Goal: Information Seeking & Learning: Get advice/opinions

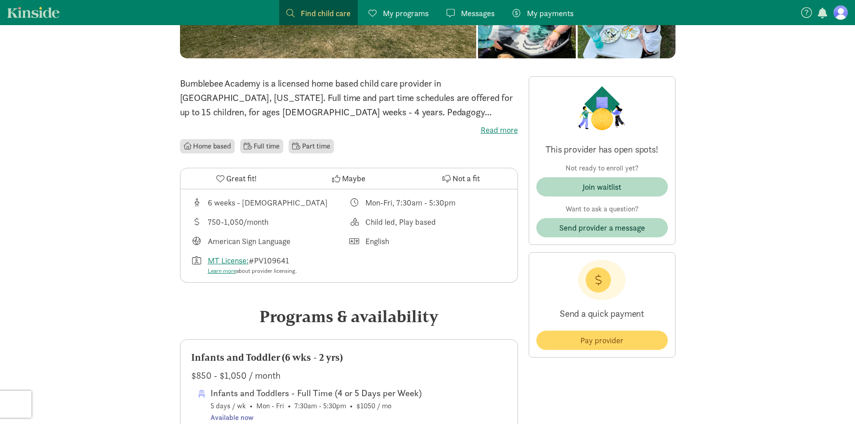
scroll to position [180, 0]
click at [607, 234] on button "Send provider a message" at bounding box center [602, 227] width 132 height 19
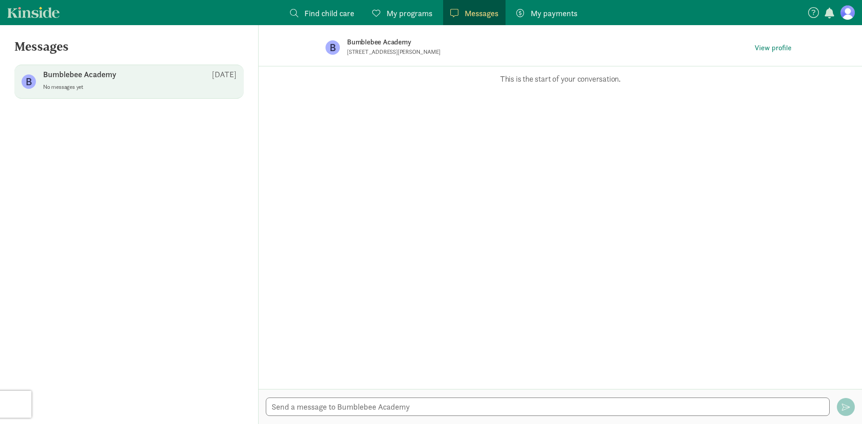
click at [847, 13] on figure at bounding box center [847, 12] width 14 height 14
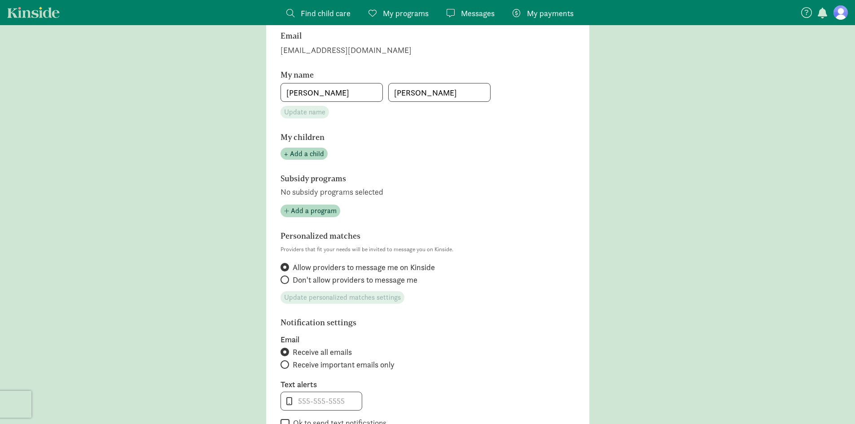
scroll to position [224, 0]
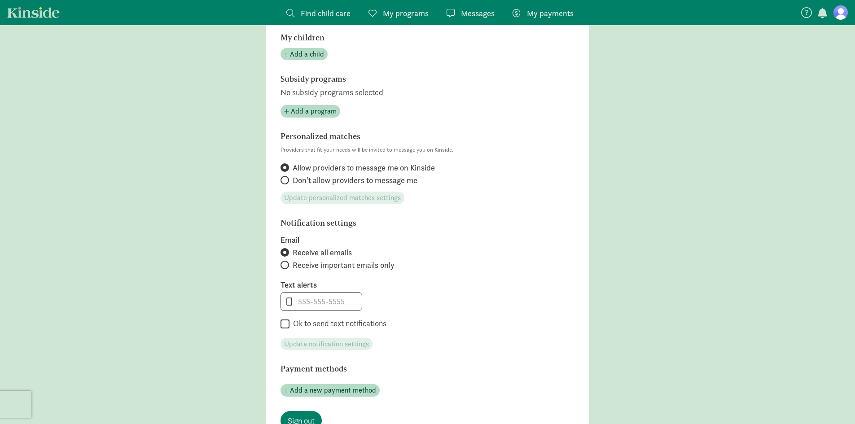
click at [284, 323] on input "Ok to send text notifications" at bounding box center [285, 324] width 9 height 12
checkbox input "true"
click at [314, 298] on input "tel" at bounding box center [321, 302] width 81 height 18
type input "4065525202"
click at [513, 275] on section "Notification settings Email Receive all emails Receive important emails only Te…" at bounding box center [428, 285] width 294 height 132
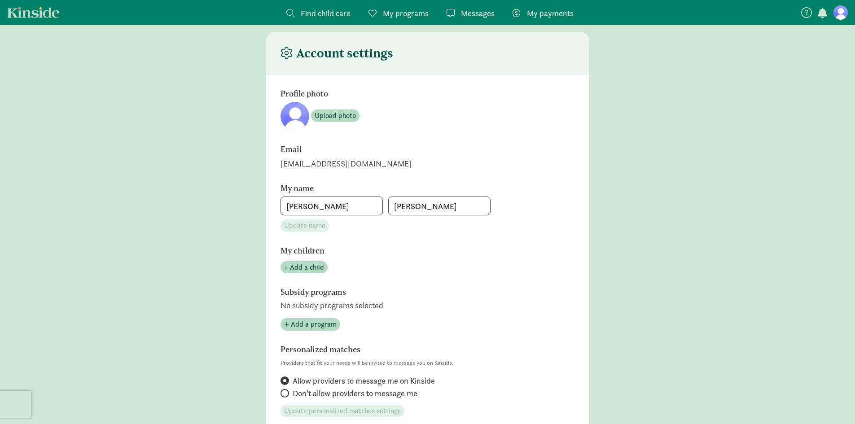
scroll to position [0, 0]
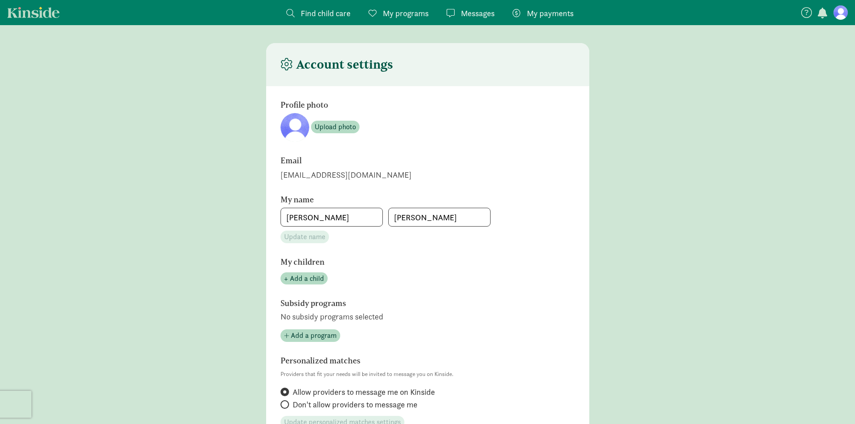
click at [320, 13] on span "Find child care" at bounding box center [326, 13] width 50 height 12
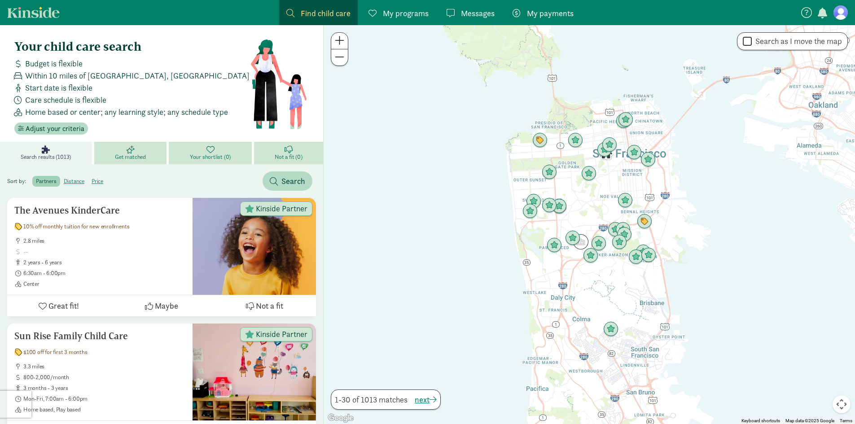
click at [317, 15] on span "Find child care" at bounding box center [326, 13] width 50 height 12
click at [296, 9] on div "Find child care Find" at bounding box center [318, 13] width 64 height 12
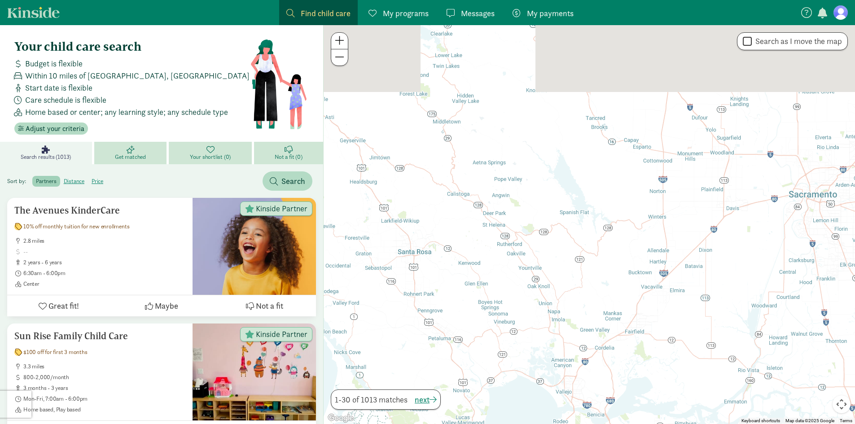
drag, startPoint x: 524, startPoint y: 49, endPoint x: 474, endPoint y: 398, distance: 352.3
click at [474, 398] on div at bounding box center [589, 224] width 531 height 399
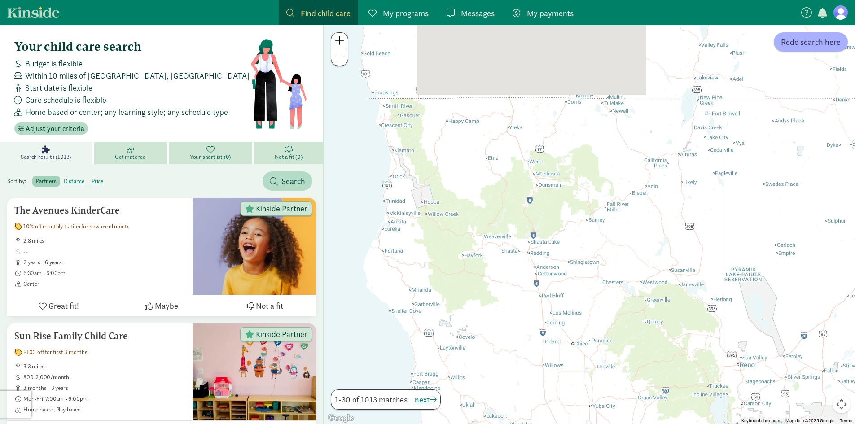
drag, startPoint x: 542, startPoint y: 168, endPoint x: 506, endPoint y: 404, distance: 238.9
click at [506, 404] on div at bounding box center [589, 224] width 531 height 399
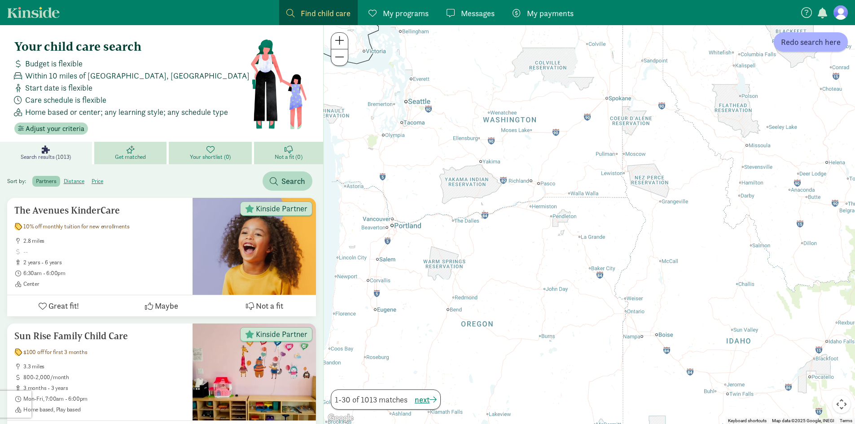
drag, startPoint x: 651, startPoint y: 179, endPoint x: 533, endPoint y: 354, distance: 211.5
click at [530, 392] on div at bounding box center [589, 224] width 531 height 399
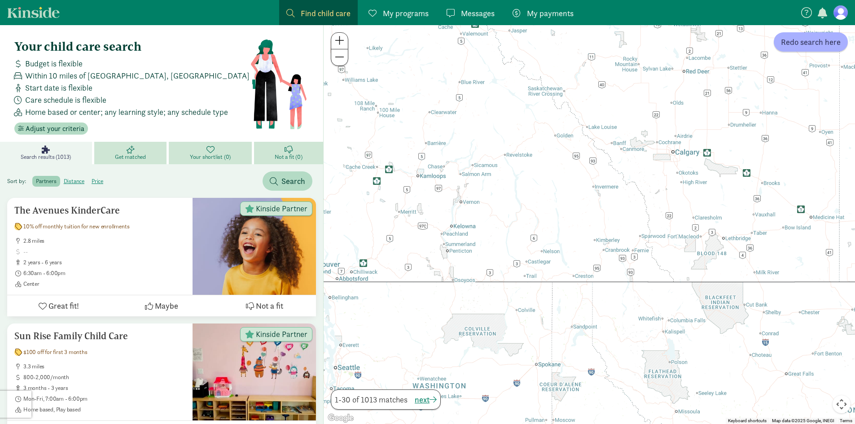
drag, startPoint x: 499, startPoint y: 195, endPoint x: 432, endPoint y: 445, distance: 258.8
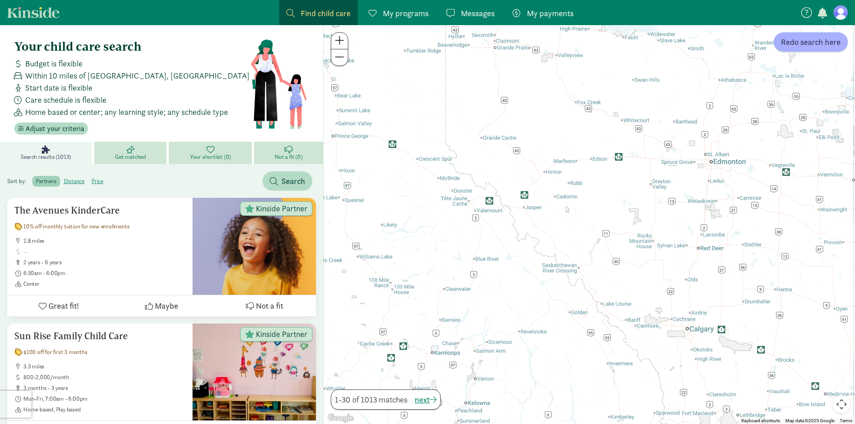
drag, startPoint x: 548, startPoint y: 194, endPoint x: 563, endPoint y: 374, distance: 180.6
click at [563, 374] on div at bounding box center [589, 224] width 531 height 399
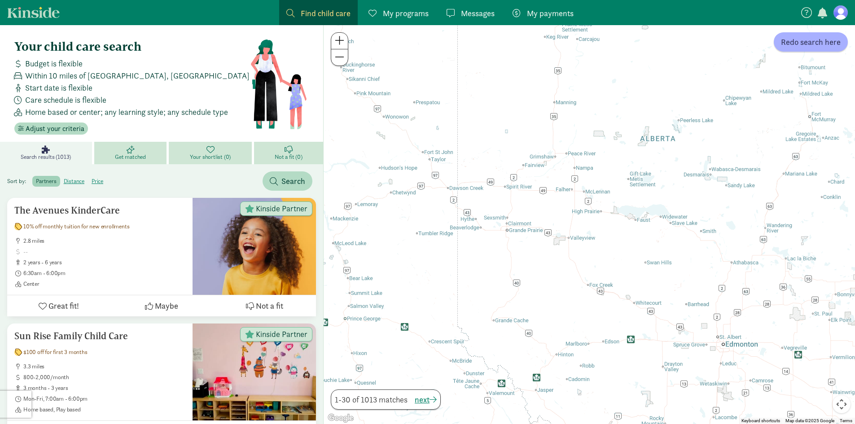
drag, startPoint x: 581, startPoint y: 191, endPoint x: 594, endPoint y: 402, distance: 210.9
click at [594, 402] on div at bounding box center [589, 224] width 531 height 399
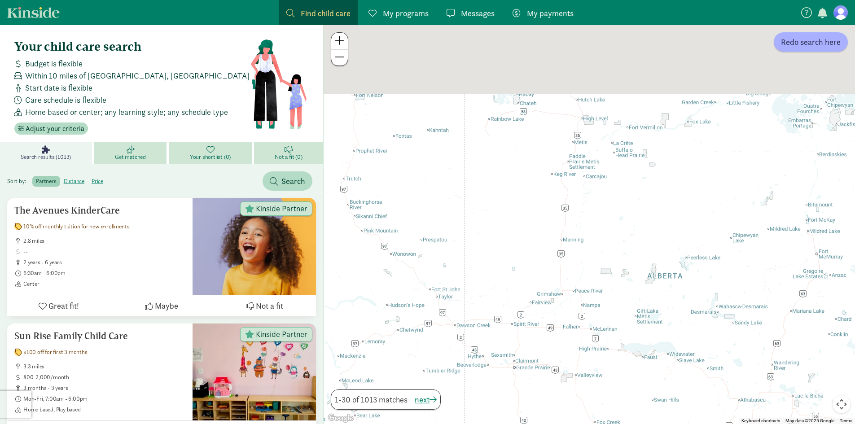
drag, startPoint x: 570, startPoint y: 273, endPoint x: 574, endPoint y: 333, distance: 59.3
click at [574, 336] on div at bounding box center [589, 224] width 531 height 399
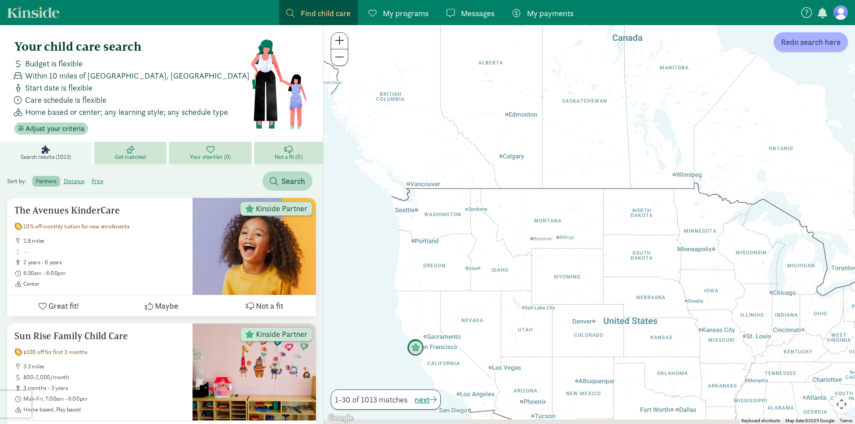
drag, startPoint x: 602, startPoint y: 333, endPoint x: 497, endPoint y: 83, distance: 272.0
click at [497, 83] on div at bounding box center [589, 224] width 531 height 399
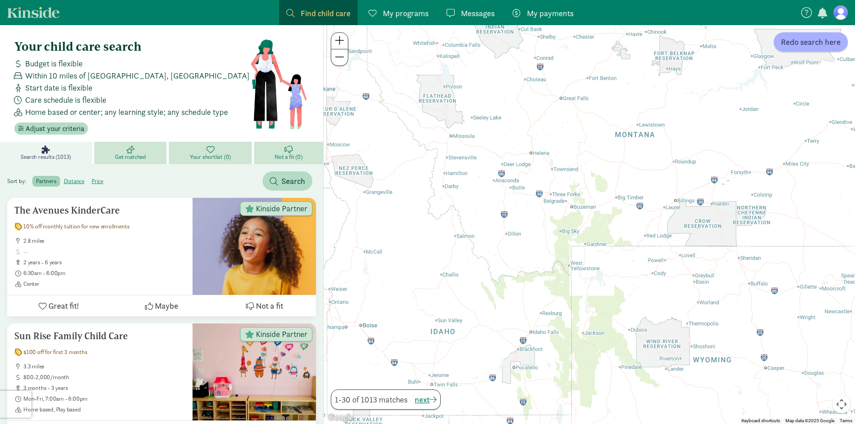
drag, startPoint x: 460, startPoint y: 155, endPoint x: 478, endPoint y: 197, distance: 45.4
click at [461, 159] on div at bounding box center [589, 224] width 531 height 399
click at [468, 139] on div at bounding box center [589, 224] width 531 height 399
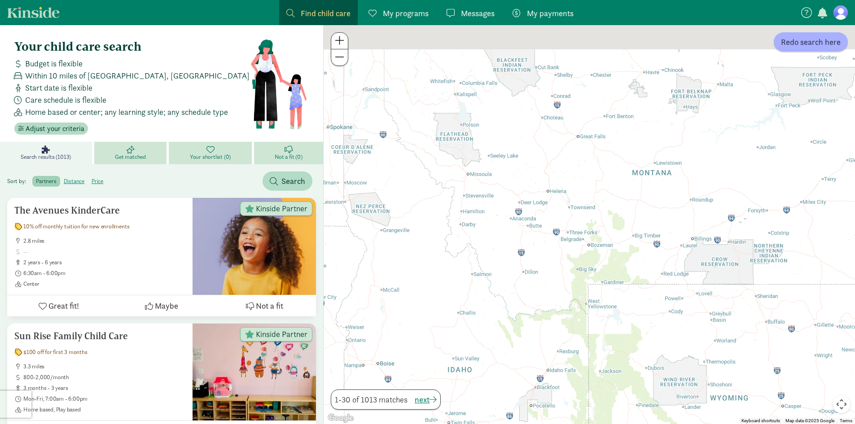
drag, startPoint x: 452, startPoint y: 151, endPoint x: 525, endPoint y: 318, distance: 181.7
click at [525, 319] on div at bounding box center [589, 224] width 531 height 399
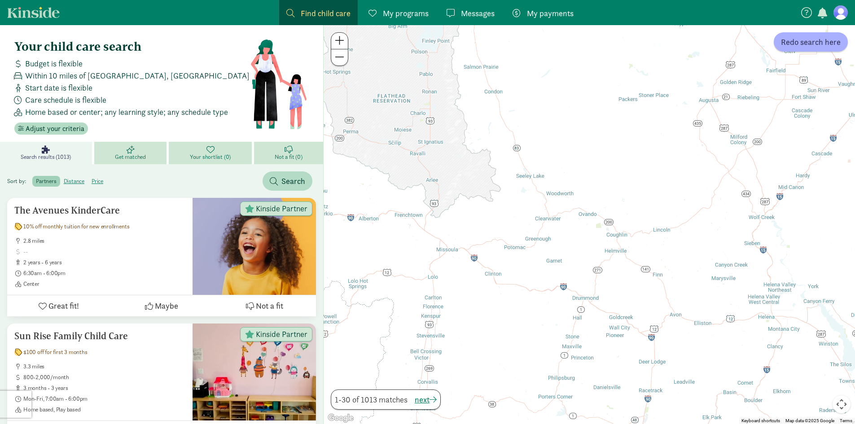
drag, startPoint x: 455, startPoint y: 262, endPoint x: 516, endPoint y: 259, distance: 60.7
click at [516, 259] on div at bounding box center [589, 224] width 531 height 399
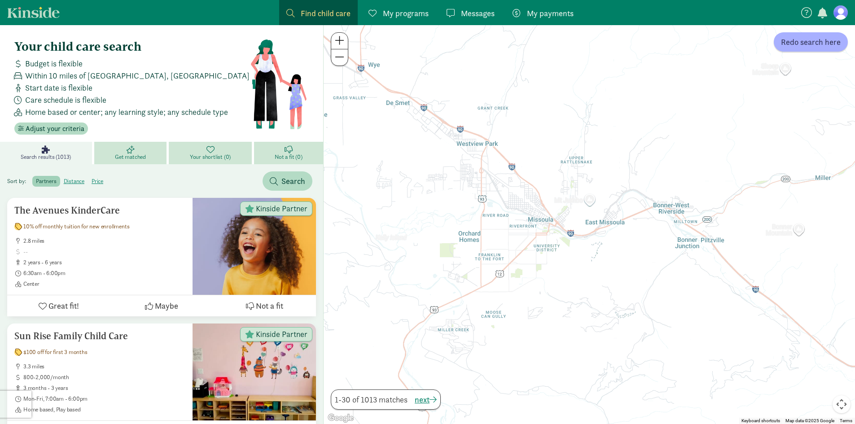
drag, startPoint x: 489, startPoint y: 233, endPoint x: 550, endPoint y: 296, distance: 88.2
click at [550, 296] on div at bounding box center [589, 224] width 531 height 399
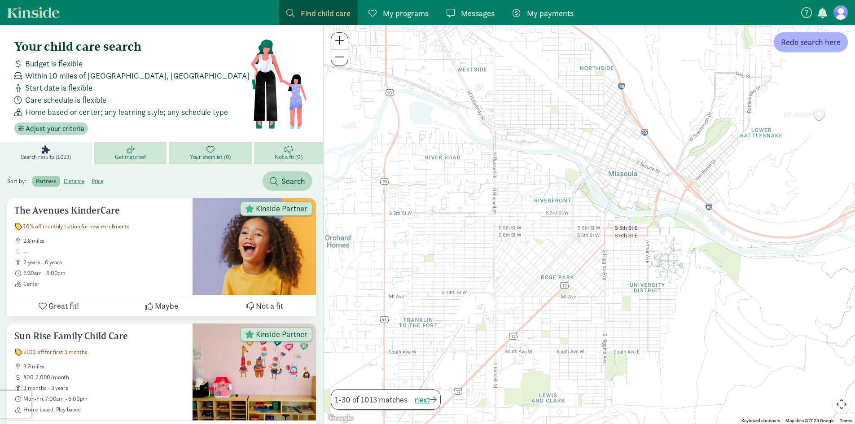
drag, startPoint x: 579, startPoint y: 283, endPoint x: 667, endPoint y: 355, distance: 114.0
click at [667, 355] on div at bounding box center [589, 224] width 531 height 399
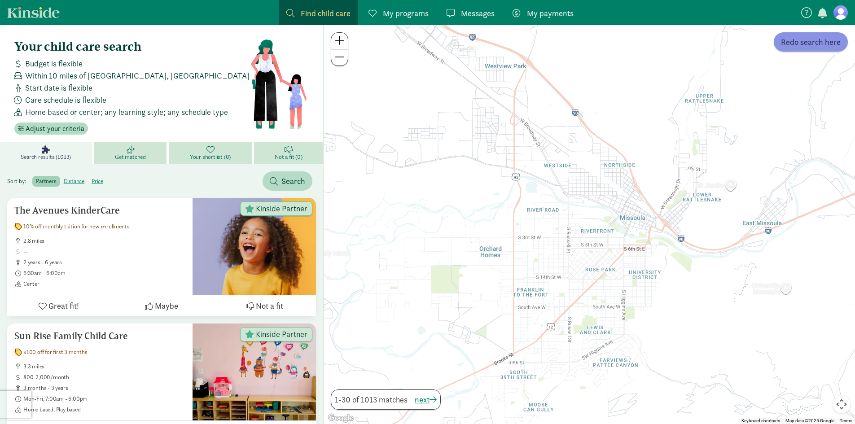
click at [801, 43] on span "Redo search here" at bounding box center [811, 42] width 60 height 12
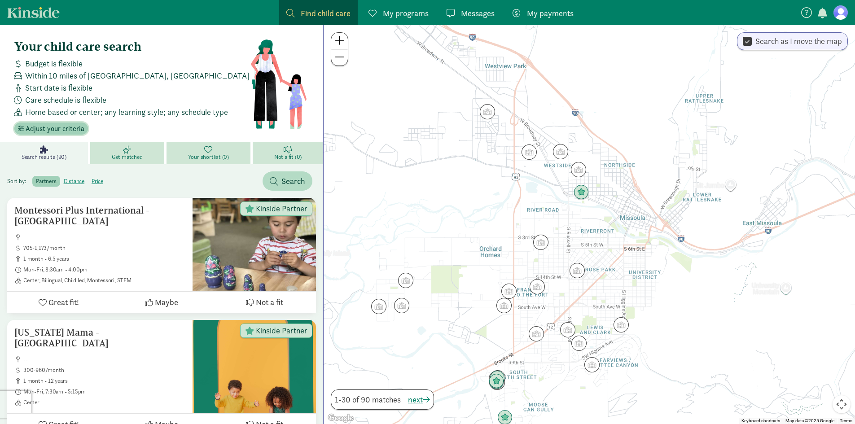
click at [54, 130] on span "Adjust your criteria" at bounding box center [55, 128] width 59 height 11
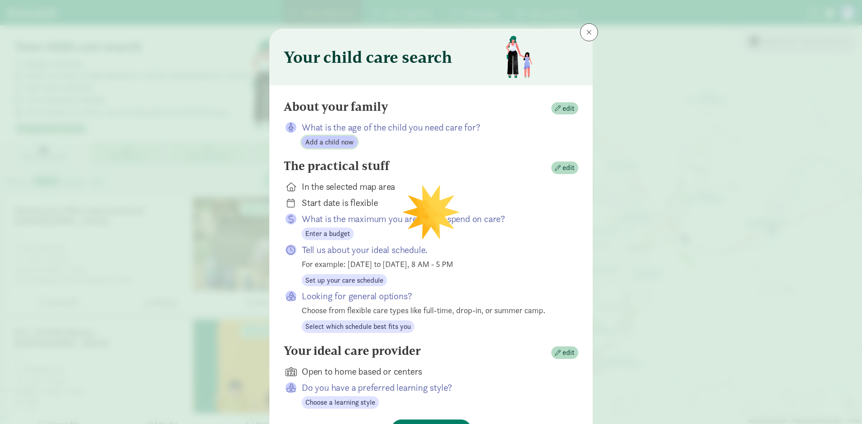
click at [332, 146] on span "Add a child now" at bounding box center [329, 142] width 48 height 11
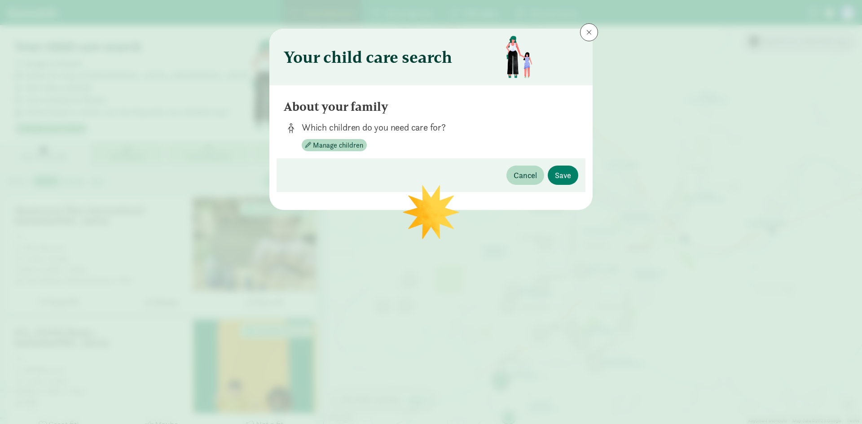
click at [362, 184] on div "Cancel Save" at bounding box center [430, 175] width 309 height 34
click at [353, 145] on span "Manage children" at bounding box center [338, 145] width 50 height 11
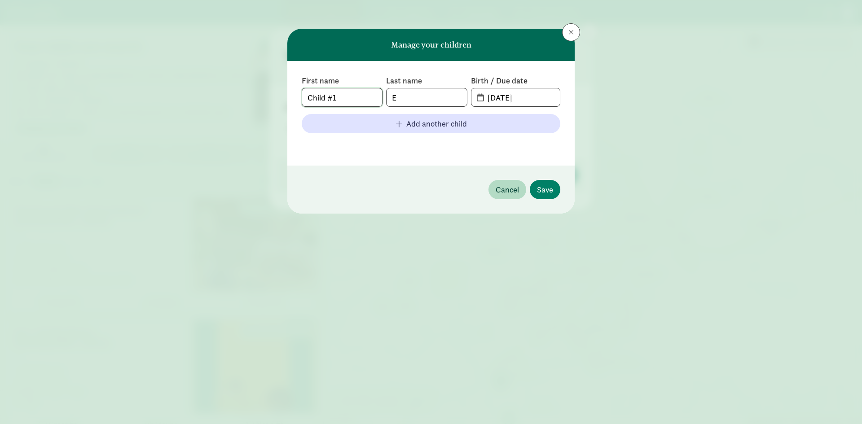
drag, startPoint x: 361, startPoint y: 99, endPoint x: 265, endPoint y: 107, distance: 96.4
click at [265, 107] on div "Manage your children First name Child #1 Last name E Birth / Due date 08-25-202…" at bounding box center [431, 212] width 862 height 424
type input "Baby"
click at [430, 99] on input "E" at bounding box center [426, 97] width 80 height 18
type input "Ellingson"
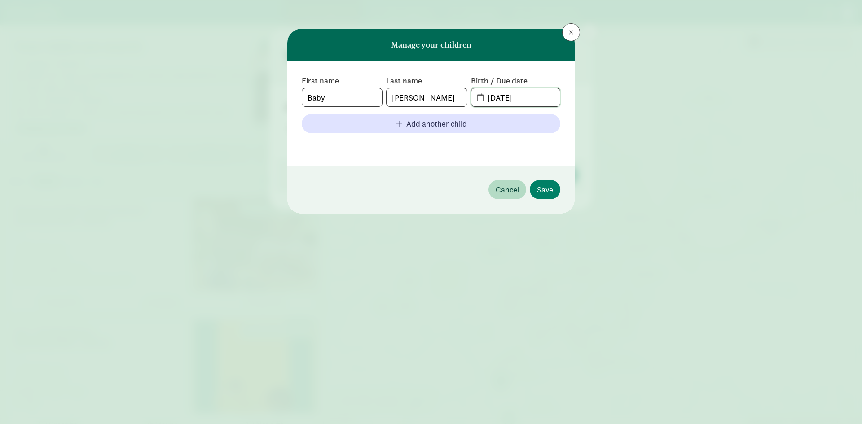
click at [529, 101] on input "08-25-2025" at bounding box center [521, 97] width 78 height 18
click at [483, 97] on input "08-25-2025" at bounding box center [521, 97] width 78 height 18
click at [477, 97] on span "08-25-2025" at bounding box center [515, 97] width 88 height 18
click at [482, 97] on input "08-25-2025" at bounding box center [521, 97] width 78 height 18
click at [477, 96] on span "08-25-2025" at bounding box center [515, 97] width 88 height 18
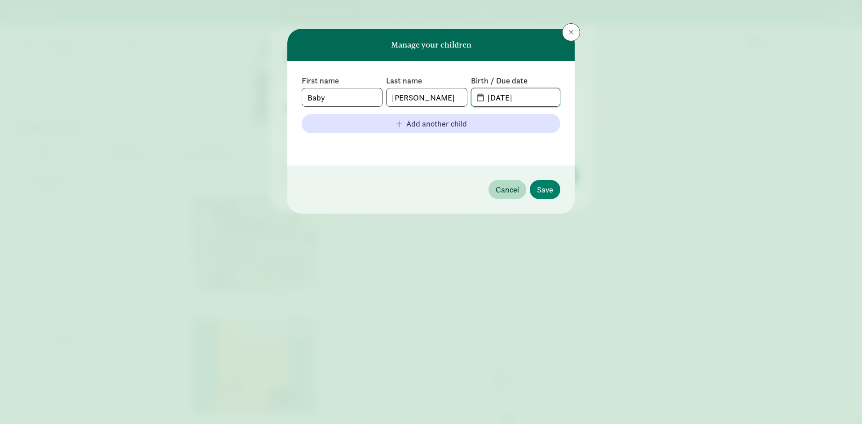
click at [497, 97] on input "08-25-2025" at bounding box center [521, 97] width 78 height 18
type input "01-15-2026"
click at [541, 190] on span "Save" at bounding box center [545, 190] width 16 height 12
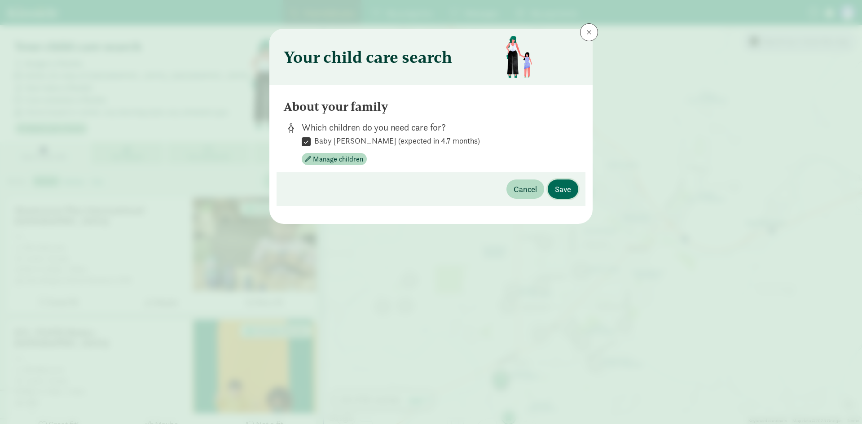
click at [563, 191] on span "Save" at bounding box center [563, 189] width 16 height 12
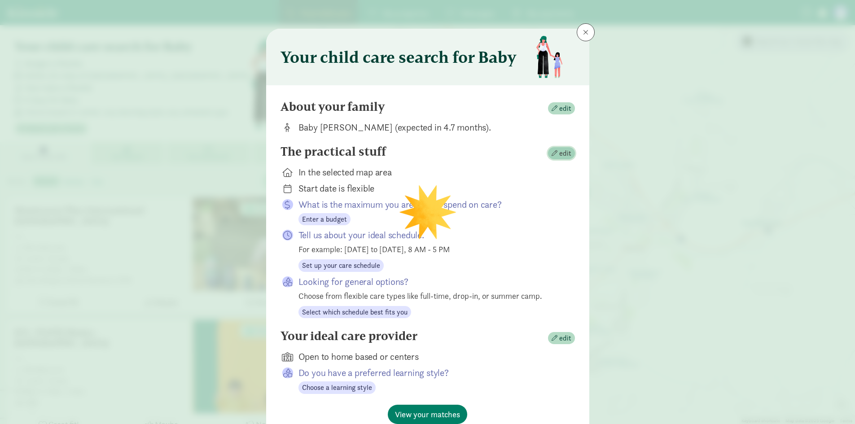
click at [553, 154] on span "button" at bounding box center [555, 153] width 6 height 6
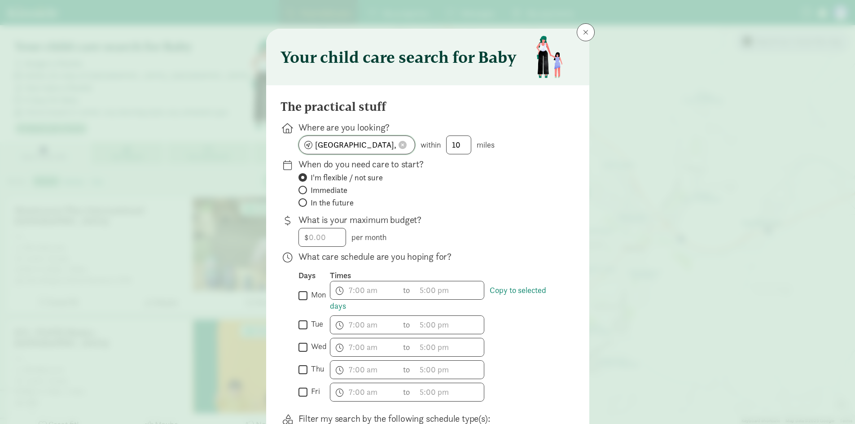
click at [400, 144] on span at bounding box center [403, 145] width 8 height 8
click at [337, 148] on input at bounding box center [357, 145] width 116 height 18
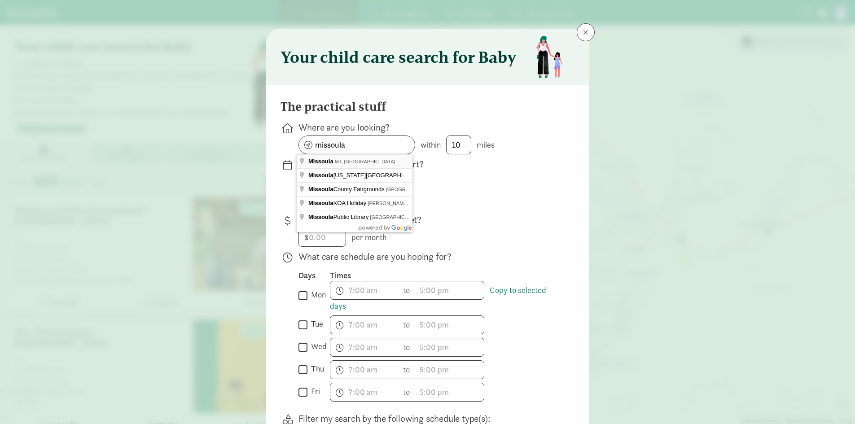
type input "Missoula, MT, USA"
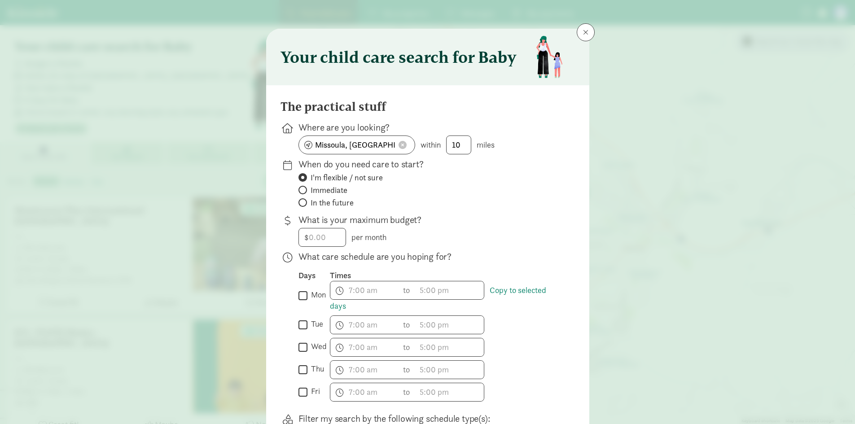
click at [473, 179] on label "I'm flexible / not sure" at bounding box center [429, 177] width 262 height 11
click at [304, 179] on input "I'm flexible / not sure" at bounding box center [301, 178] width 6 height 6
click at [342, 204] on span "In the future" at bounding box center [332, 202] width 43 height 11
click at [304, 204] on input "In the future" at bounding box center [301, 203] width 6 height 6
radio input "true"
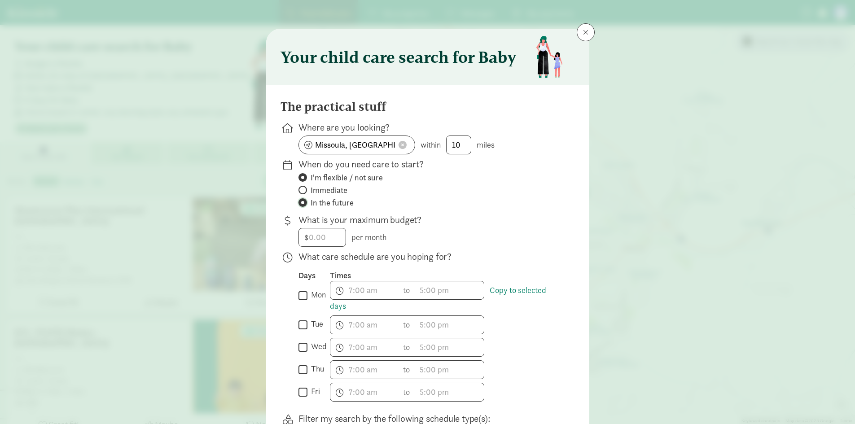
radio input "false"
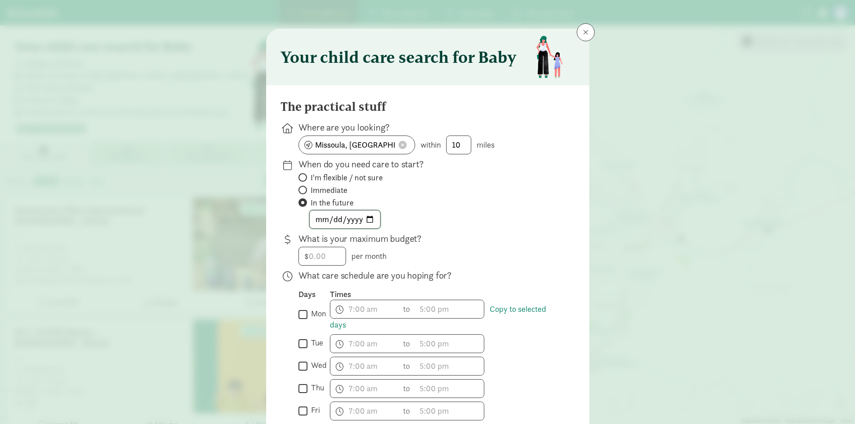
click at [339, 214] on input "date" at bounding box center [345, 220] width 70 height 18
click at [324, 220] on input "date" at bounding box center [345, 220] width 70 height 18
click at [370, 222] on input "date" at bounding box center [345, 220] width 70 height 18
type input "2026-04-01"
click at [456, 211] on div "2026-04-01" at bounding box center [429, 219] width 262 height 19
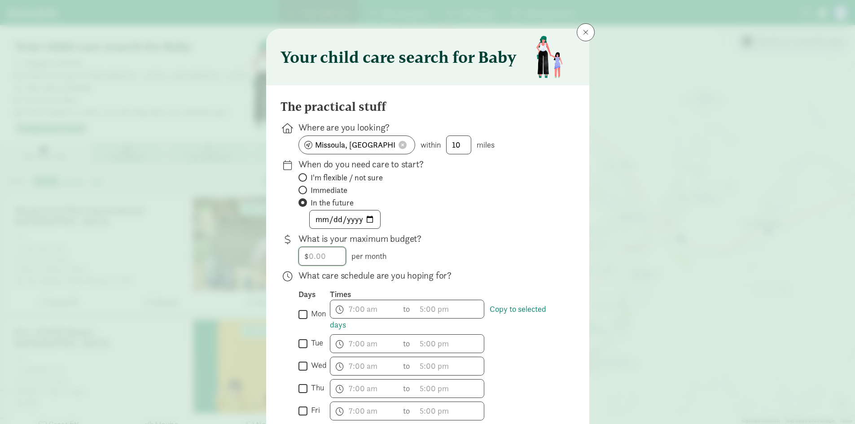
click at [320, 259] on input "number" at bounding box center [322, 256] width 47 height 18
type input "1300"
click at [495, 224] on div "2026-04-01" at bounding box center [429, 219] width 262 height 19
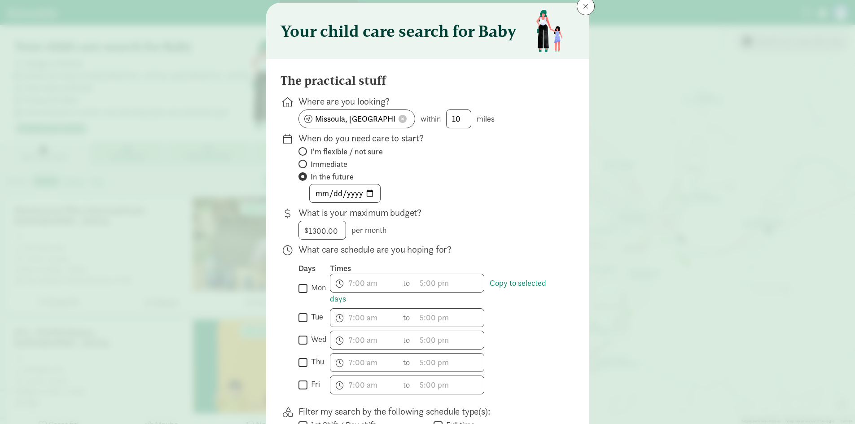
scroll to position [45, 0]
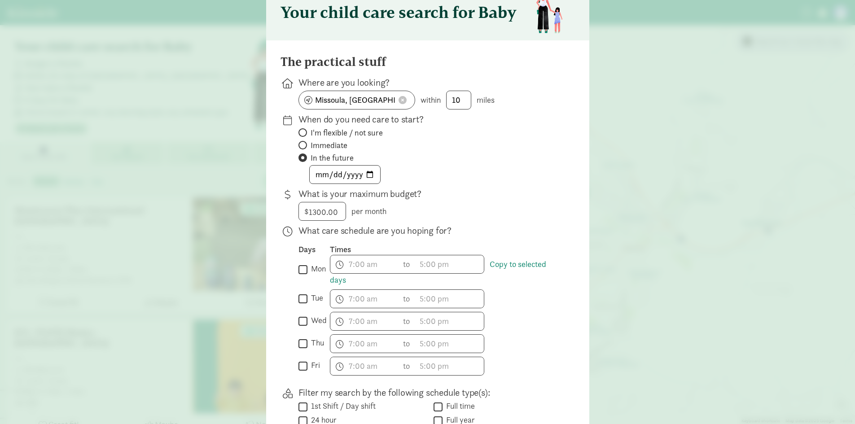
click at [303, 272] on input "mon" at bounding box center [302, 269] width 9 height 12
checkbox input "true"
click at [303, 301] on input "tue" at bounding box center [302, 299] width 9 height 12
checkbox input "true"
click at [303, 319] on input "wed" at bounding box center [302, 321] width 9 height 12
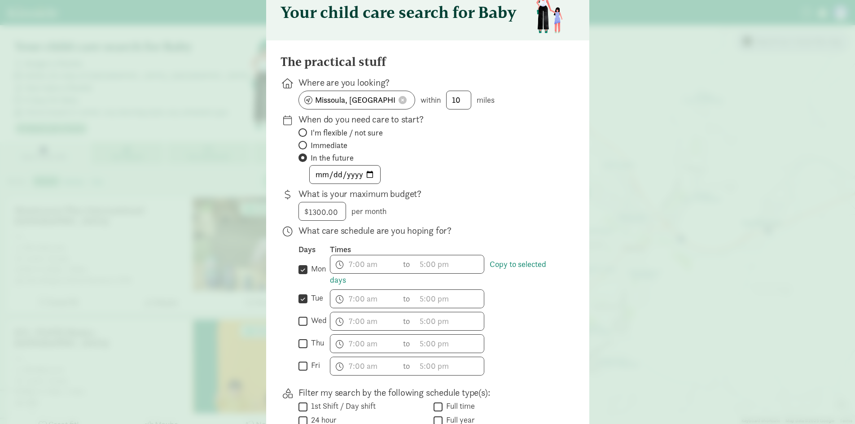
checkbox input "true"
click at [300, 342] on input "thu" at bounding box center [302, 344] width 9 height 12
checkbox input "true"
drag, startPoint x: 301, startPoint y: 366, endPoint x: 346, endPoint y: 328, distance: 59.0
click at [301, 365] on input "fri" at bounding box center [302, 366] width 9 height 12
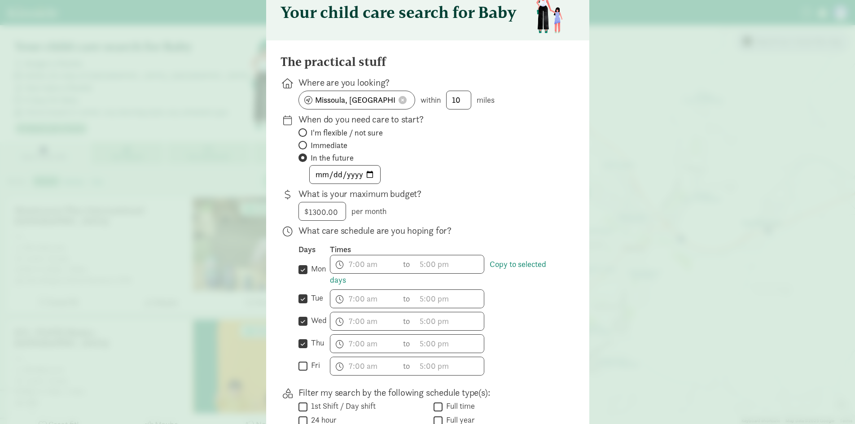
checkbox input "true"
click at [366, 269] on span "h 12 1 2 3 4 5 6 7 8 9 10 11 mm 00 15 30 45 a am pm" at bounding box center [364, 264] width 68 height 18
click at [368, 328] on li "30" at bounding box center [370, 329] width 26 height 17
click at [350, 266] on div at bounding box center [427, 167] width 855 height 424
drag, startPoint x: 351, startPoint y: 264, endPoint x: 343, endPoint y: 264, distance: 7.6
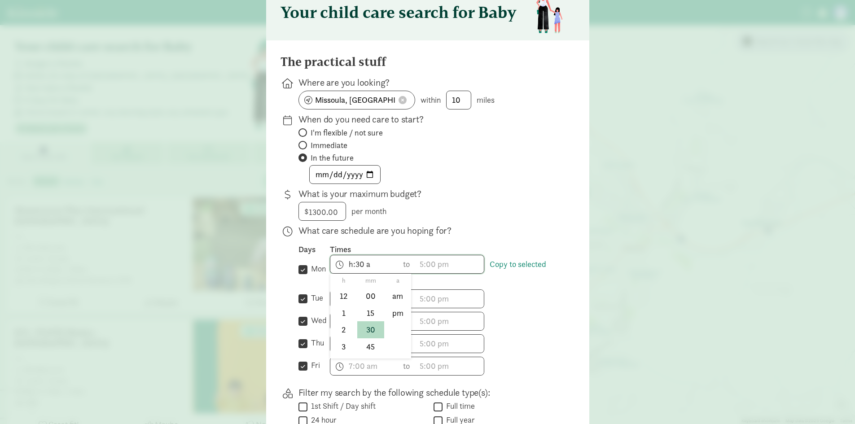
click at [343, 264] on span "h:30 a h 12 1 2 3 4 5 6 7 8 9 10 11 mm 00 15 30 45 a am pm" at bounding box center [364, 264] width 68 height 18
click at [338, 342] on li "7" at bounding box center [343, 342] width 26 height 17
type input "7:30 a"
click at [443, 208] on div at bounding box center [427, 167] width 855 height 424
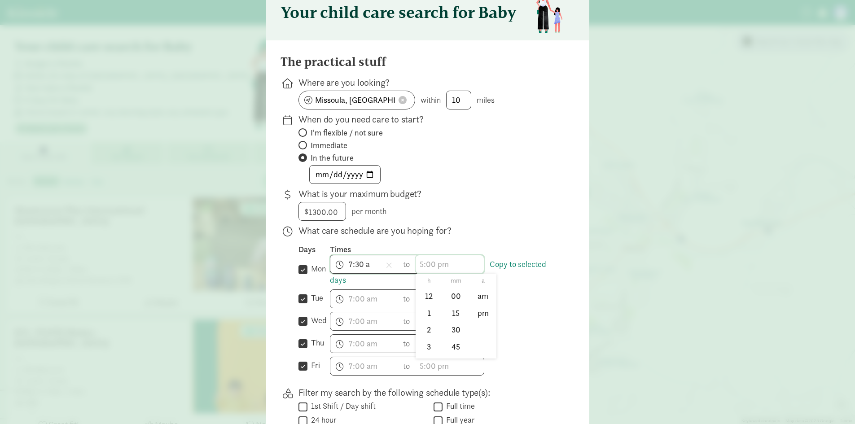
click at [437, 263] on span "h 12 1 2 3 4 5 6 7 8 9 10 11 mm 00 15 30 45 a am pm" at bounding box center [450, 264] width 68 height 18
drag, startPoint x: 454, startPoint y: 332, endPoint x: 467, endPoint y: 297, distance: 37.5
click at [454, 330] on li "30" at bounding box center [456, 329] width 26 height 17
click at [426, 303] on li "5" at bounding box center [429, 304] width 26 height 17
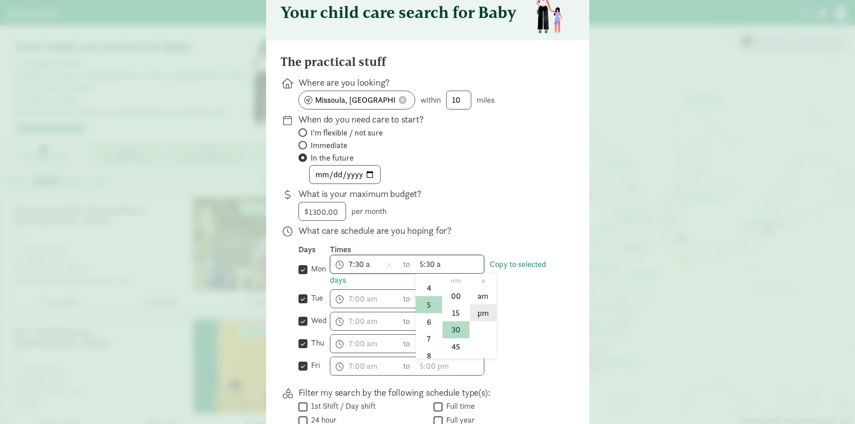
click at [479, 316] on li "pm" at bounding box center [483, 312] width 26 height 17
type input "5:30 pm"
click at [487, 219] on div "$ 1300.00 1300 per month" at bounding box center [429, 211] width 262 height 19
click at [368, 267] on span "7:30 a h 12 1 2 3 4 5 6 7 8 9 10 11 mm 00 15 30 45 a am pm" at bounding box center [364, 264] width 68 height 18
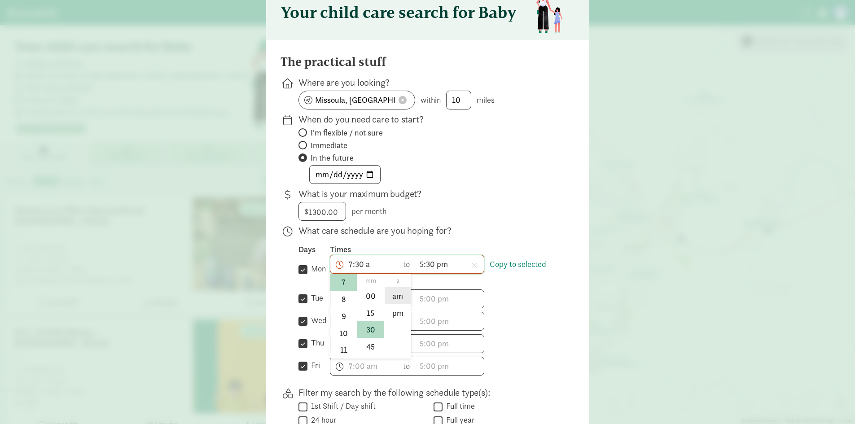
click at [394, 299] on li "am" at bounding box center [398, 295] width 26 height 17
type input "7:30 am"
click at [489, 213] on div "$ 1300.00 1300 per month" at bounding box center [429, 211] width 262 height 19
click at [513, 265] on link "Copy to selected days" at bounding box center [438, 272] width 216 height 26
click at [504, 262] on link "Copy to selected days" at bounding box center [438, 272] width 216 height 26
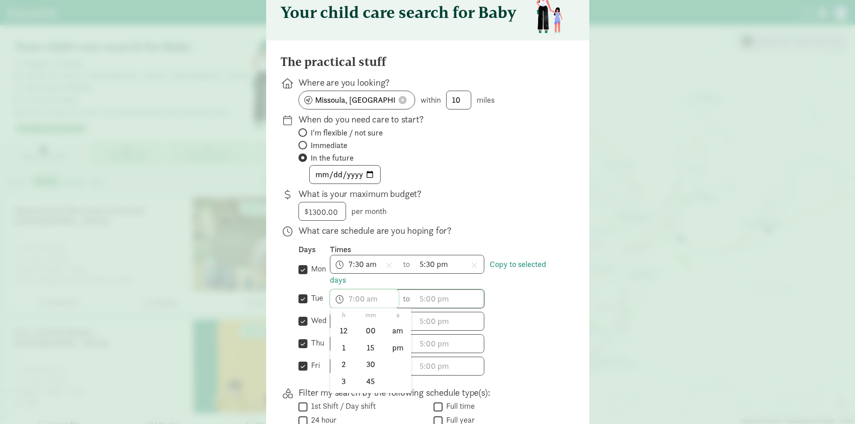
click at [365, 301] on span "h 12 1 2 3 4 5 6 7 8 9 10 11 mm 00 15 30 45 a am pm" at bounding box center [364, 299] width 68 height 18
click at [528, 321] on div at bounding box center [427, 167] width 855 height 424
drag, startPoint x: 375, startPoint y: 265, endPoint x: 352, endPoint y: 261, distance: 22.8
click at [352, 261] on span "7:30 am h 12 1 2 3 4 5 6 7 8 9 10 11 mm 00 15 30 45 a am pm" at bounding box center [364, 264] width 68 height 18
click at [557, 291] on div at bounding box center [427, 167] width 855 height 424
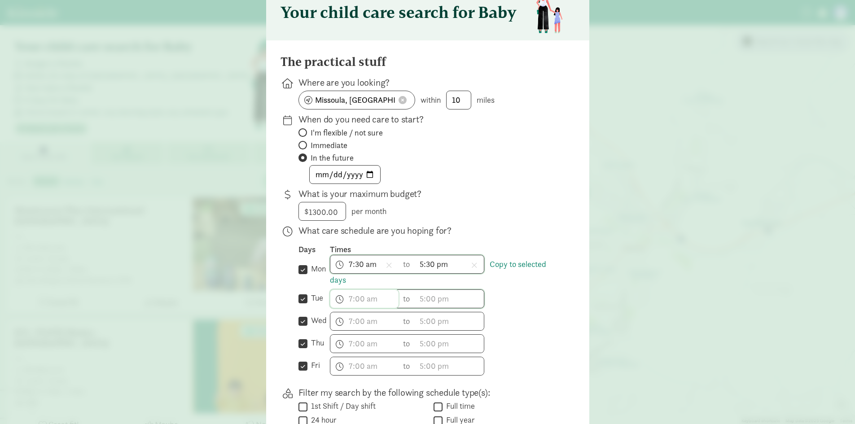
click at [356, 297] on span "h 12 1 2 3 4 5 6 7 8 9 10 11 mm 00 15 30 45 a am pm" at bounding box center [364, 299] width 68 height 18
click at [363, 361] on li "30" at bounding box center [370, 364] width 26 height 17
click at [336, 365] on li "7" at bounding box center [343, 366] width 26 height 17
type input "7:30 a"
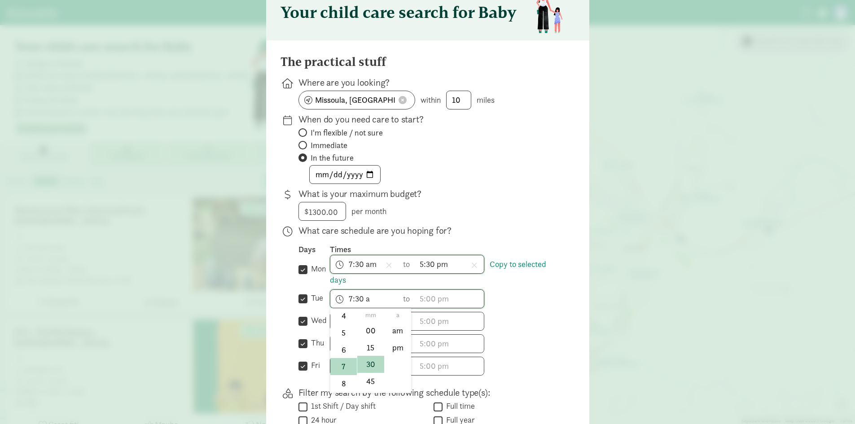
click at [496, 211] on div at bounding box center [427, 167] width 855 height 424
click at [356, 321] on span "h 12 1 2 3 4 5 6 7 8 9 10 11 mm 00 15 30 45 a am pm" at bounding box center [364, 321] width 68 height 18
click at [367, 386] on li "30" at bounding box center [370, 386] width 26 height 17
click at [342, 382] on li "7" at bounding box center [343, 381] width 26 height 17
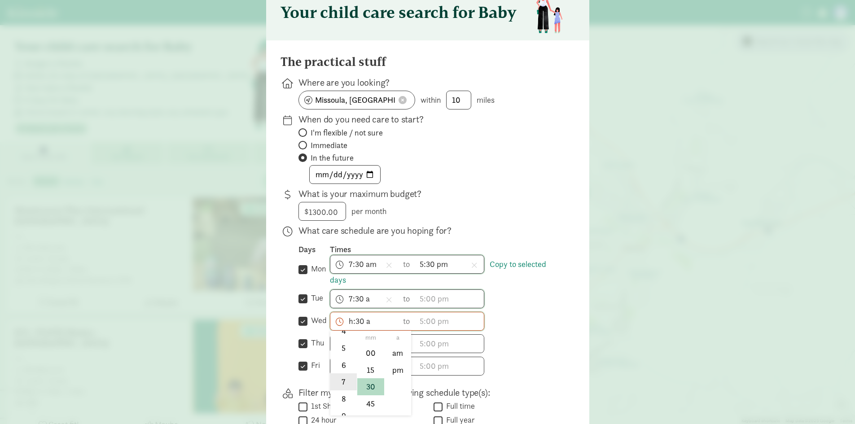
type input "7:30 a"
click at [473, 211] on div at bounding box center [427, 167] width 855 height 424
click at [351, 351] on span "h 12 1 2 3 4 5 6 7 8 9 10 11 mm 00 15 30 45 a am pm" at bounding box center [364, 344] width 68 height 18
click at [339, 403] on li "7" at bounding box center [343, 404] width 26 height 17
click at [362, 348] on div at bounding box center [427, 167] width 855 height 424
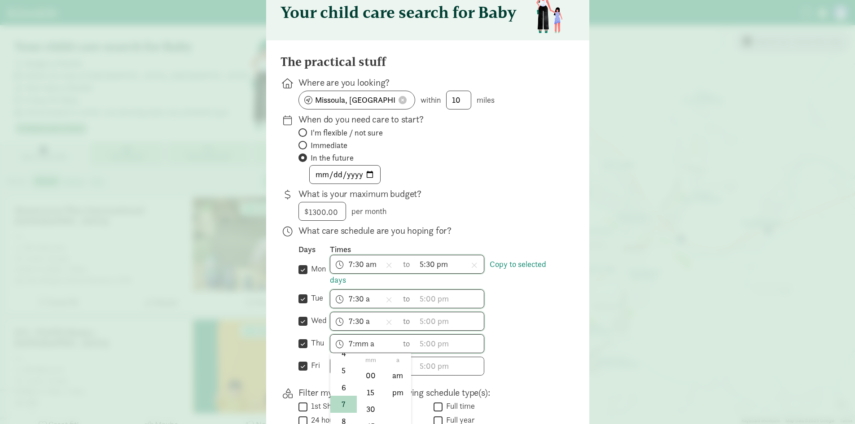
scroll to position [132, 0]
drag, startPoint x: 366, startPoint y: 349, endPoint x: 367, endPoint y: 355, distance: 5.9
click at [365, 348] on span "7:mm a h 12 1 2 3 4 5 6 7 8 9 10 11 mm 00 15 30 45 a am pm" at bounding box center [364, 344] width 68 height 18
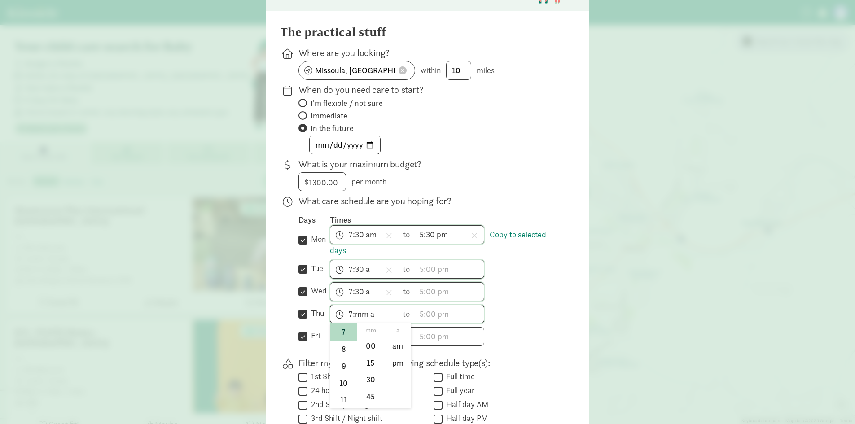
scroll to position [90, 0]
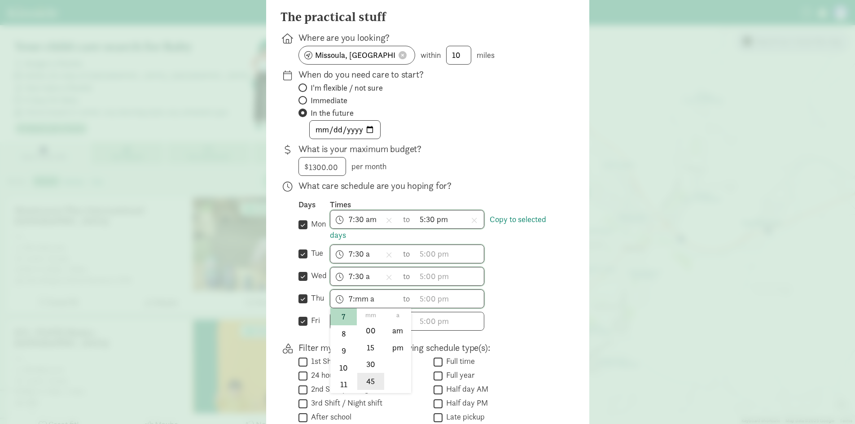
click at [372, 373] on li "45" at bounding box center [370, 381] width 26 height 17
click at [371, 365] on li "30" at bounding box center [370, 364] width 26 height 17
type input "7:30 a"
click at [547, 297] on div at bounding box center [427, 122] width 855 height 424
click at [353, 322] on span "h 12 1 2 3 4 5 6 7 8 9 10 11 mm 00 15 30 45 a am pm" at bounding box center [364, 321] width 68 height 18
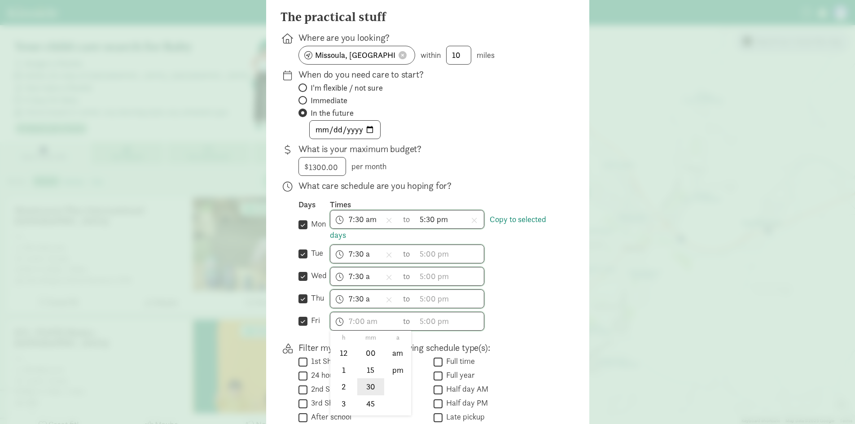
click at [369, 391] on li "30" at bounding box center [370, 386] width 26 height 17
click at [338, 382] on li "7" at bounding box center [343, 381] width 26 height 17
type input "7:30 a"
drag, startPoint x: 566, startPoint y: 341, endPoint x: 504, endPoint y: 324, distance: 64.2
click at [564, 338] on div "The practical stuff Where are you looking? Missoula, MT, USA within 10 miles Wh…" at bounding box center [428, 288] width 294 height 556
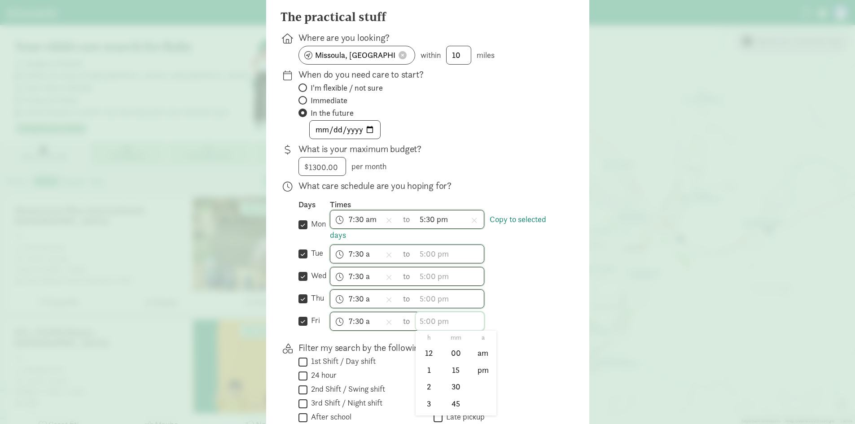
click at [452, 318] on span "h 12 1 2 3 4 5 6 7 8 9 10 11 mm 00 15 30 45 a am pm" at bounding box center [450, 321] width 68 height 18
click at [451, 382] on li "30" at bounding box center [456, 386] width 26 height 17
click at [425, 355] on li "5" at bounding box center [429, 350] width 26 height 17
click at [476, 369] on li "pm" at bounding box center [483, 369] width 26 height 17
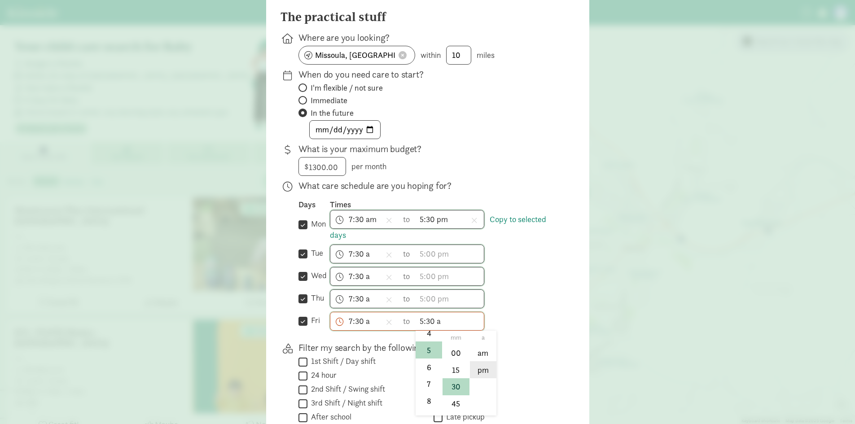
type input "5:30 pm"
click at [437, 305] on span "h 12 1 2 3 4 5 6 7 8 9 10 11 mm 00 15 30 45 a am pm" at bounding box center [450, 299] width 68 height 18
click at [451, 363] on li "30" at bounding box center [456, 364] width 26 height 17
drag, startPoint x: 424, startPoint y: 334, endPoint x: 441, endPoint y: 338, distance: 17.3
click at [424, 333] on li "5" at bounding box center [429, 327] width 26 height 17
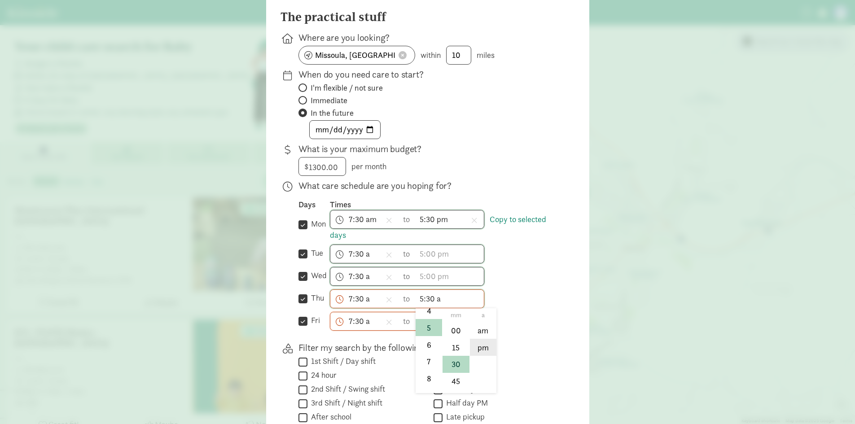
click at [481, 348] on li "pm" at bounding box center [483, 347] width 26 height 17
type input "5:30 pm"
click at [442, 284] on span "h 12 1 2 3 4 5 6 7 8 9 10 11 mm 00 15 30 45 a am pm" at bounding box center [450, 277] width 68 height 18
click at [449, 337] on li "30" at bounding box center [456, 341] width 26 height 17
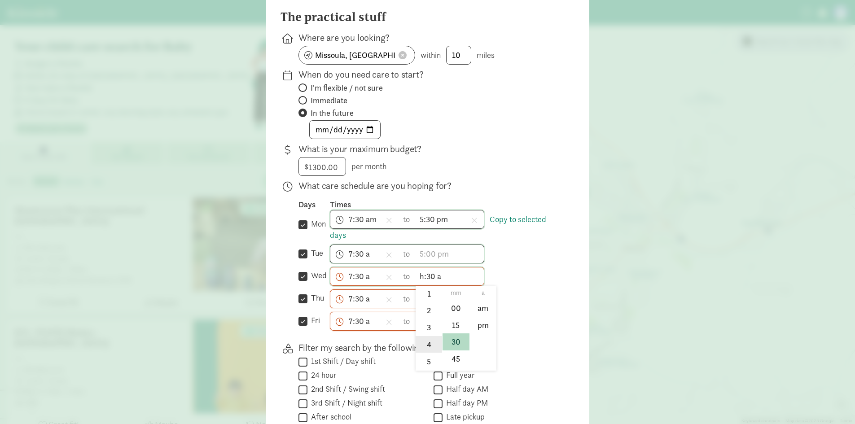
scroll to position [45, 0]
drag, startPoint x: 428, startPoint y: 342, endPoint x: 435, endPoint y: 293, distance: 49.5
click at [428, 341] on li "5" at bounding box center [429, 347] width 26 height 17
click at [479, 322] on li "pm" at bounding box center [483, 324] width 26 height 17
type input "5:30 pm"
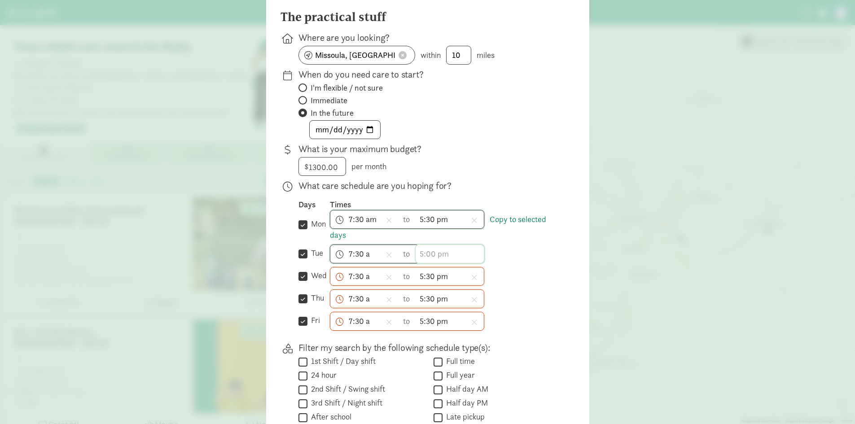
click at [442, 257] on span "h 12 1 2 3 4 5 6 7 8 9 10 11 mm 00 15 30 45 a am pm" at bounding box center [450, 254] width 68 height 18
click at [451, 317] on li "30" at bounding box center [456, 319] width 26 height 17
click at [419, 286] on li "5" at bounding box center [429, 282] width 26 height 17
click at [472, 302] on li "pm" at bounding box center [483, 302] width 26 height 17
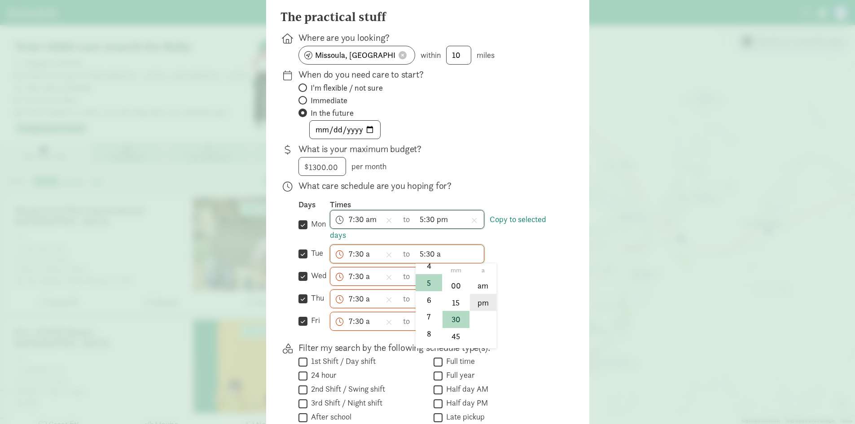
type input "5:30 pm"
click at [528, 290] on div "7:30 a h 12 1 2 3 4 5 6 7 8 9 10 11 mm 00 15 30 45 a am pm to 5:30 pm h 12 1 2 …" at bounding box center [445, 299] width 231 height 19
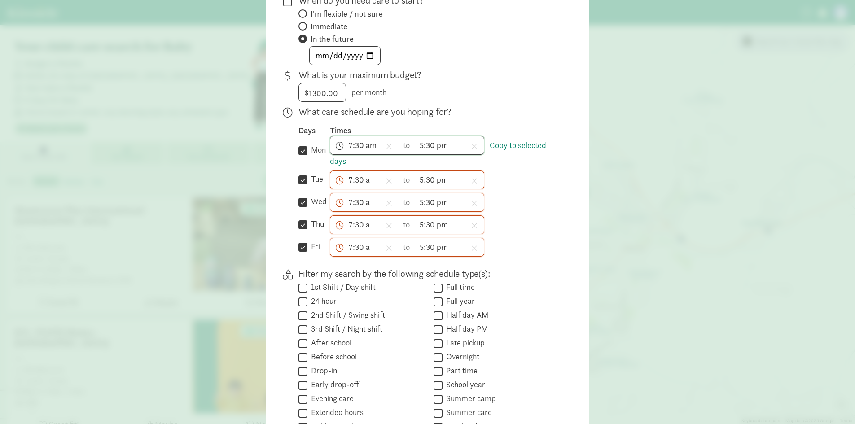
scroll to position [180, 0]
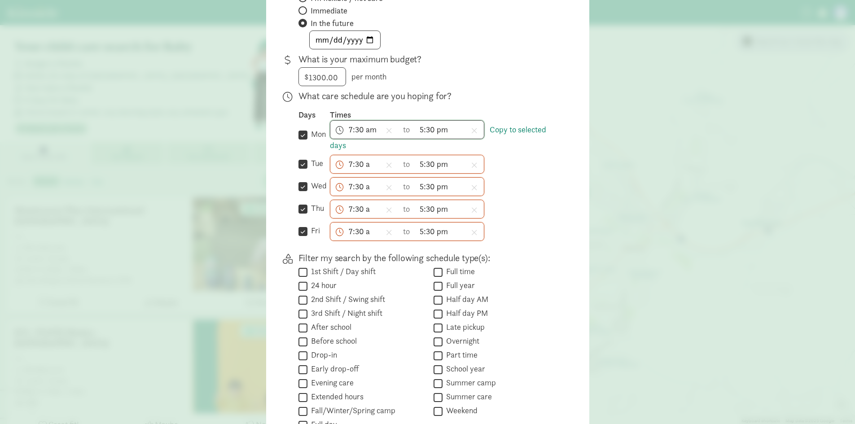
click at [456, 273] on label "Full time" at bounding box center [459, 271] width 32 height 11
click at [443, 273] on input "Full time" at bounding box center [438, 272] width 9 height 12
checkbox input "true"
click at [451, 285] on label "Full year" at bounding box center [459, 285] width 32 height 11
click at [443, 285] on input "Full year" at bounding box center [438, 286] width 9 height 12
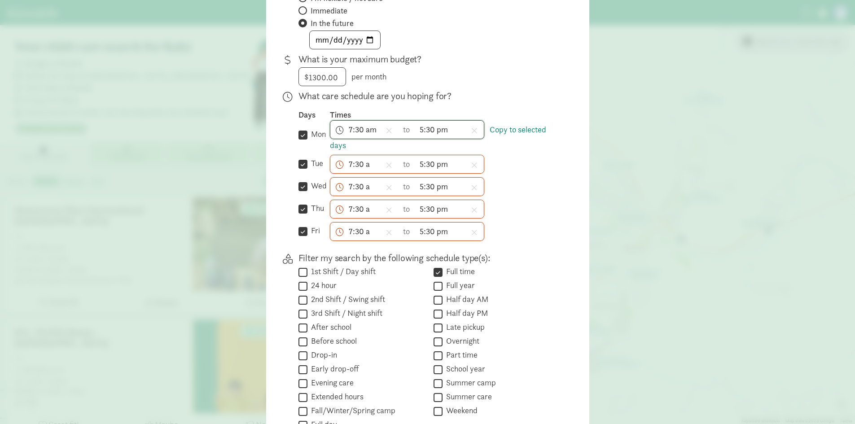
checkbox input "true"
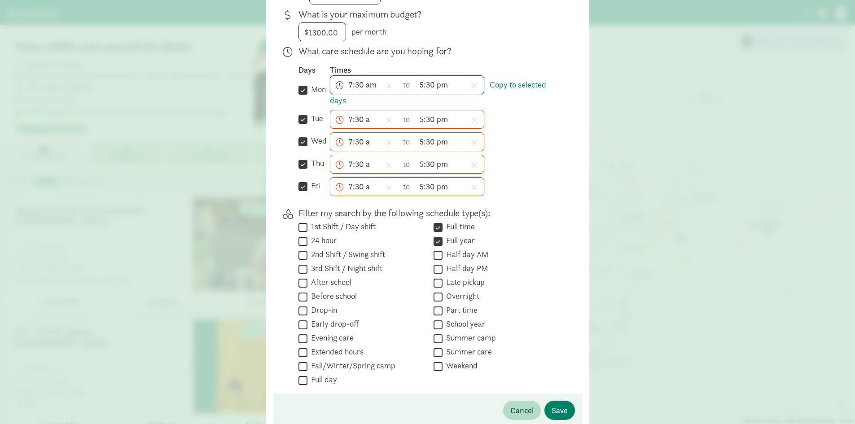
click at [317, 381] on label "Full day" at bounding box center [322, 379] width 30 height 11
click at [307, 381] on input "Full day" at bounding box center [302, 380] width 9 height 12
checkbox input "true"
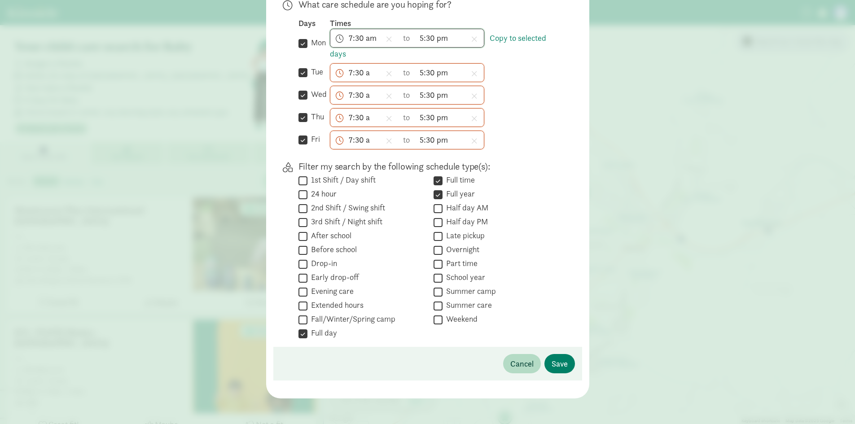
scroll to position [274, 0]
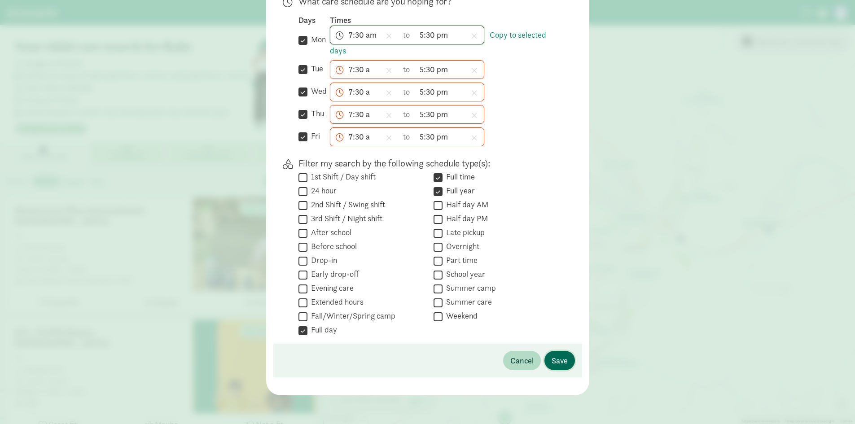
click at [563, 354] on button "Save" at bounding box center [559, 360] width 31 height 19
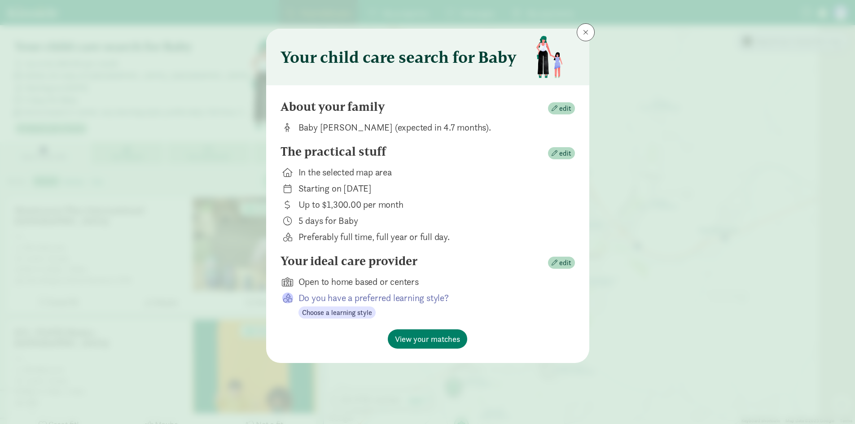
scroll to position [0, 0]
click at [556, 264] on span "button" at bounding box center [555, 263] width 6 height 6
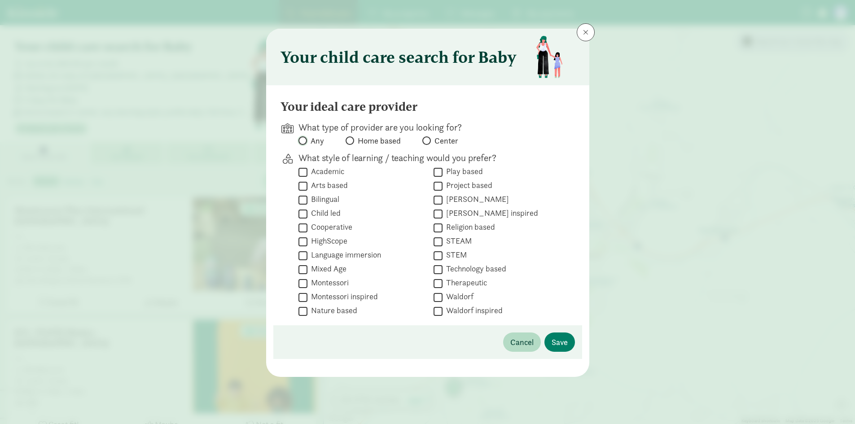
click at [302, 140] on input "Any" at bounding box center [301, 141] width 6 height 6
radio input "true"
click at [535, 148] on div "Any Home based Center" at bounding box center [429, 142] width 262 height 13
click at [555, 341] on span "Save" at bounding box center [560, 342] width 16 height 12
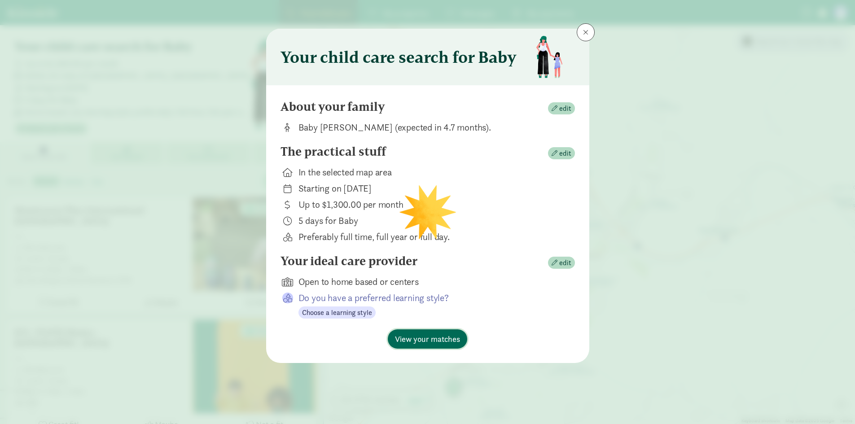
click at [438, 338] on span "View your matches" at bounding box center [427, 339] width 65 height 12
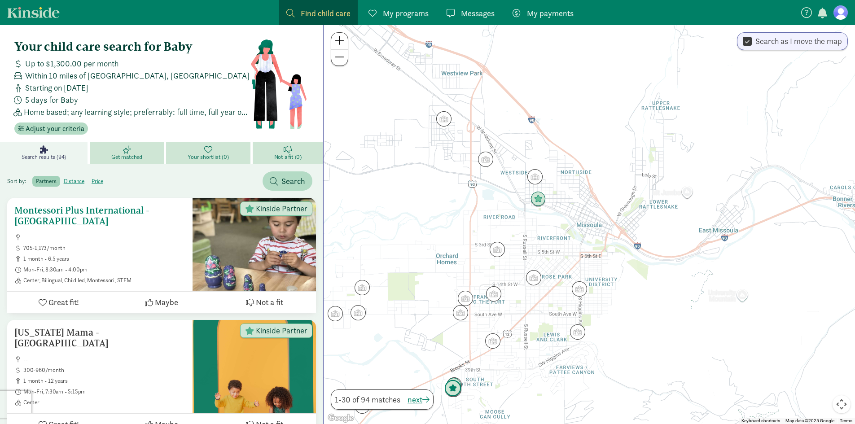
scroll to position [45, 0]
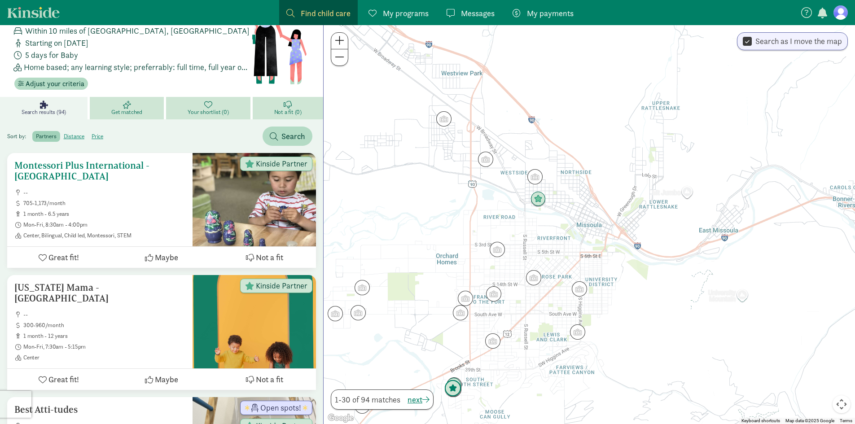
click at [259, 256] on span "Not a fit" at bounding box center [269, 257] width 27 height 12
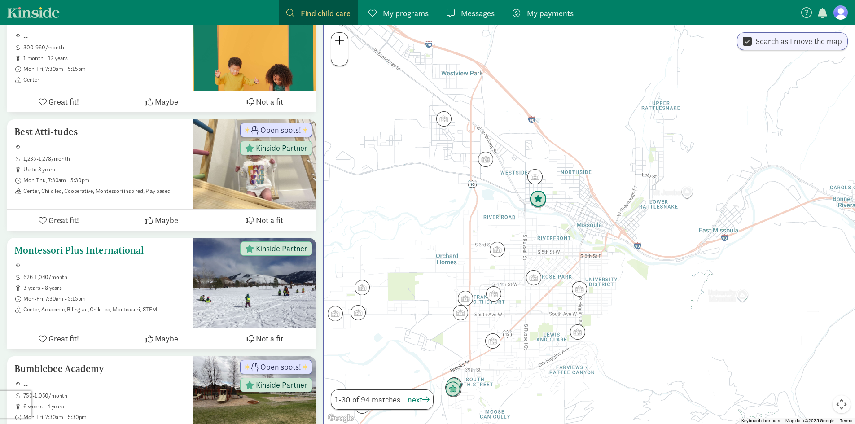
scroll to position [224, 0]
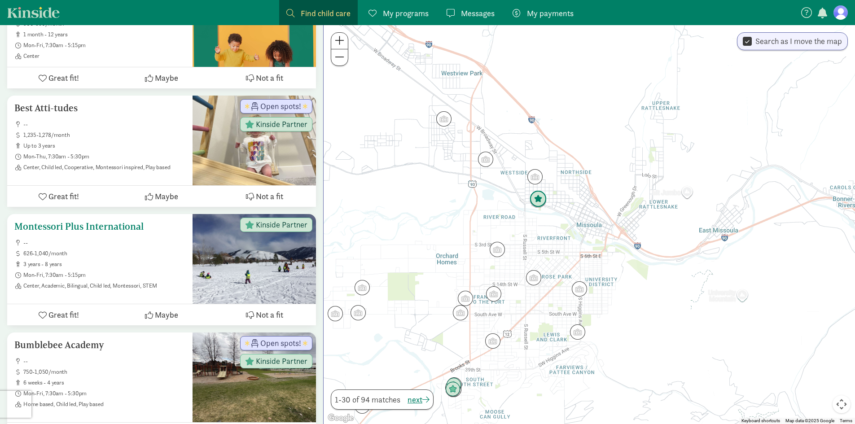
click at [254, 308] on button "Not a fit" at bounding box center [264, 314] width 103 height 21
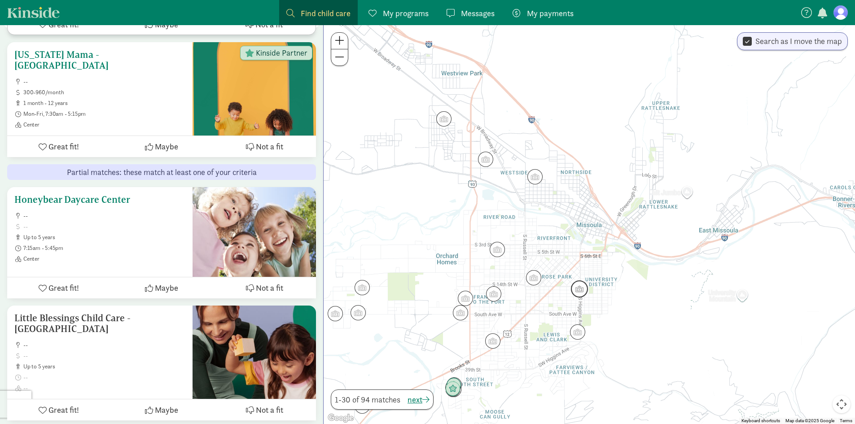
scroll to position [898, 0]
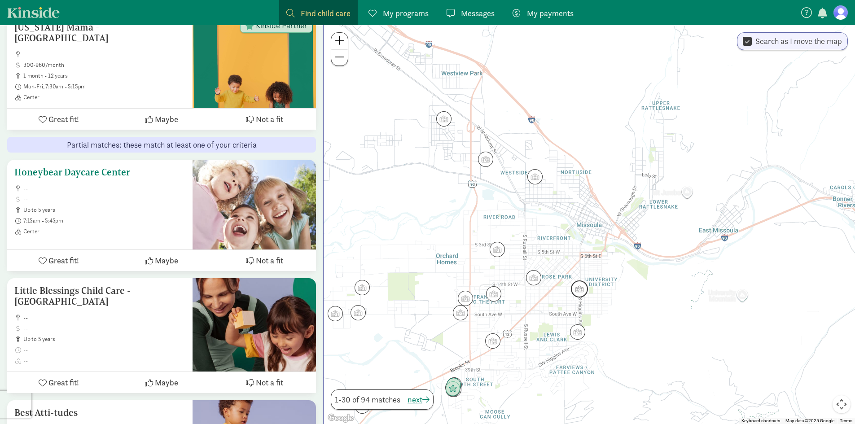
click at [272, 254] on span "Not a fit" at bounding box center [269, 260] width 27 height 12
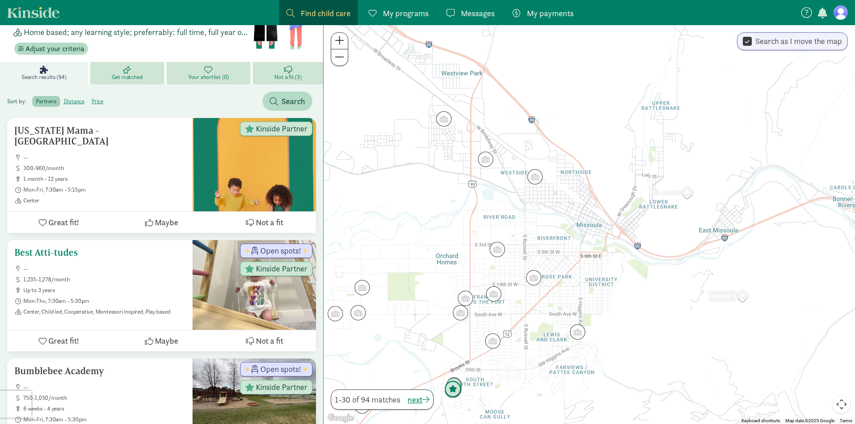
scroll to position [90, 0]
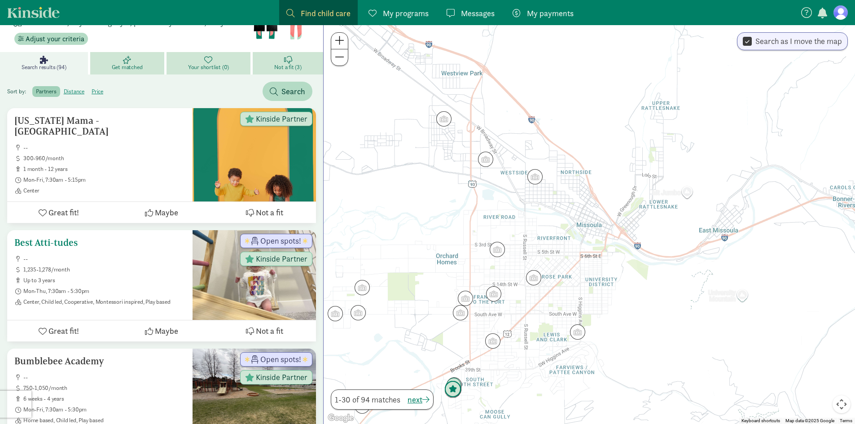
click at [64, 329] on span "Great fit!" at bounding box center [63, 331] width 31 height 12
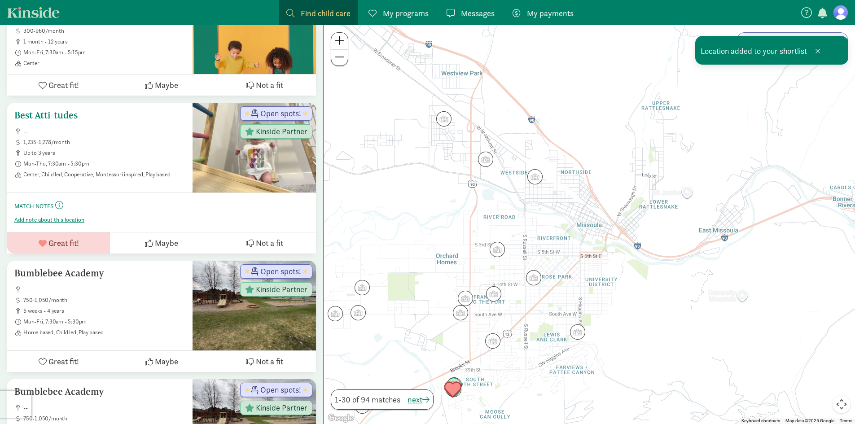
scroll to position [224, 0]
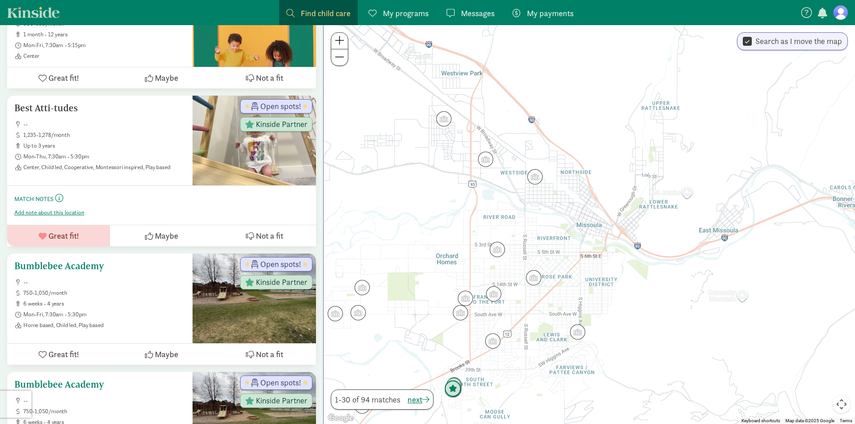
click at [66, 352] on span "Great fit!" at bounding box center [63, 354] width 31 height 12
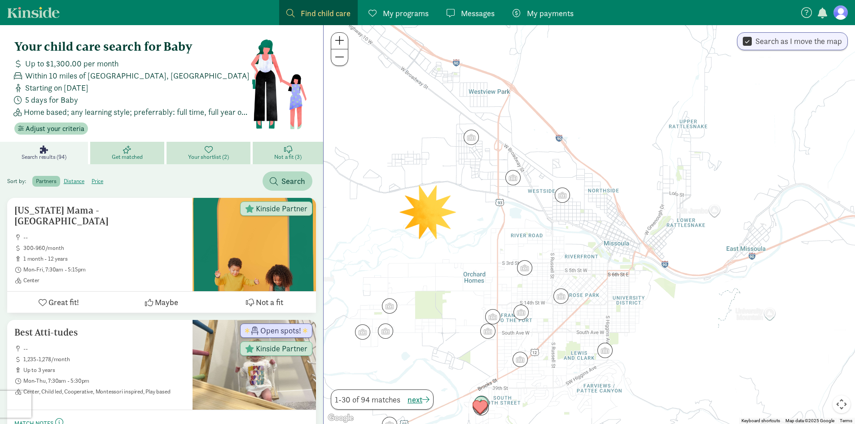
scroll to position [45, 0]
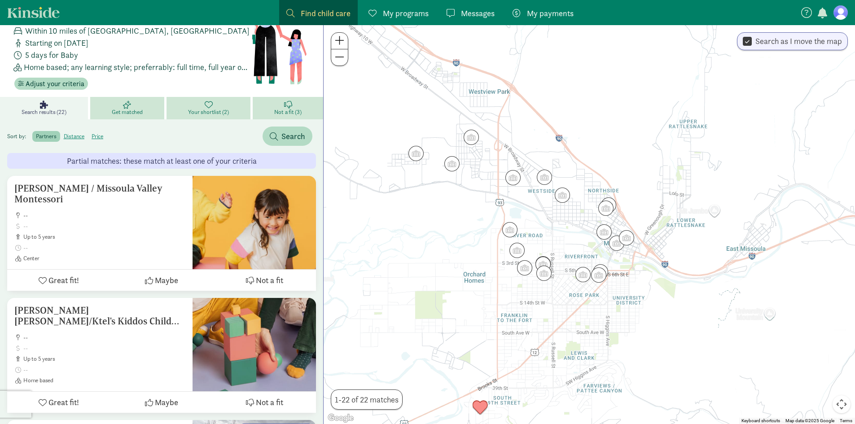
drag, startPoint x: 416, startPoint y: 12, endPoint x: 433, endPoint y: 55, distance: 46.3
click at [416, 12] on span "My programs" at bounding box center [406, 13] width 46 height 12
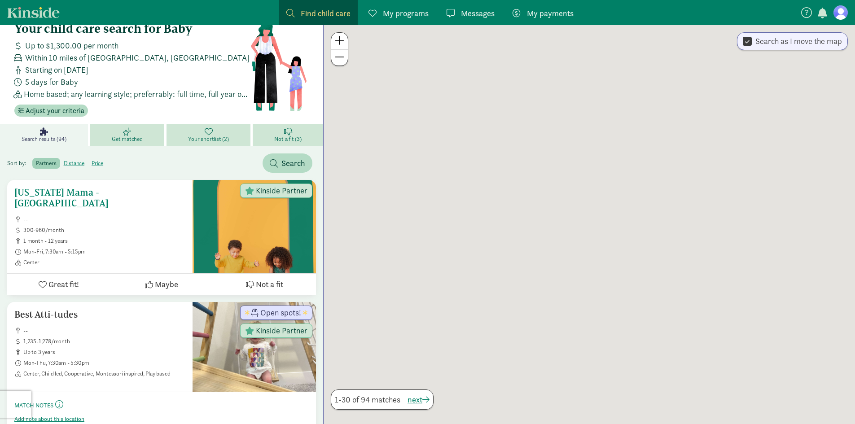
scroll to position [45, 0]
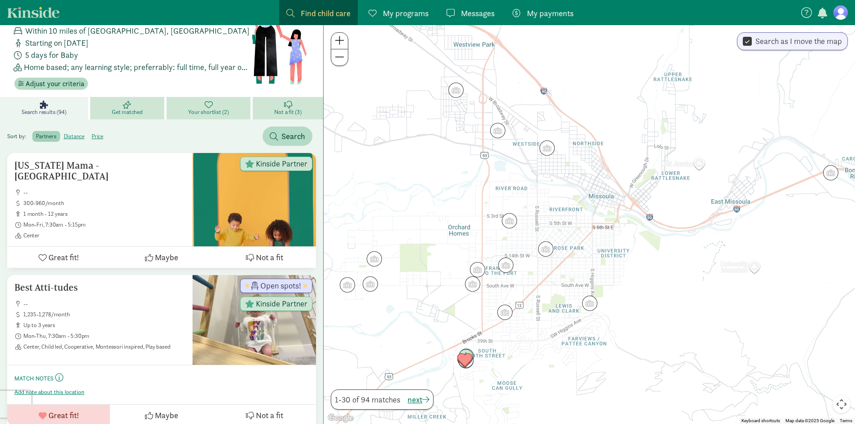
click at [119, 94] on div "Your child care search for Baby Up to $1,300.00 per month Within 10 miles of Mi…" at bounding box center [161, 42] width 309 height 110
click at [201, 108] on link "Your shortlist (2)" at bounding box center [210, 108] width 86 height 22
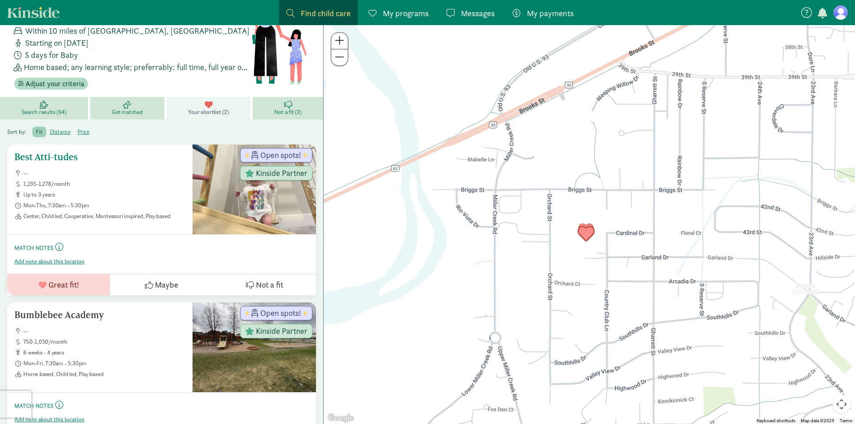
click at [99, 190] on ul "-- 1,235-1,278/month up to 3 years Mon-Thu, 7:30am - 5:30pm Center, Child led, …" at bounding box center [99, 195] width 171 height 50
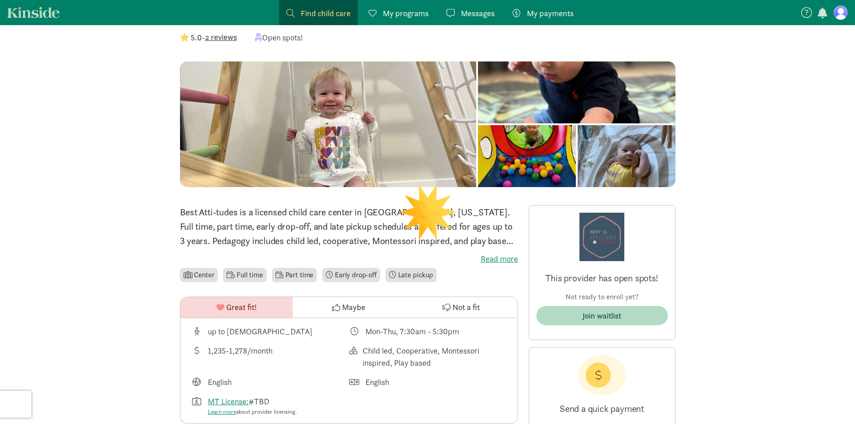
scroll to position [180, 0]
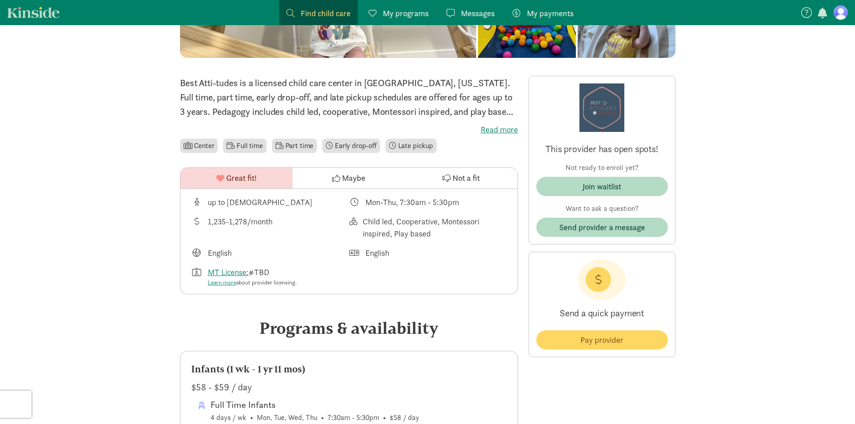
click at [497, 125] on label "Read more" at bounding box center [349, 129] width 338 height 11
click at [0, 0] on input "Read more" at bounding box center [0, 0] width 0 height 0
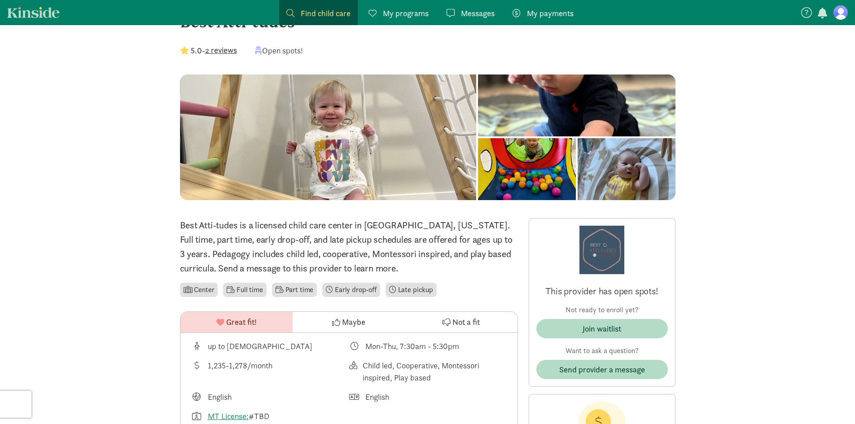
scroll to position [0, 0]
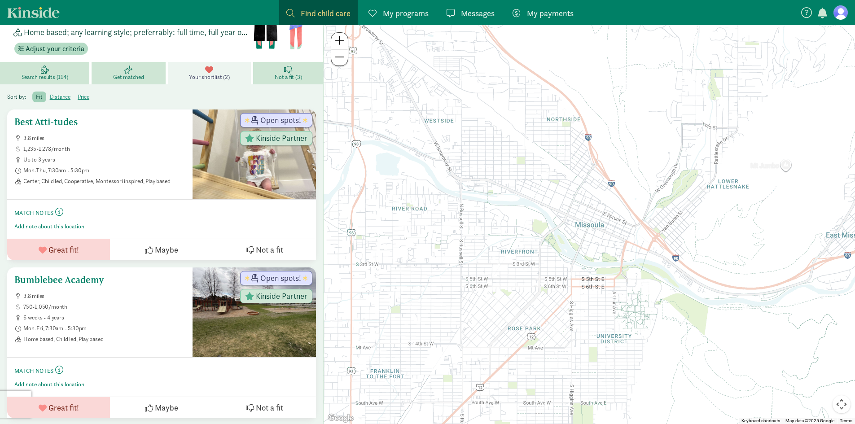
scroll to position [81, 0]
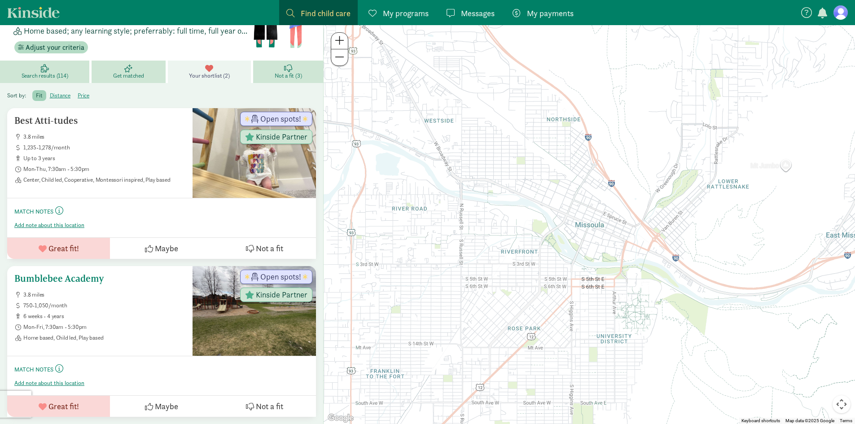
click at [141, 299] on ul "3.8 miles 750-1,050/month 6 weeks - 4 years Mon-Fri, 7:30am - 5:30pm Home based…" at bounding box center [99, 316] width 171 height 50
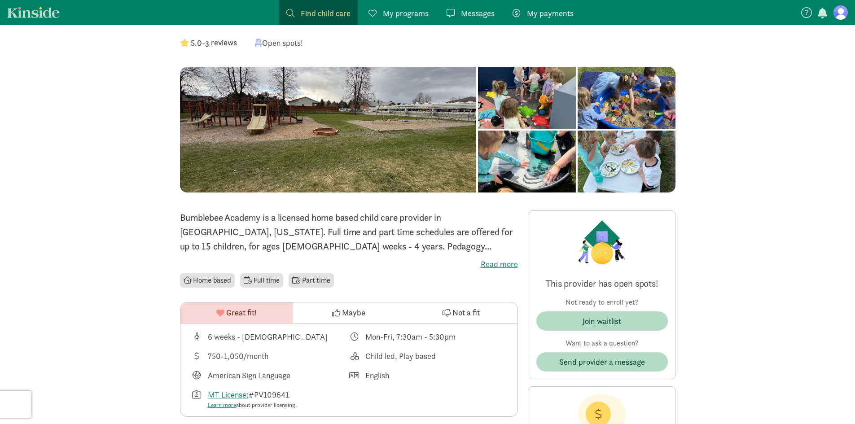
scroll to position [90, 0]
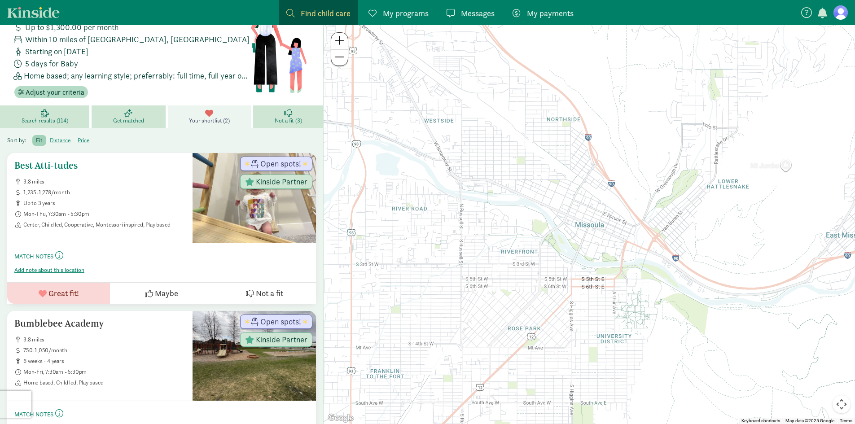
scroll to position [81, 0]
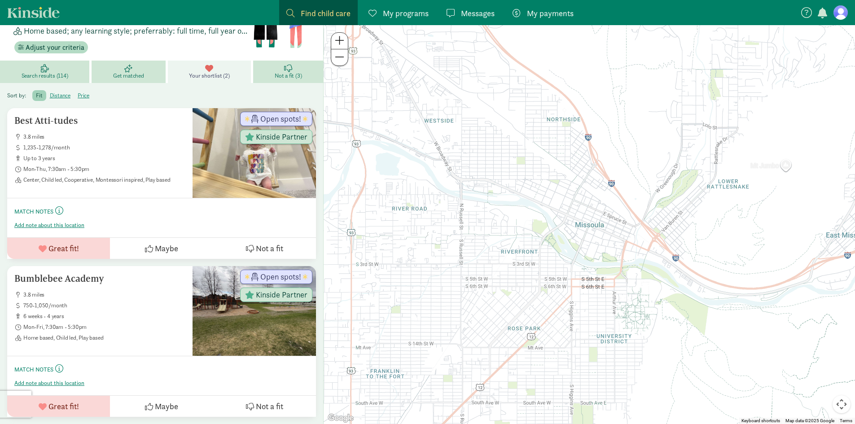
drag, startPoint x: 281, startPoint y: 69, endPoint x: 276, endPoint y: 88, distance: 20.0
click at [281, 69] on link "Not a fit (3)" at bounding box center [288, 72] width 70 height 22
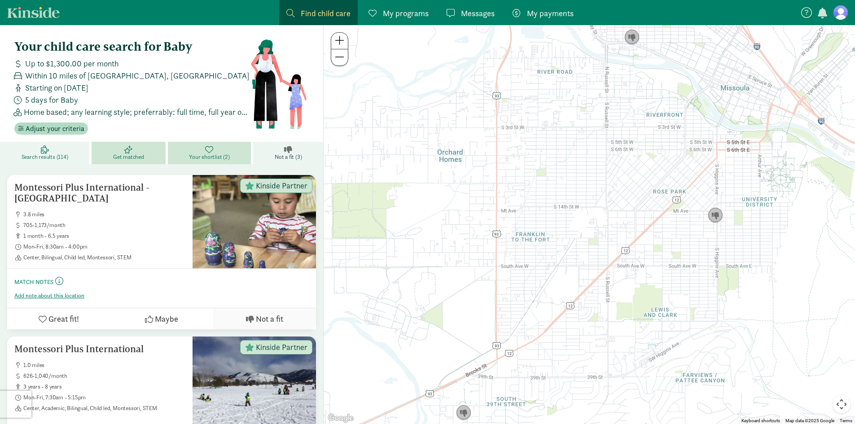
click at [33, 153] on link "Search results (114)" at bounding box center [46, 153] width 92 height 22
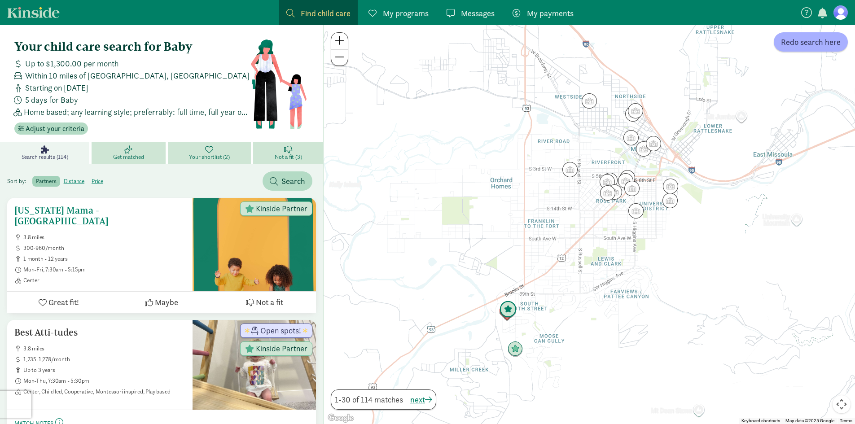
click at [108, 243] on ul "3.8 miles 300-960/month 1 month - 12 years Mon-Fri, 7:30am - 5:15pm Center" at bounding box center [99, 259] width 171 height 50
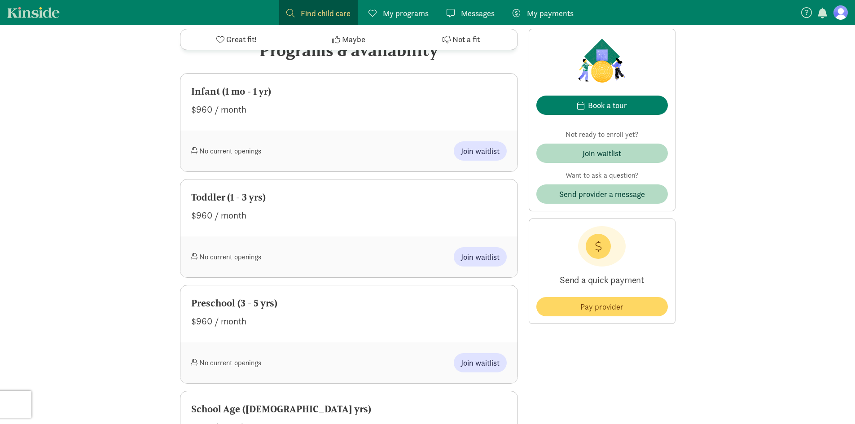
scroll to position [404, 0]
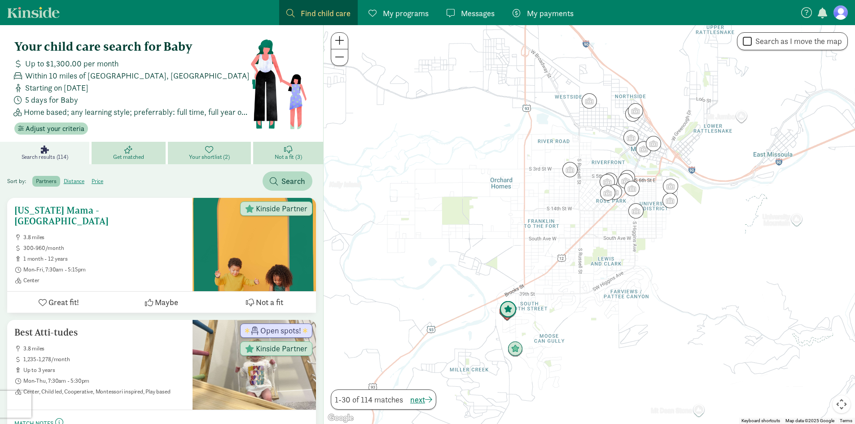
click at [162, 296] on span "Maybe" at bounding box center [166, 302] width 23 height 12
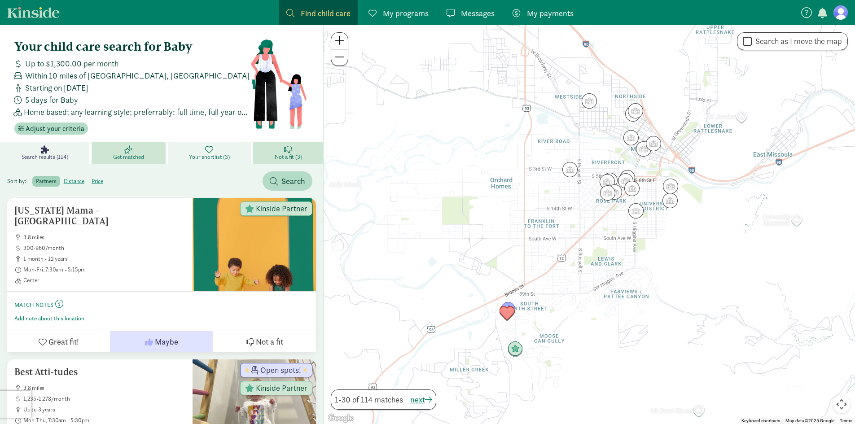
click at [216, 149] on link "Your shortlist (3)" at bounding box center [211, 153] width 86 height 22
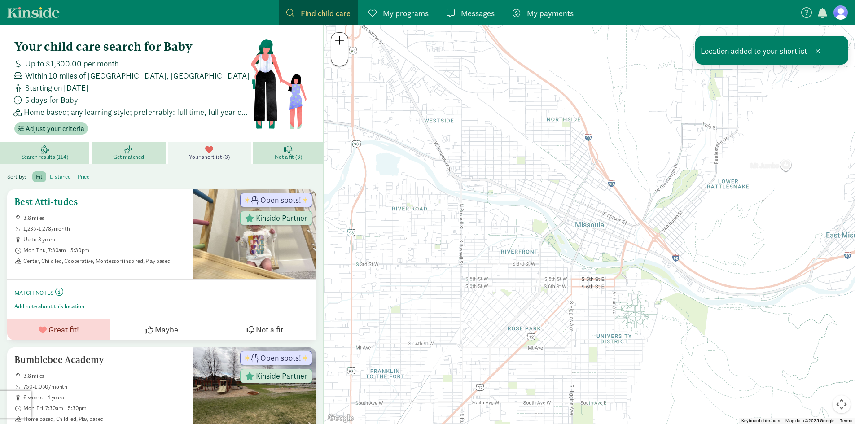
click at [154, 323] on button "Maybe" at bounding box center [161, 329] width 103 height 21
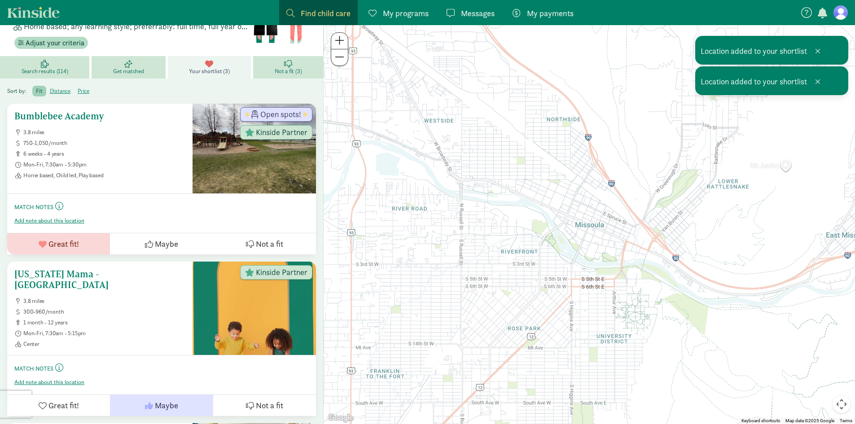
scroll to position [90, 0]
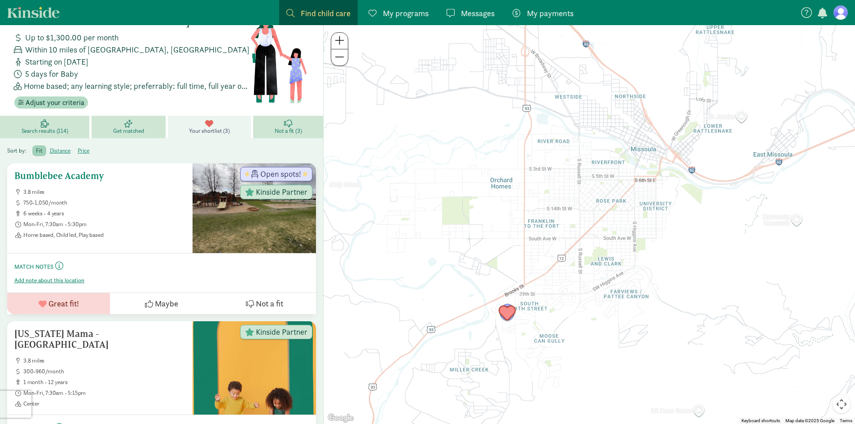
scroll to position [15, 0]
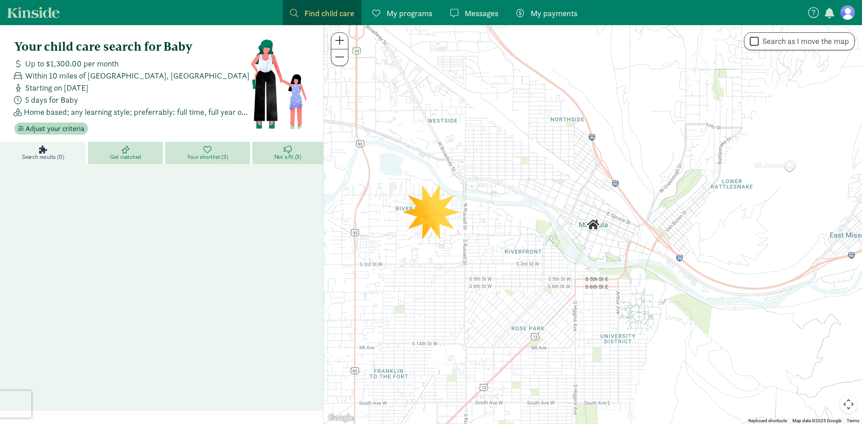
click at [56, 151] on link "Search results (0)" at bounding box center [44, 153] width 88 height 22
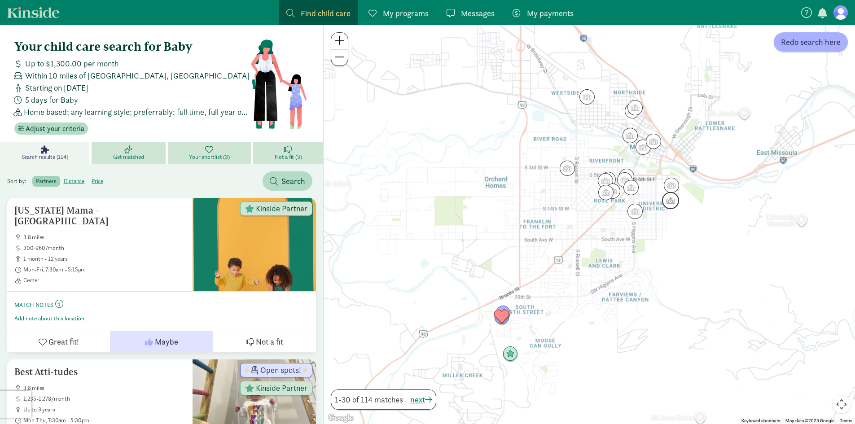
click at [676, 194] on img "Click to see details" at bounding box center [670, 201] width 24 height 24
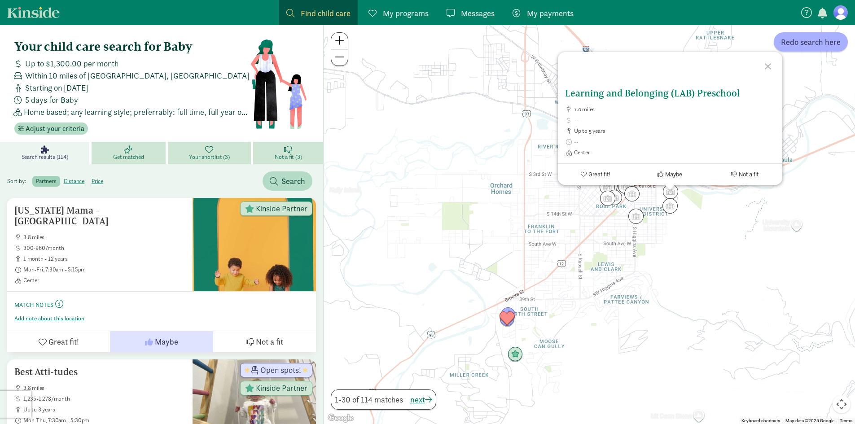
click at [648, 127] on span "up to 5 years" at bounding box center [674, 130] width 201 height 7
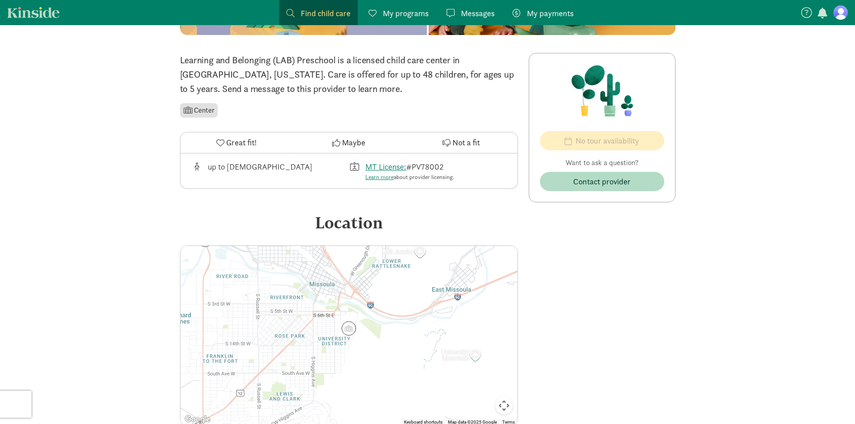
scroll to position [312, 0]
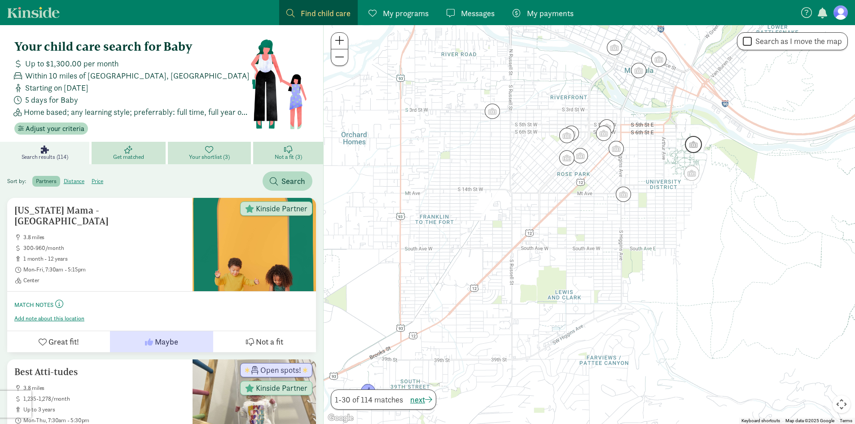
click at [693, 145] on img "Click to see details" at bounding box center [693, 144] width 24 height 24
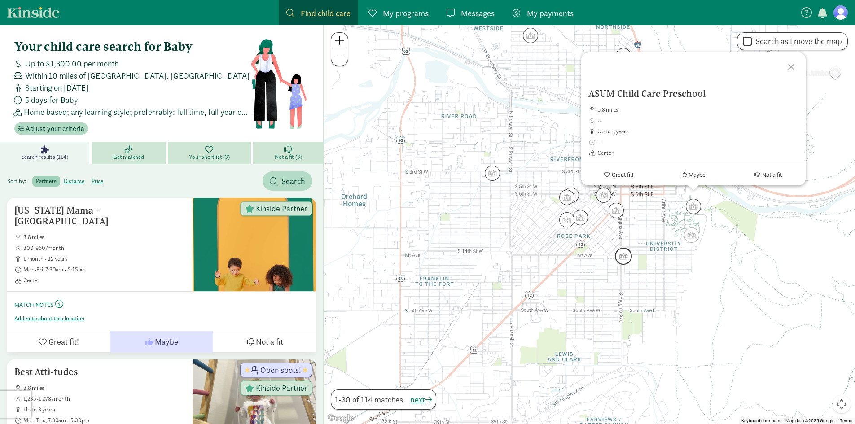
click at [624, 254] on img "Click to see details" at bounding box center [623, 256] width 24 height 24
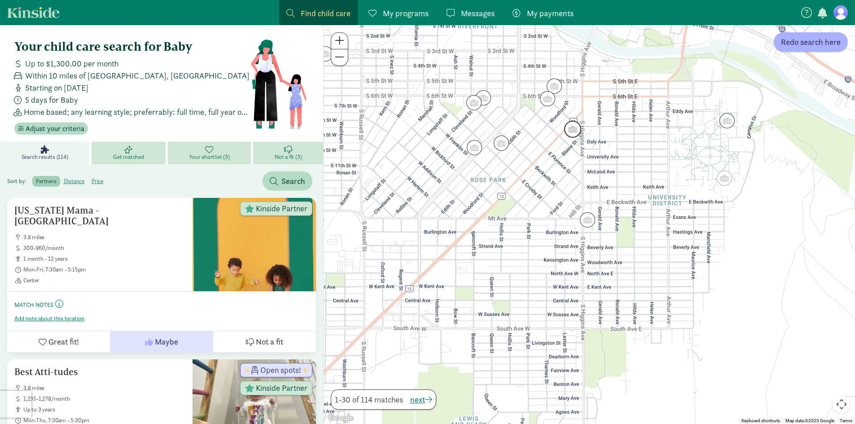
click at [576, 132] on img "Click to see details" at bounding box center [573, 129] width 24 height 24
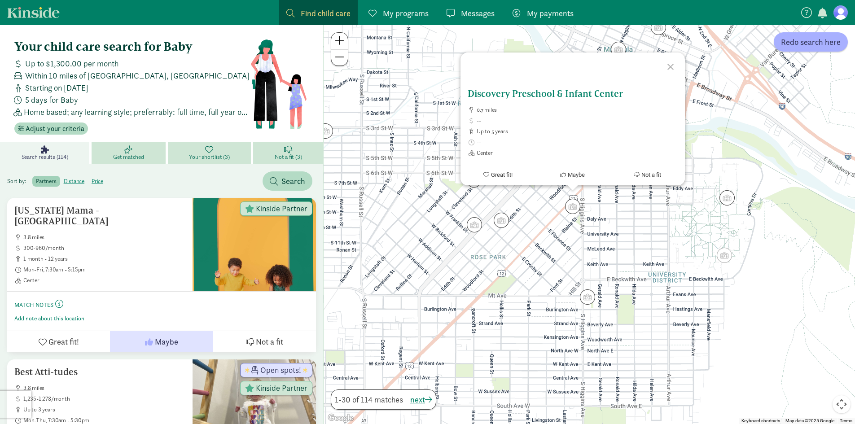
click at [569, 173] on span "Maybe" at bounding box center [576, 174] width 17 height 7
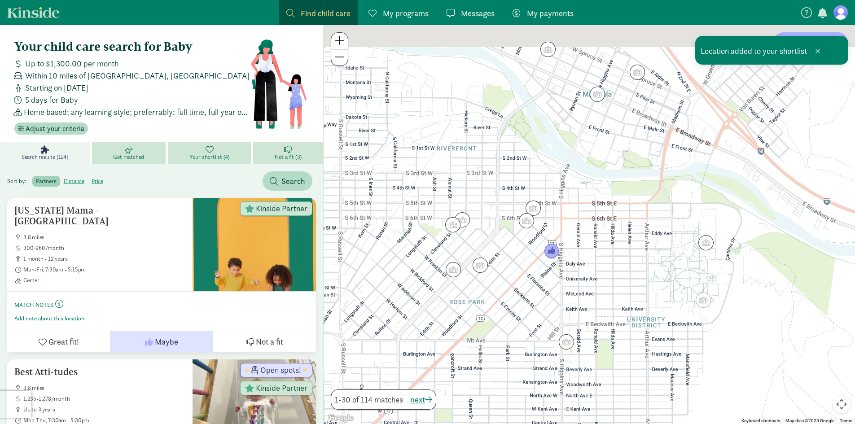
drag, startPoint x: 658, startPoint y: 264, endPoint x: 637, endPoint y: 311, distance: 50.8
click at [637, 311] on div "To navigate, press the arrow keys." at bounding box center [589, 224] width 531 height 399
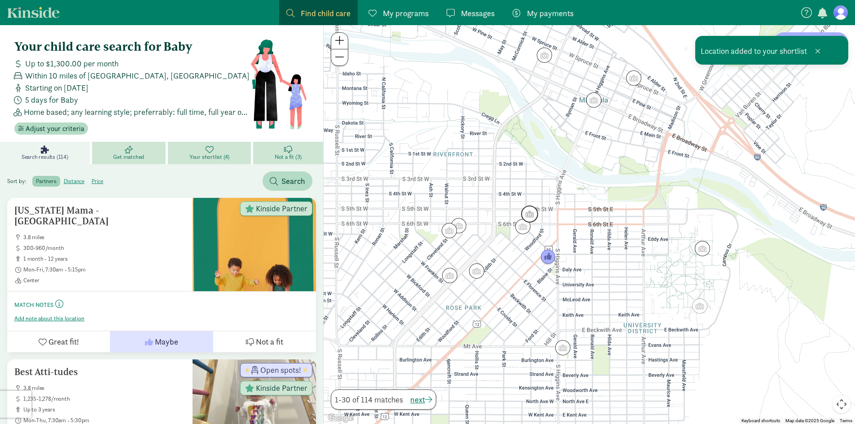
click at [531, 212] on img "Click to see details" at bounding box center [530, 214] width 24 height 24
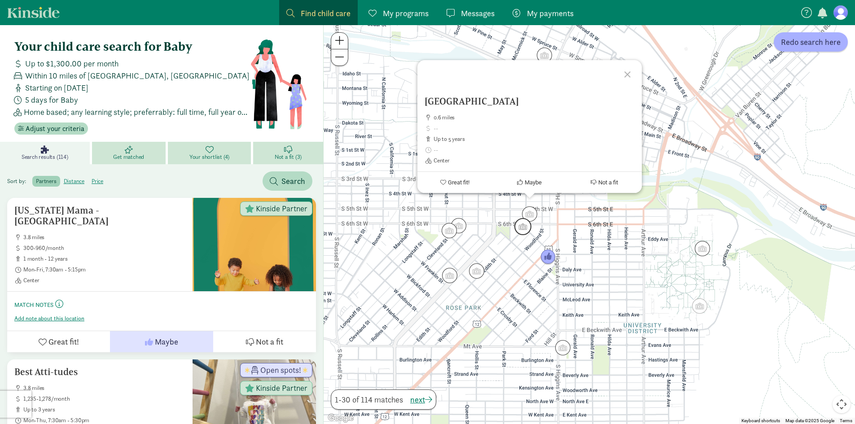
click at [524, 226] on img "Click to see details" at bounding box center [523, 227] width 24 height 24
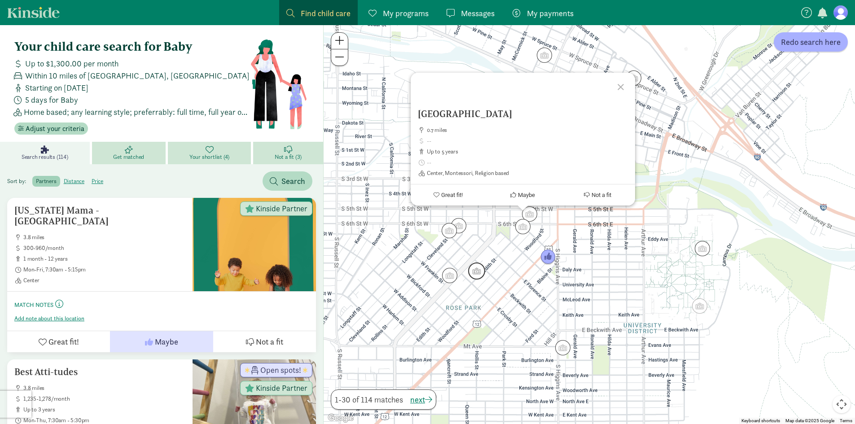
click at [482, 272] on img "Click to see details" at bounding box center [477, 271] width 24 height 24
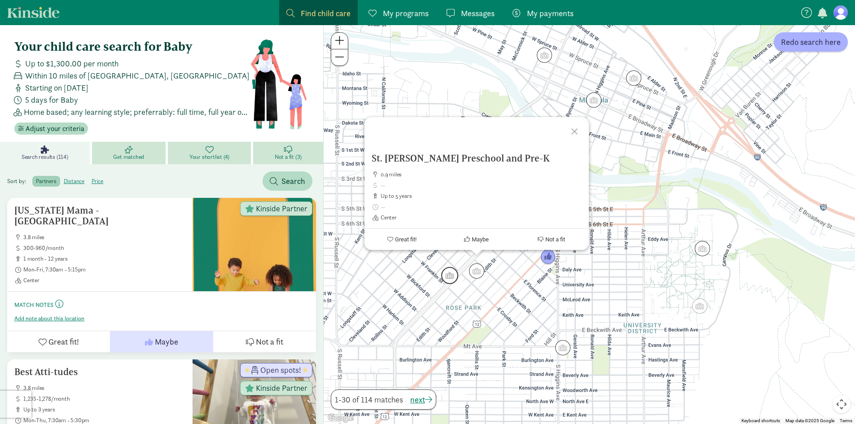
click at [449, 273] on img "Click to see details" at bounding box center [450, 275] width 24 height 24
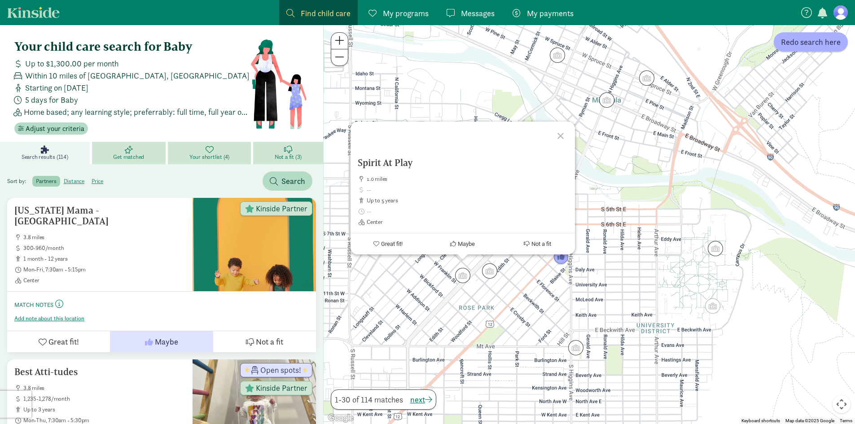
click at [523, 323] on div "To navigate, press the arrow keys. Spirit At Play 1.0 miles up to 5 years Cente…" at bounding box center [589, 224] width 531 height 399
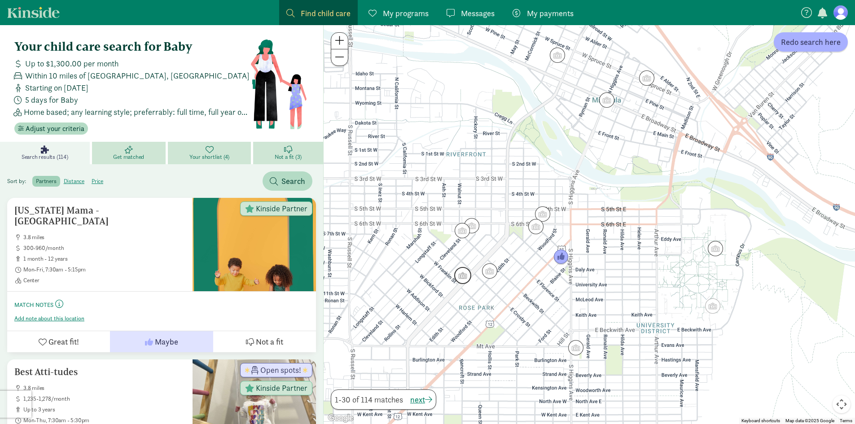
click at [457, 279] on img "Click to see details" at bounding box center [463, 275] width 24 height 24
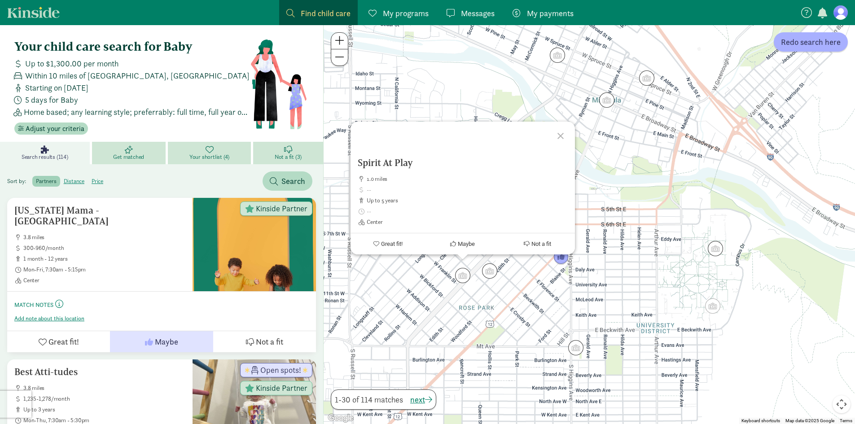
click at [637, 280] on div "Spirit At Play 1.0 miles up to 5 years Center Great fit! Maybe Not a fit" at bounding box center [589, 224] width 531 height 399
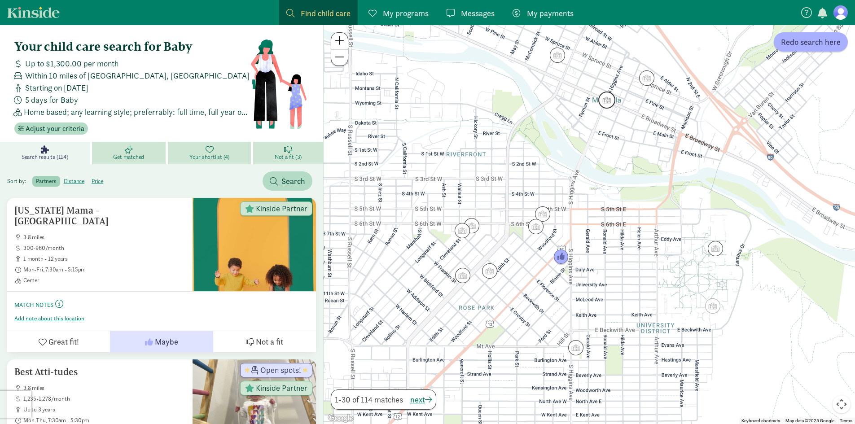
click at [612, 102] on img "Click to see details" at bounding box center [607, 100] width 24 height 24
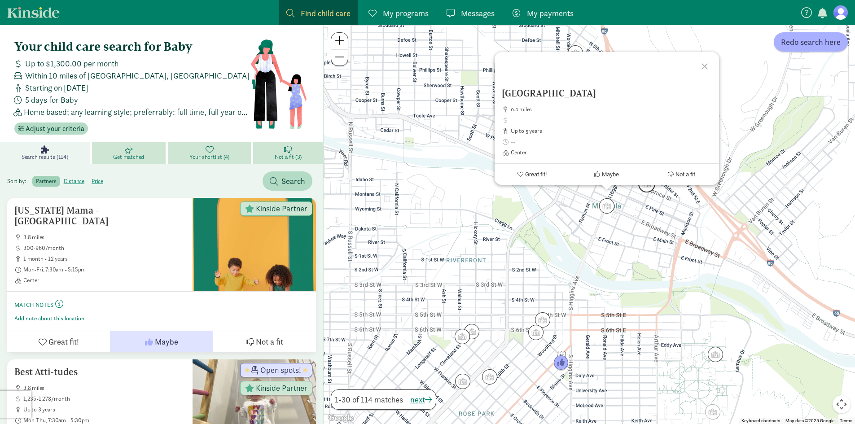
click at [645, 189] on img "Click to see details" at bounding box center [647, 184] width 24 height 24
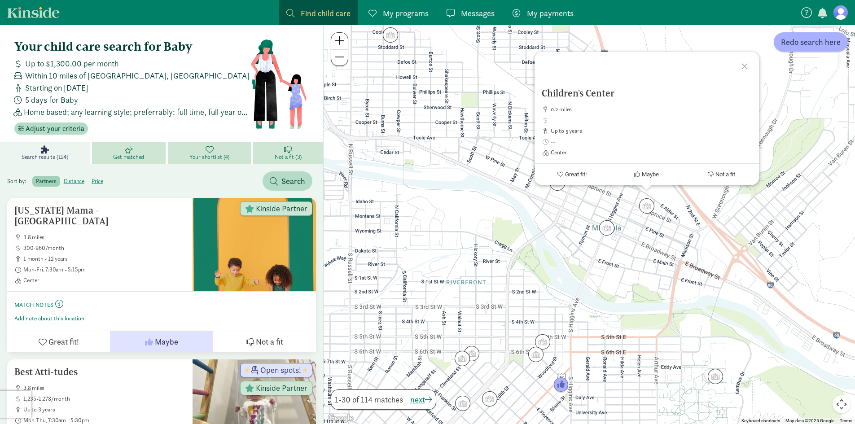
click at [645, 236] on div "To navigate, press the arrow keys. Children's Center 0.2 miles up to 5 years Ce…" at bounding box center [589, 224] width 531 height 399
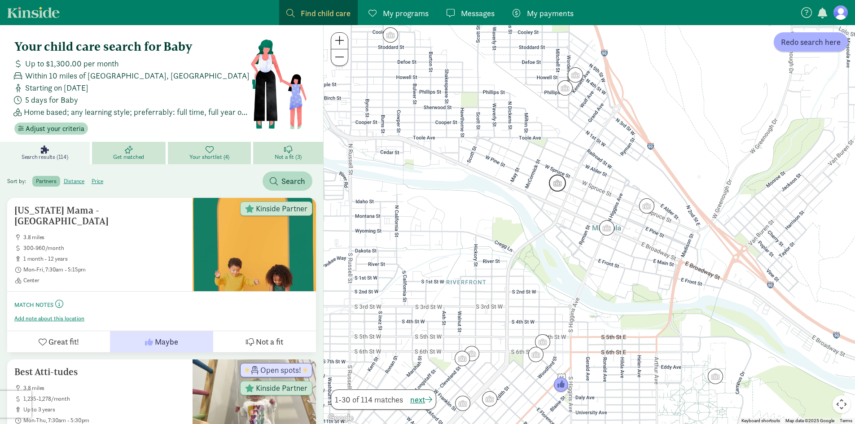
click at [561, 184] on img "Click to see details" at bounding box center [557, 183] width 24 height 24
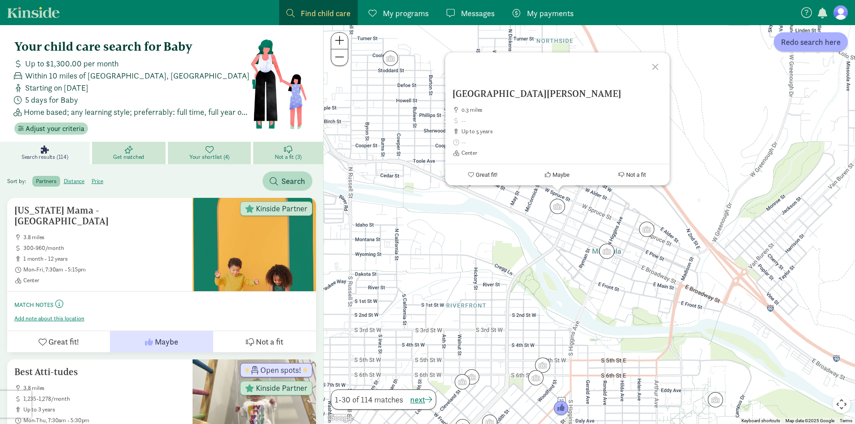
click at [601, 221] on div "St Francis Xavier Childcare Center 0.3 miles up to 5 years Center Great fit! Ma…" at bounding box center [589, 224] width 531 height 399
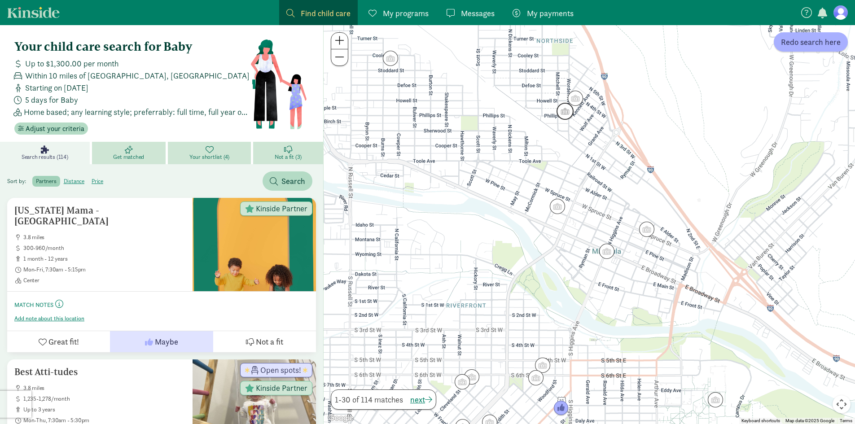
click at [560, 112] on img "Click to see details" at bounding box center [565, 111] width 24 height 24
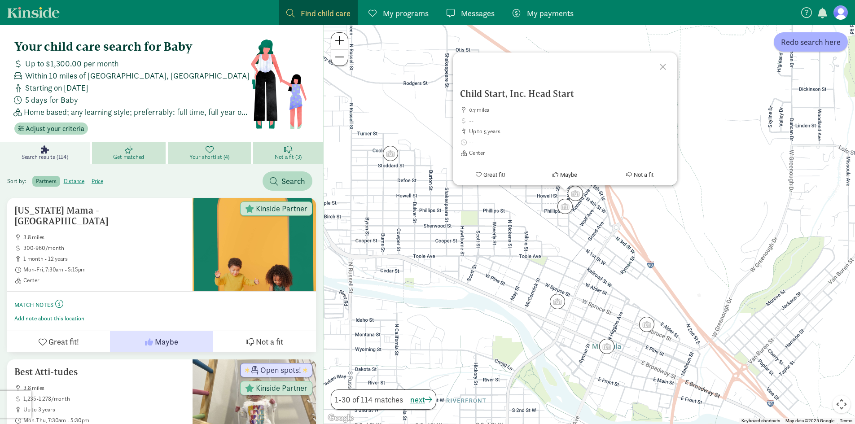
click at [606, 227] on div "Child Start, Inc. Head Start 0.7 miles up to 5 years Center Great fit! Maybe No…" at bounding box center [589, 224] width 531 height 399
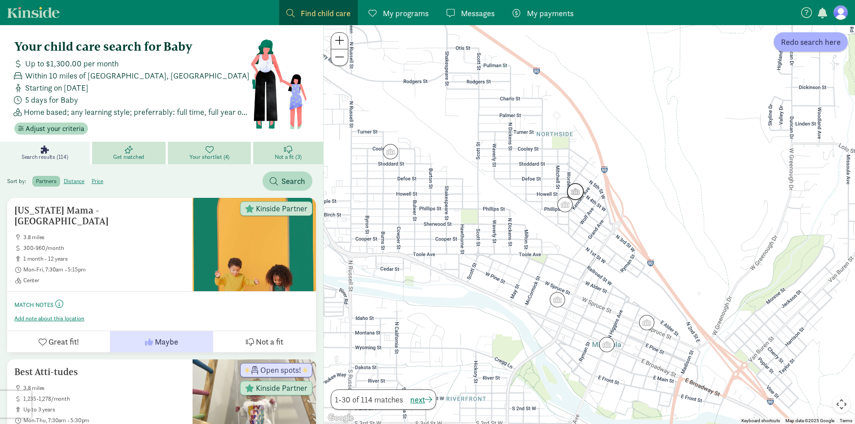
click at [574, 187] on img "Click to see details" at bounding box center [575, 192] width 24 height 24
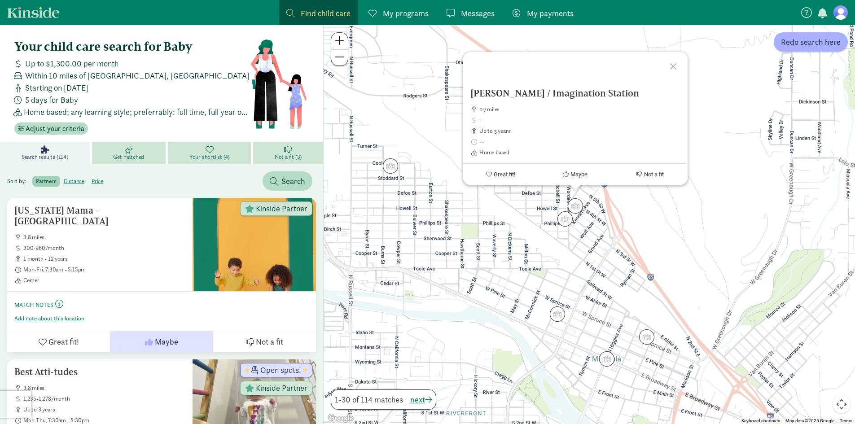
click at [586, 247] on div "Elena Caplis / Imagination Station 0.7 miles up to 5 years Home based Great fit…" at bounding box center [589, 224] width 531 height 399
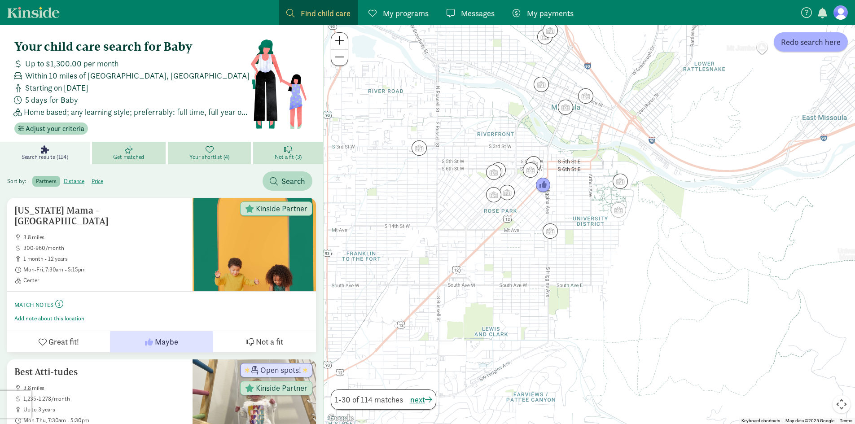
drag, startPoint x: 599, startPoint y: 340, endPoint x: 564, endPoint y: 142, distance: 200.9
click at [566, 140] on div at bounding box center [589, 224] width 531 height 399
click at [511, 193] on img "Click to see details" at bounding box center [507, 192] width 24 height 24
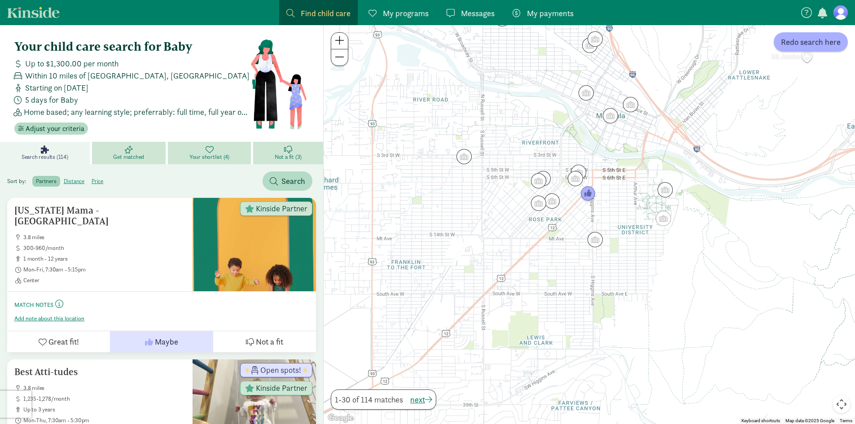
drag, startPoint x: 500, startPoint y: 247, endPoint x: 587, endPoint y: 239, distance: 87.5
click at [587, 239] on div at bounding box center [589, 224] width 531 height 399
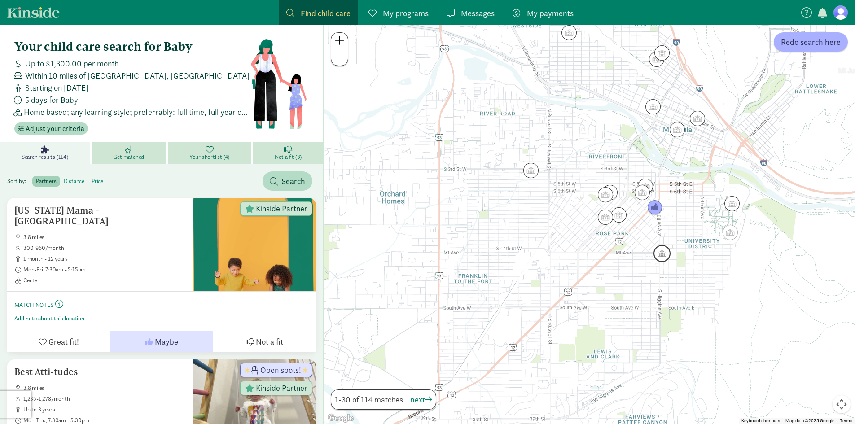
click at [662, 251] on img "Click to see details" at bounding box center [662, 253] width 24 height 24
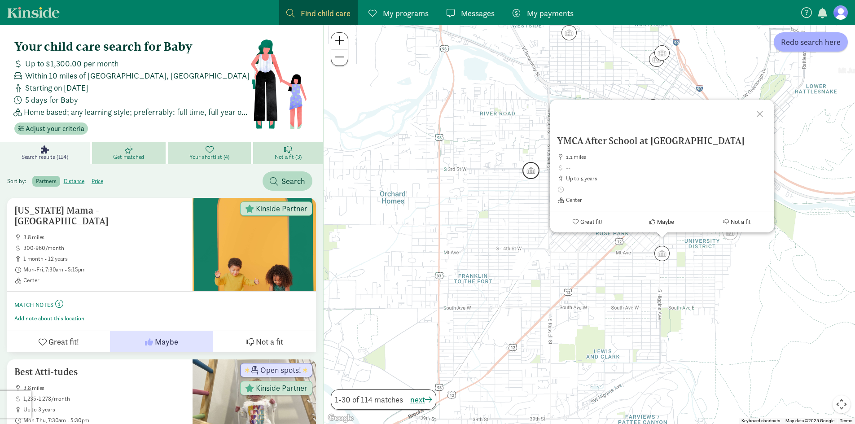
click at [531, 174] on img "Click to see details" at bounding box center [531, 170] width 24 height 24
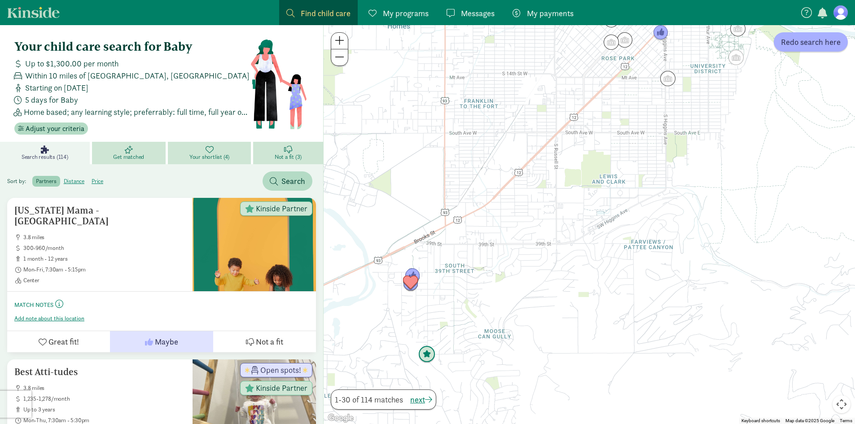
click at [429, 357] on img "Click to see details" at bounding box center [427, 354] width 24 height 24
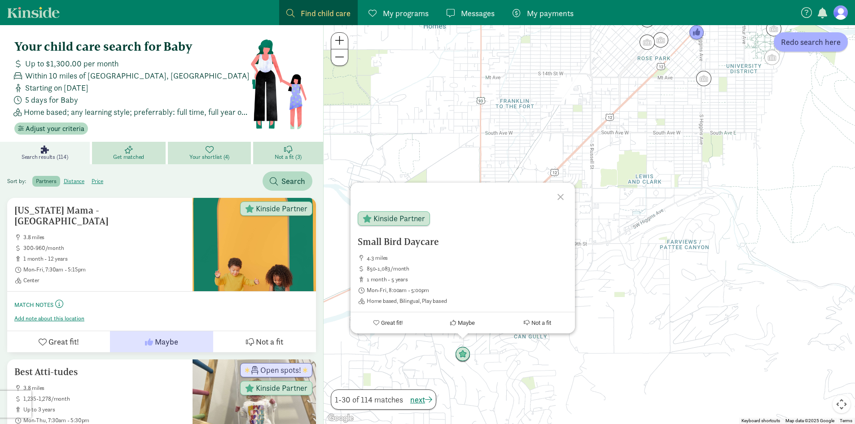
click at [615, 330] on div "Small Bird Daycare 4.3 miles 850-1,083/month 1 month - 5 years Mon-Fri, 8:00am …" at bounding box center [589, 224] width 531 height 399
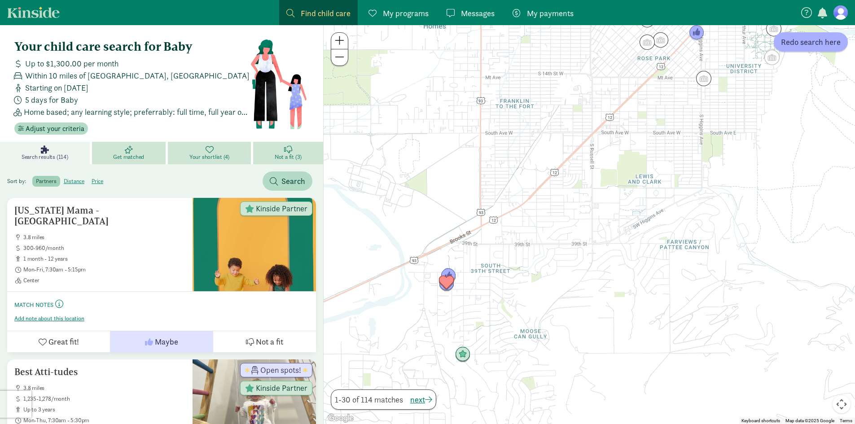
click at [418, 18] on span "My programs" at bounding box center [406, 13] width 46 height 12
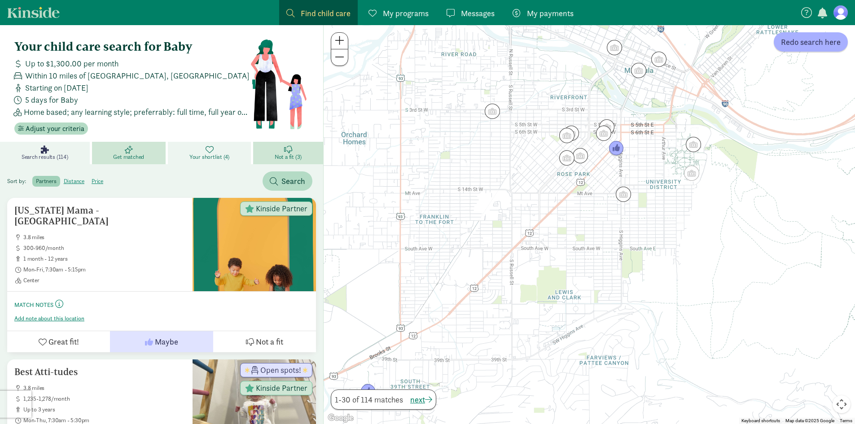
click at [193, 151] on link "Your shortlist (4)" at bounding box center [210, 153] width 85 height 22
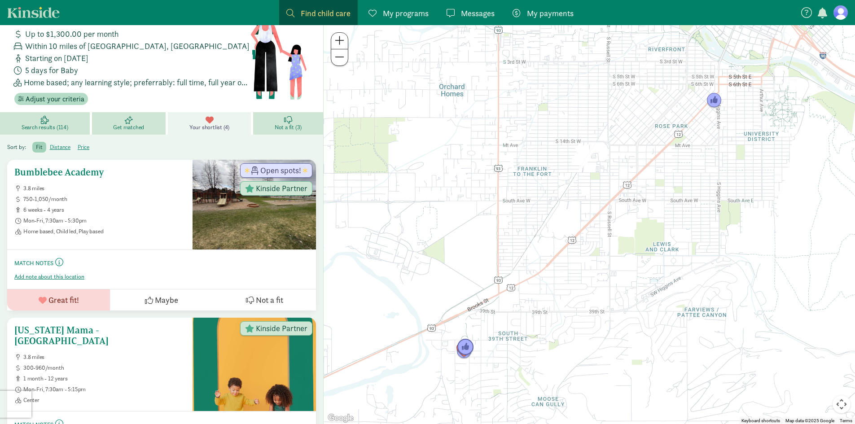
scroll to position [45, 0]
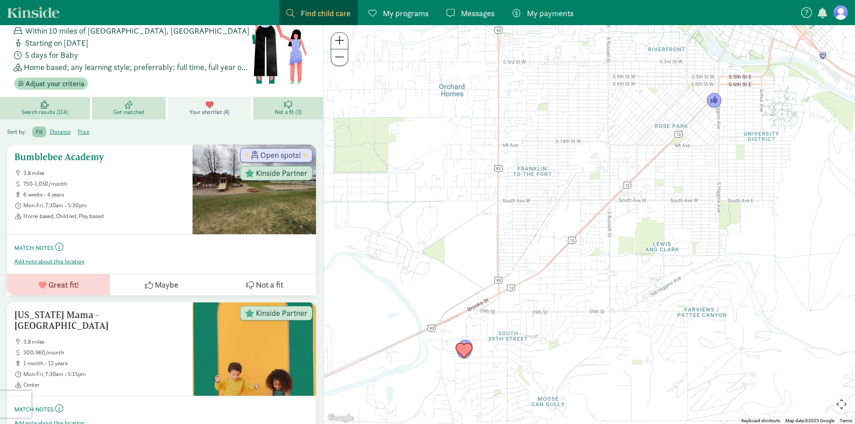
click at [118, 199] on ul "3.8 miles 750-1,050/month 6 weeks - 4 years Mon-Fri, 7:30am - 5:30pm Home based…" at bounding box center [99, 195] width 171 height 50
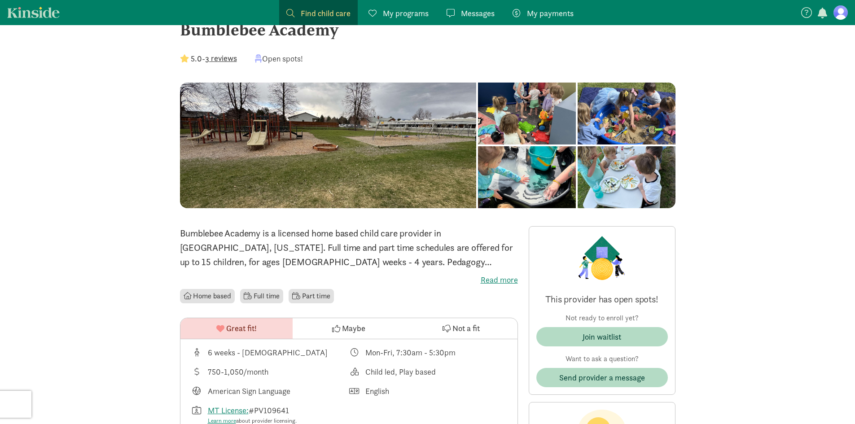
scroll to position [45, 0]
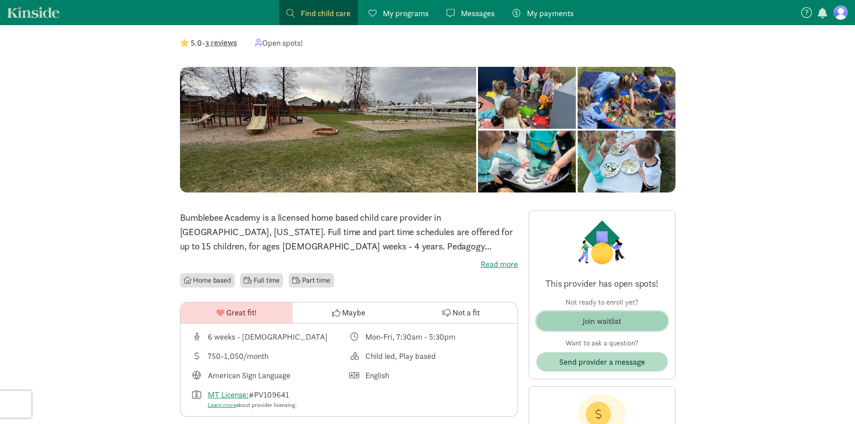
click at [622, 326] on span "Join waitlist" at bounding box center [602, 321] width 117 height 12
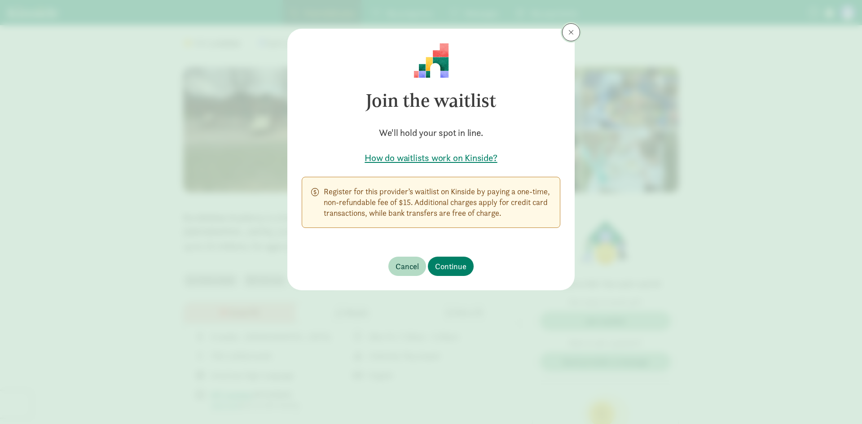
click at [577, 32] on button at bounding box center [571, 32] width 18 height 18
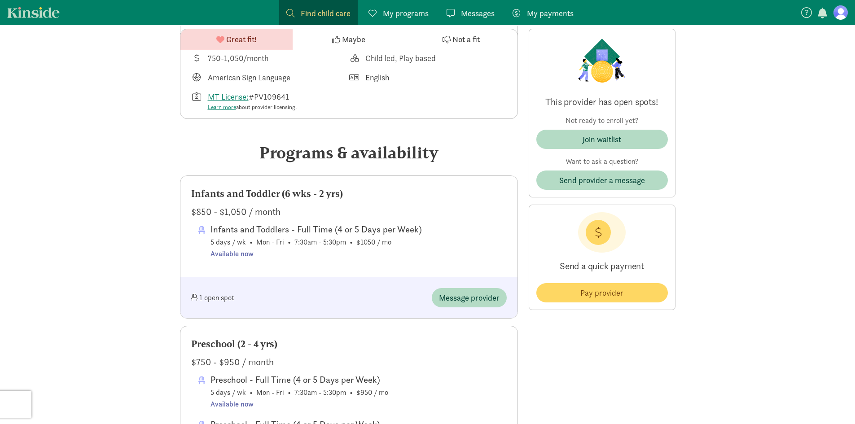
scroll to position [359, 0]
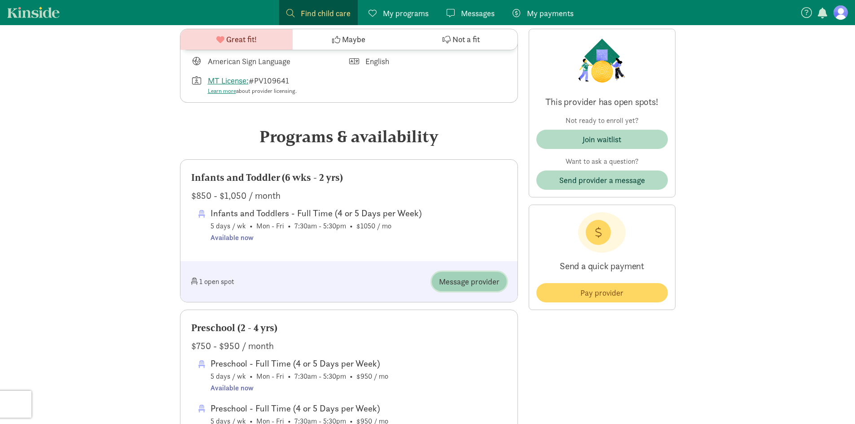
click at [449, 279] on span "Message provider" at bounding box center [469, 282] width 61 height 12
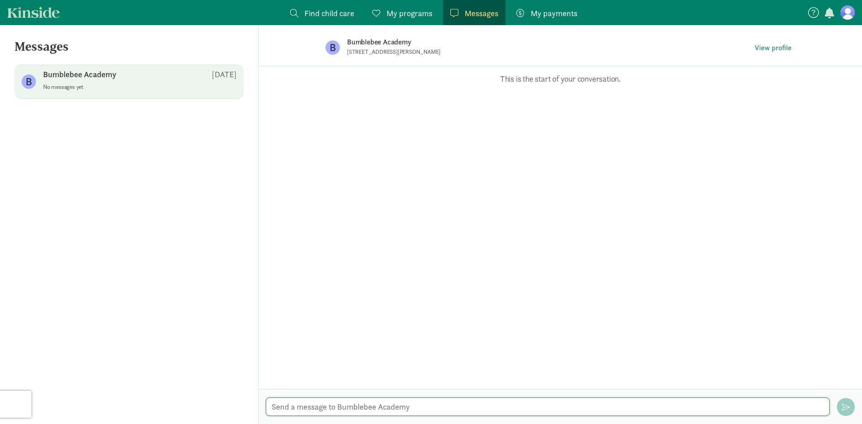
click at [351, 407] on textarea at bounding box center [548, 407] width 564 height 18
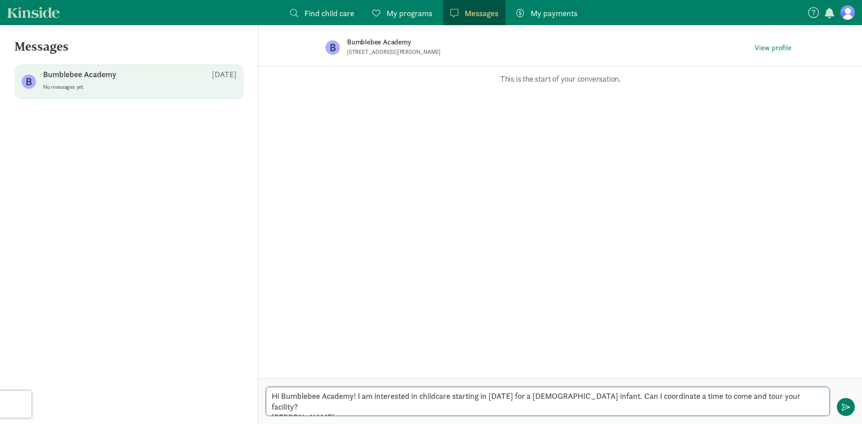
drag, startPoint x: 300, startPoint y: 407, endPoint x: 259, endPoint y: 383, distance: 47.0
click at [259, 383] on div "Hi Bumblebee Academy! I am interested in childcare starting in April 2026 for a…" at bounding box center [560, 401] width 603 height 46
type textarea "Hi Bumblebee Academy! I am interested in childcare starting in April 2026 for a…"
click at [847, 412] on button "button" at bounding box center [846, 407] width 18 height 18
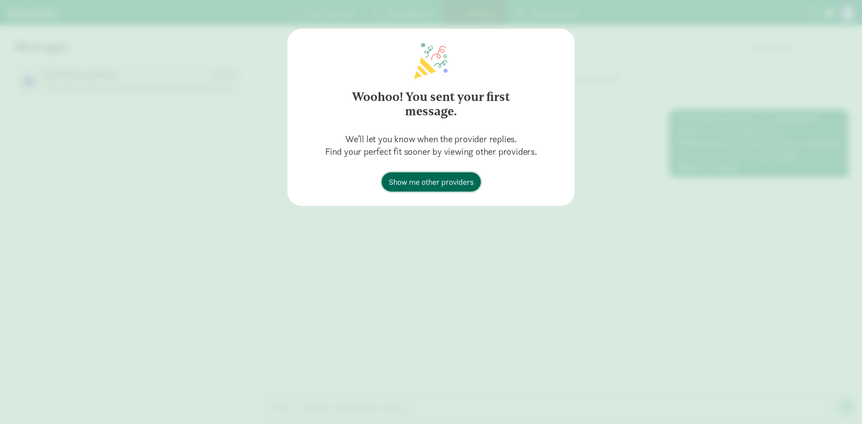
click at [415, 182] on span "Show me other providers" at bounding box center [431, 182] width 85 height 12
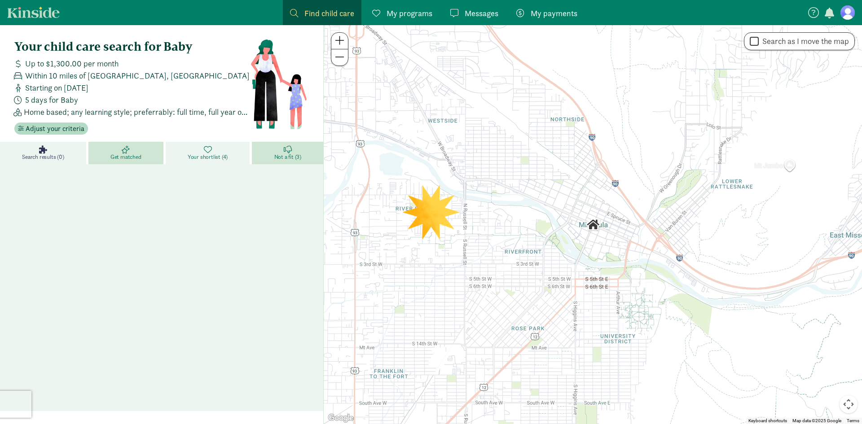
click at [200, 155] on span "Your shortlist (4)" at bounding box center [208, 157] width 40 height 7
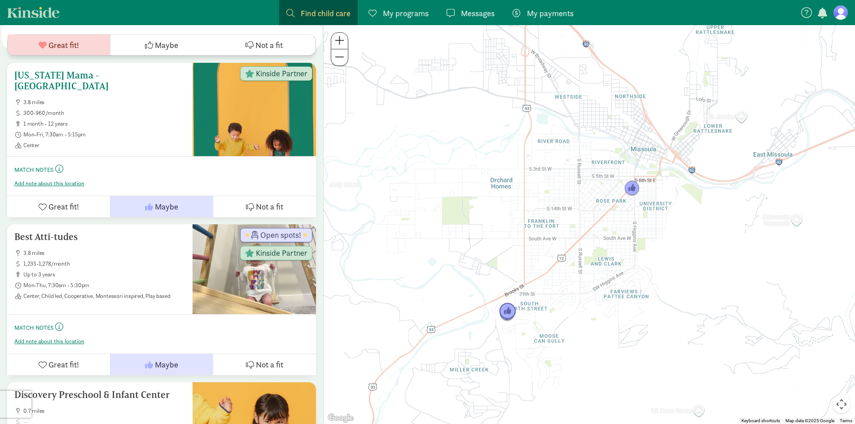
scroll to position [314, 0]
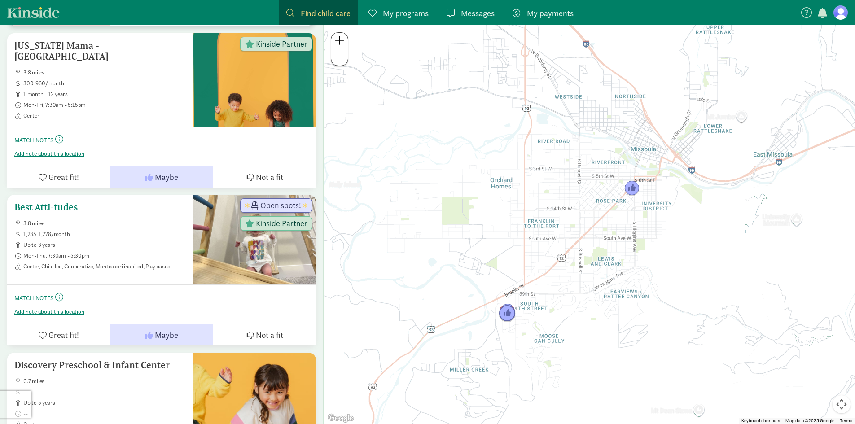
click at [113, 252] on span "Mon-Thu, 7:30am - 5:30pm" at bounding box center [104, 255] width 162 height 7
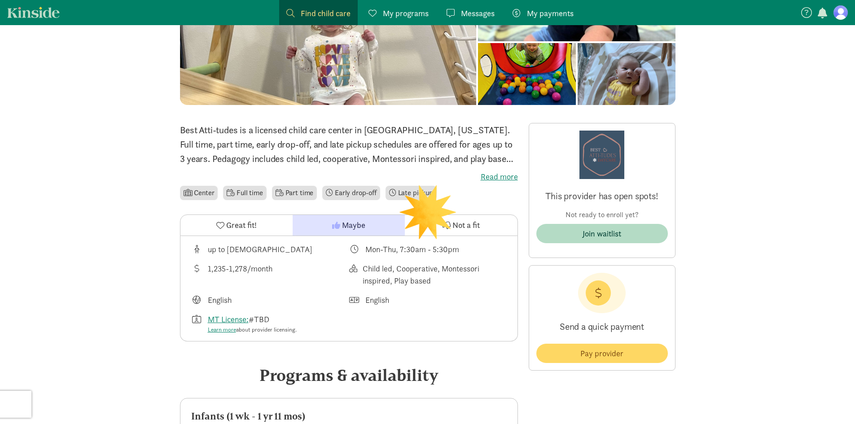
scroll to position [135, 0]
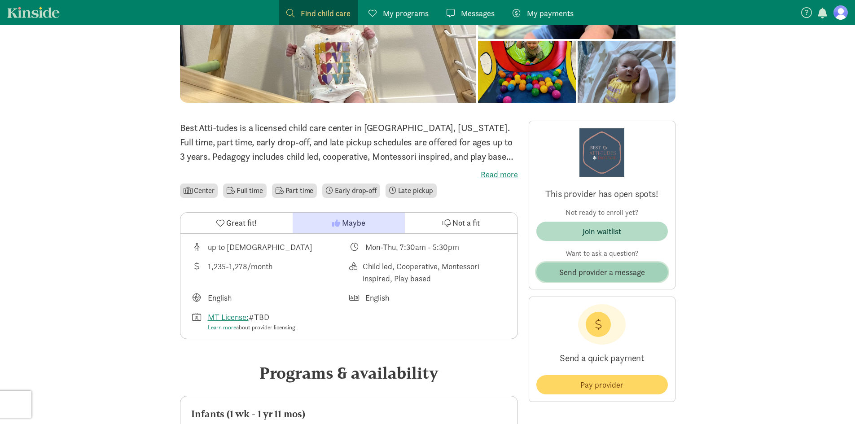
drag, startPoint x: 611, startPoint y: 268, endPoint x: 725, endPoint y: 424, distance: 192.8
click at [611, 268] on span "Send provider a message" at bounding box center [602, 272] width 86 height 12
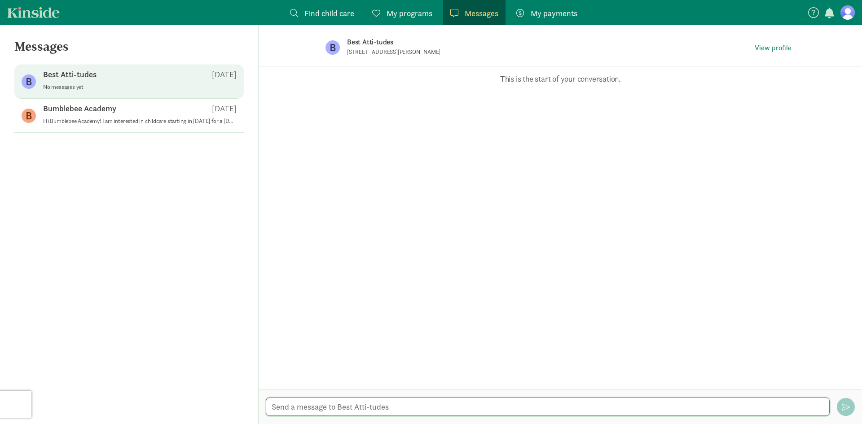
click at [328, 406] on textarea at bounding box center [548, 407] width 564 height 18
paste textarea "Hi Bumblebee Academy! I am interested in childcare starting in [DATE] for a [DE…"
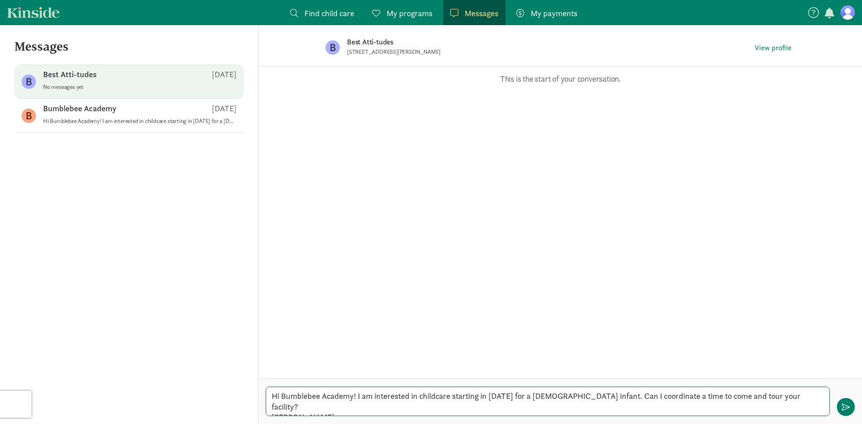
drag, startPoint x: 350, startPoint y: 395, endPoint x: 308, endPoint y: 402, distance: 42.8
click at [309, 400] on textarea "Hi Bumblebee Academy! I am interested in childcare starting in [DATE] for a [DE…" at bounding box center [548, 401] width 564 height 29
click at [353, 410] on textarea "Hi Best Atti-tudes! I am interested in childcare starting in [DATE] for a [DEMO…" at bounding box center [548, 401] width 564 height 29
click at [519, 393] on textarea "Hi Best Atti-tudes! I am interested in childcare starting in [DATE] for a [DEMO…" at bounding box center [548, 401] width 564 height 29
click at [529, 415] on textarea "Hi Best Atti-tudes! I am interested in childcare starting in [DATE] for my [DEM…" at bounding box center [548, 401] width 564 height 29
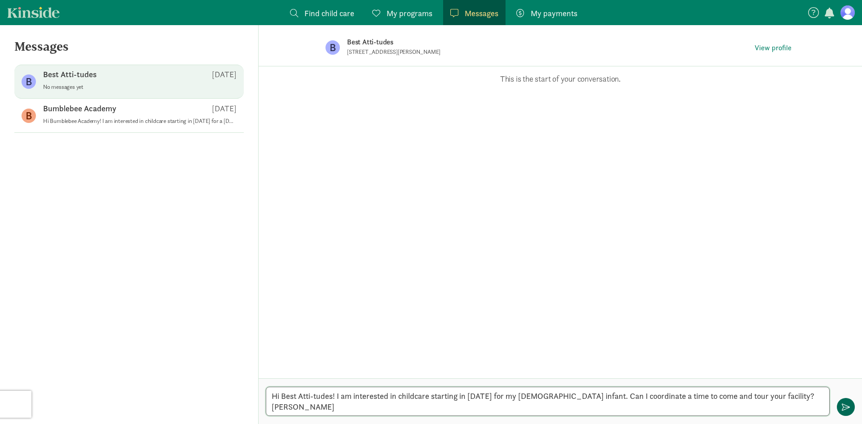
type textarea "Hi Best Atti-tudes! I am interested in childcare starting in [DATE] for my [DEM…"
click at [848, 408] on span "button" at bounding box center [846, 407] width 8 height 8
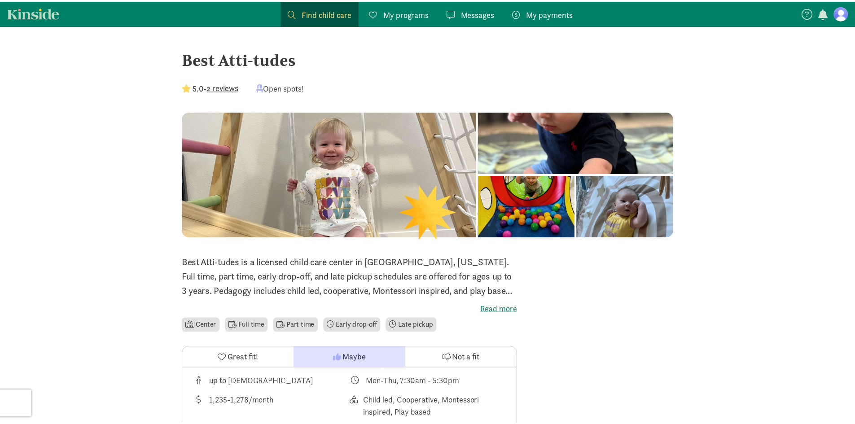
scroll to position [135, 0]
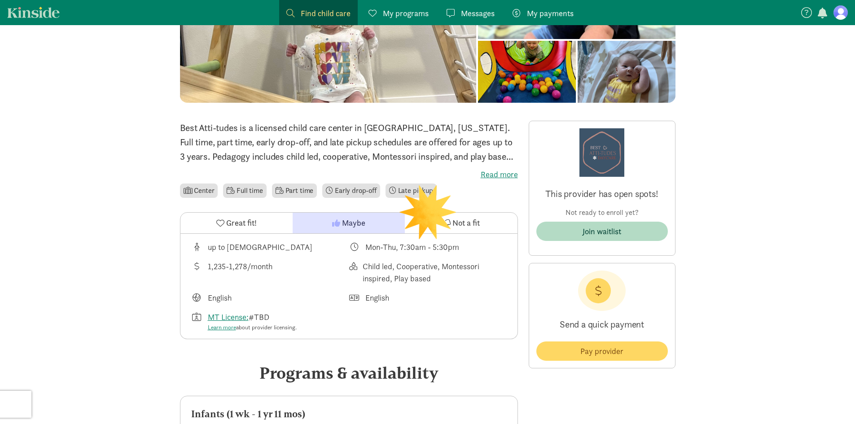
click at [417, 9] on span "My programs" at bounding box center [406, 13] width 46 height 12
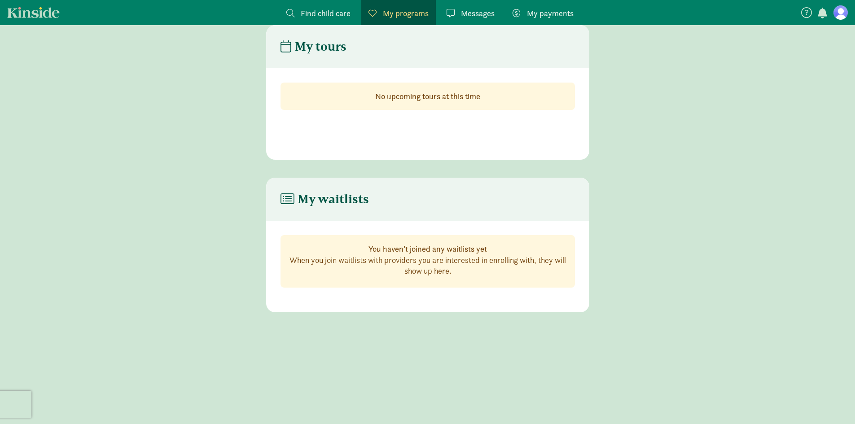
click at [45, 17] on link "Kinside" at bounding box center [33, 12] width 53 height 11
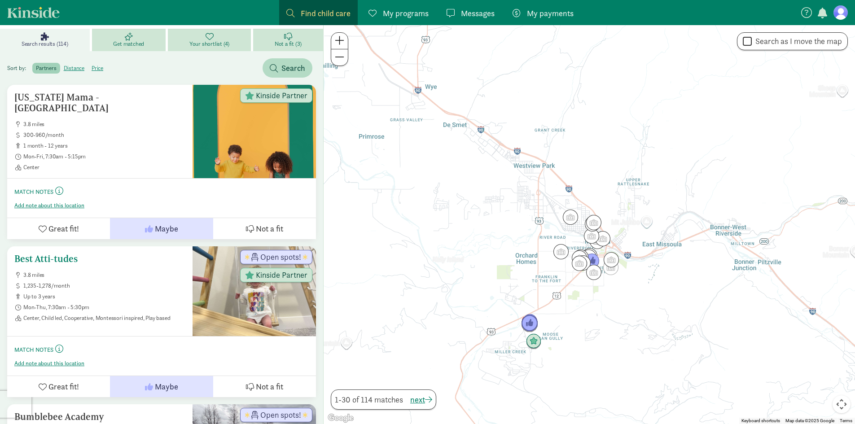
scroll to position [135, 0]
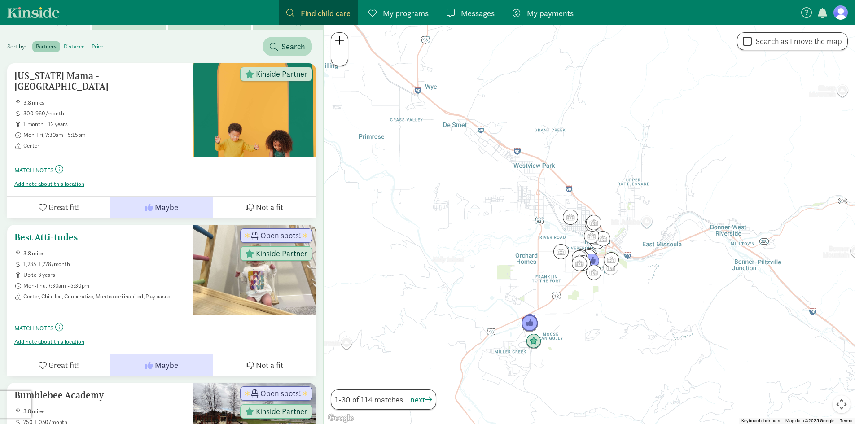
click at [92, 255] on ul "3.8 miles 1,235-1,278/month up to 3 years Mon-Thu, 7:30am - 5:30pm Center, Chil…" at bounding box center [99, 275] width 171 height 50
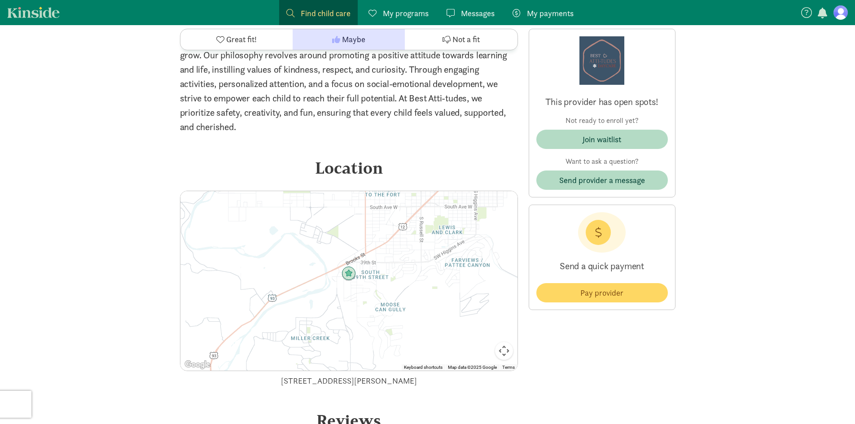
scroll to position [898, 0]
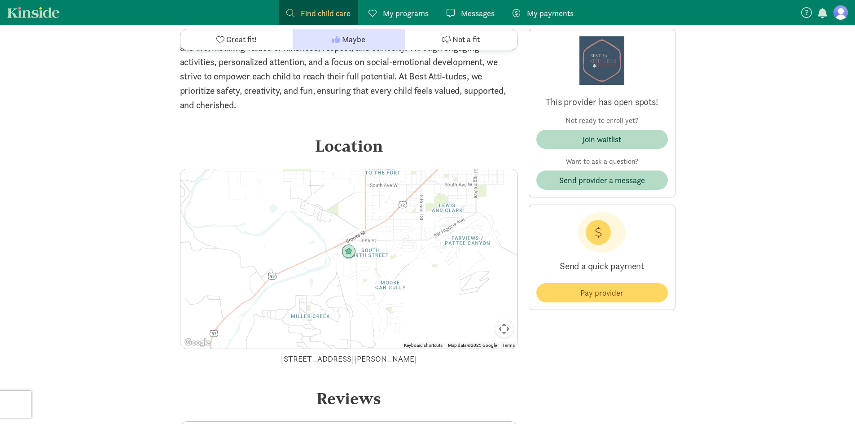
click at [839, 13] on figure at bounding box center [841, 12] width 14 height 14
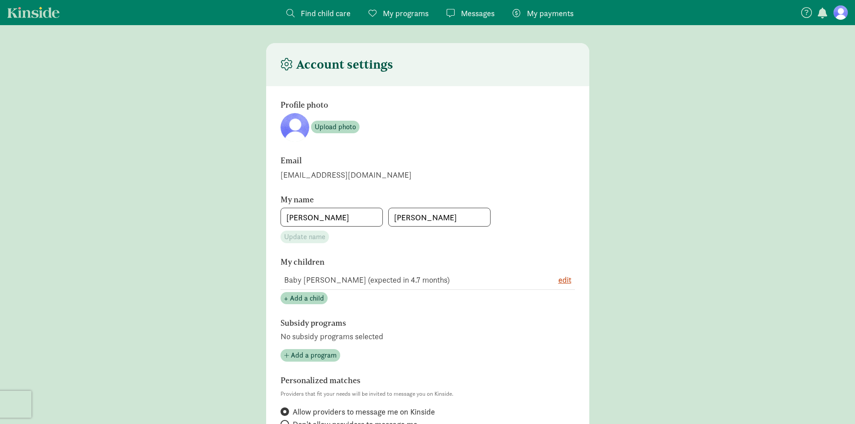
click at [470, 5] on link "Messages Messages" at bounding box center [470, 12] width 62 height 25
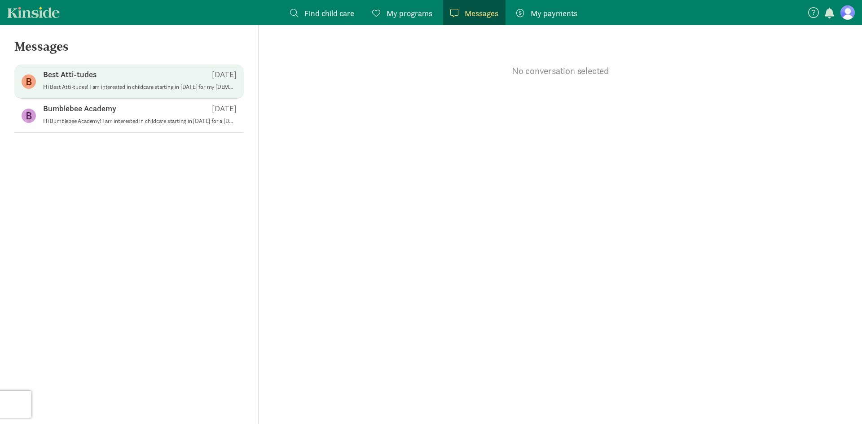
click at [174, 83] on p "Hi Best Atti-tudes! I am interested in childcare starting in [DATE] for my [DEM…" at bounding box center [139, 86] width 193 height 7
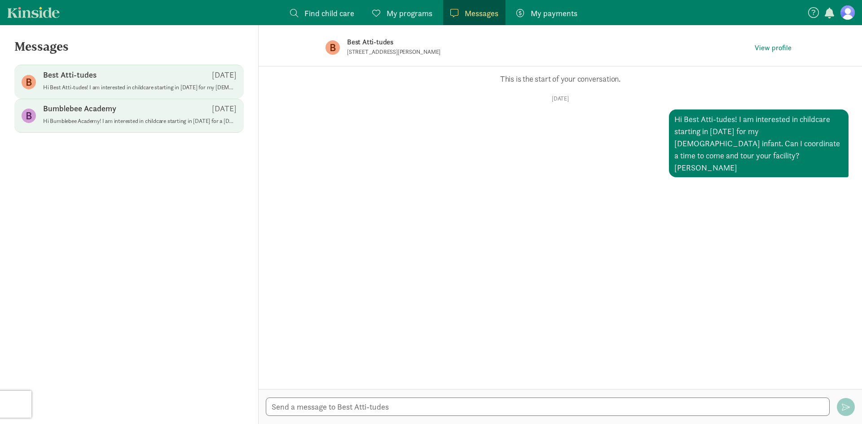
click at [156, 127] on span "Bumblebee Academy [DATE] Hi Bumblebee Academy! I am interested in childcare sta…" at bounding box center [139, 115] width 193 height 25
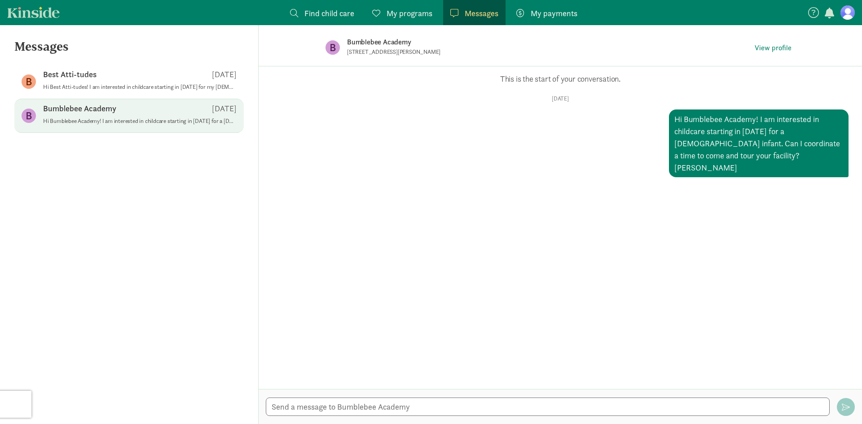
click at [408, 14] on span "My programs" at bounding box center [409, 13] width 46 height 12
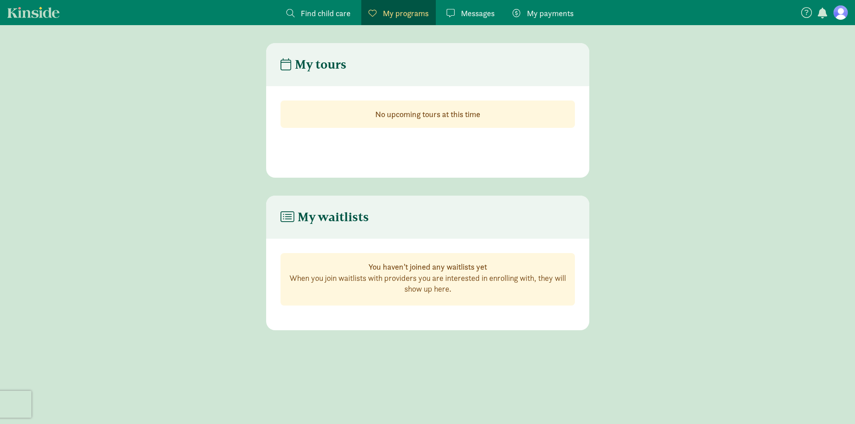
click at [32, 14] on link "Kinside" at bounding box center [33, 12] width 53 height 11
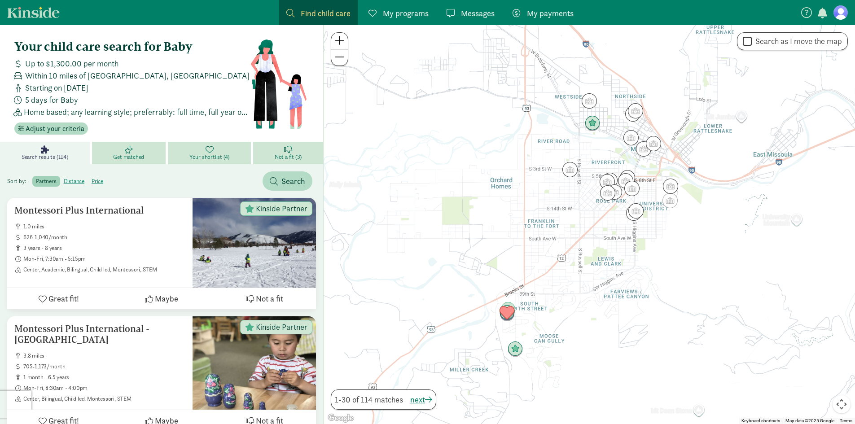
click at [18, 18] on nav "Find child care Find My programs Programs Messages Messages My payments Pay" at bounding box center [427, 12] width 855 height 25
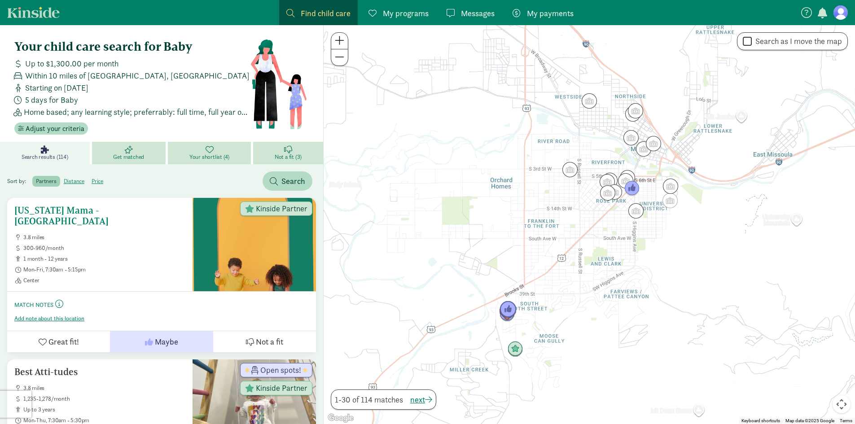
click at [126, 212] on h5 "[US_STATE] Mama - [GEOGRAPHIC_DATA]" at bounding box center [99, 216] width 171 height 22
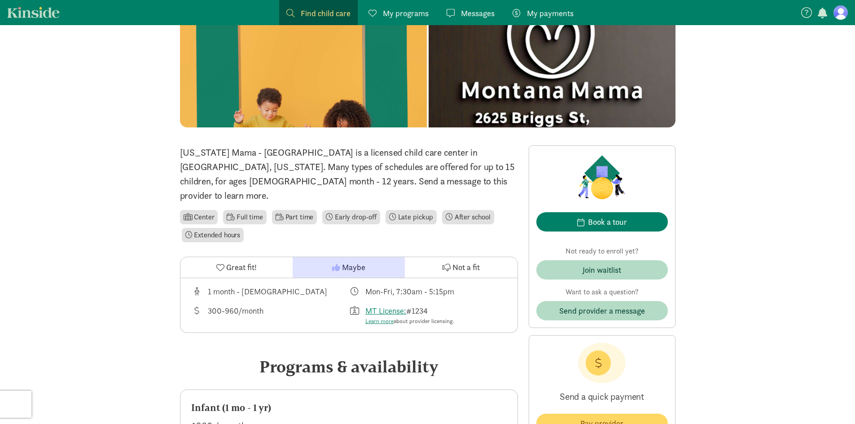
scroll to position [90, 0]
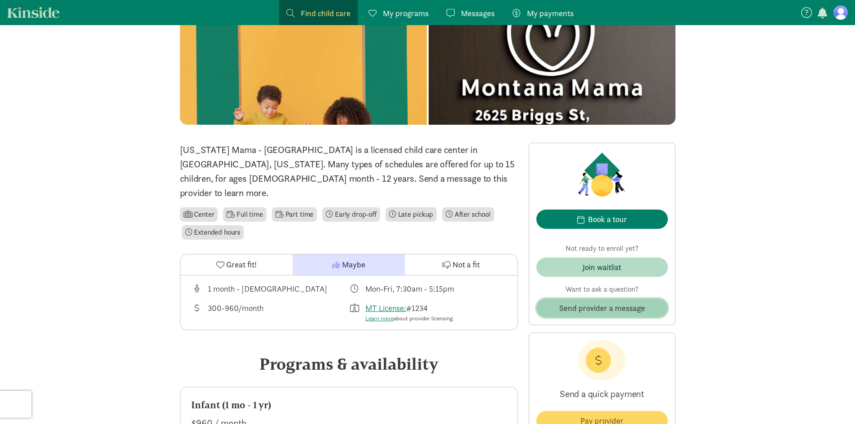
click at [618, 306] on span "Send provider a message" at bounding box center [602, 308] width 86 height 12
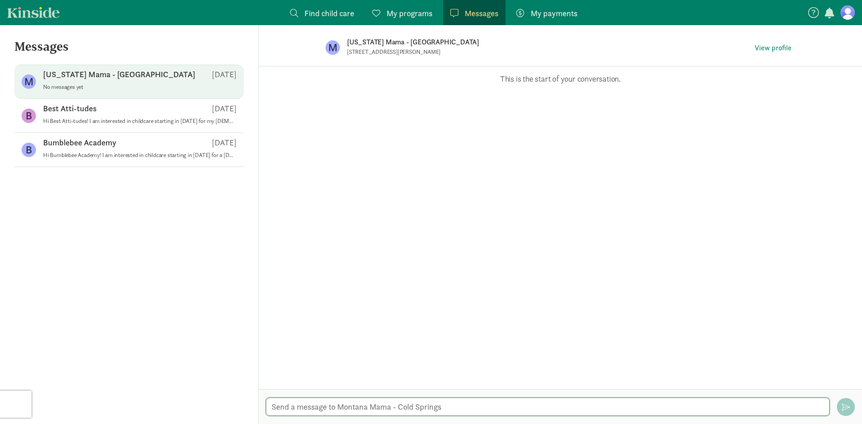
click at [347, 401] on textarea at bounding box center [548, 407] width 564 height 18
paste textarea "Hi Bumblebee Academy! I am interested in childcare starting in [DATE] for a [DE…"
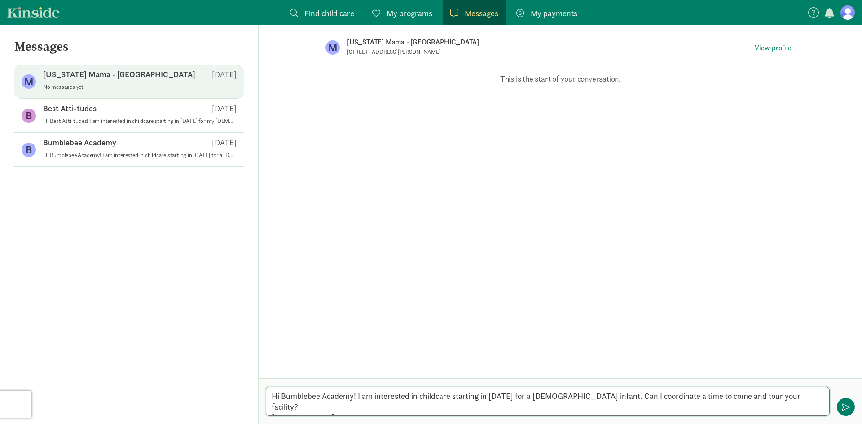
drag, startPoint x: 351, startPoint y: 395, endPoint x: 285, endPoint y: 393, distance: 66.0
click at [285, 393] on textarea "Hi Bumblebee Academy! I am interested in childcare starting in [DATE] for a [DE…" at bounding box center [548, 401] width 564 height 29
click at [522, 396] on textarea "Hi [US_STATE] Mama! I am interested in childcare starting in [DATE] for a [DEMO…" at bounding box center [548, 401] width 564 height 29
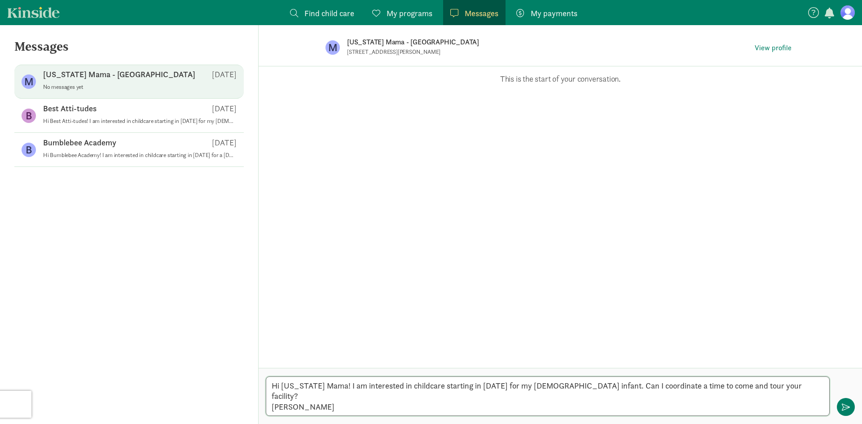
click at [441, 404] on textarea "Hi [US_STATE] Mama! I am interested in childcare starting in [DATE] for my [DEM…" at bounding box center [548, 396] width 564 height 39
click at [400, 393] on textarea "Hi [US_STATE] Mama! I am interested in childcare starting in [DATE] for my [DEM…" at bounding box center [548, 396] width 564 height 39
type textarea "Hi [US_STATE] Mama! I am interested in getting on your waitlist for childcare s…"
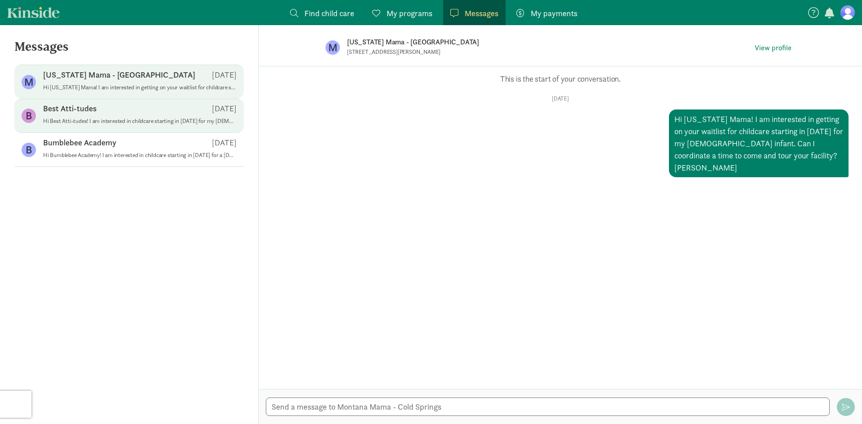
click at [109, 111] on div "Best Atti-tudes [DATE]" at bounding box center [139, 110] width 193 height 14
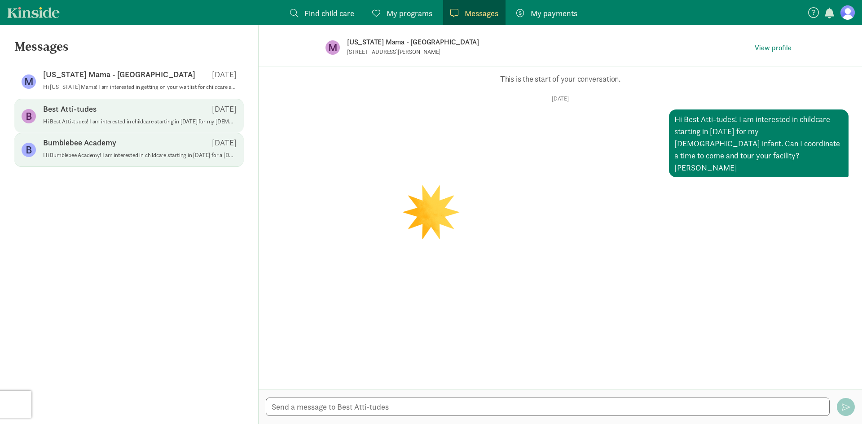
click at [110, 151] on div "Bumblebee Academy [DATE]" at bounding box center [139, 144] width 193 height 14
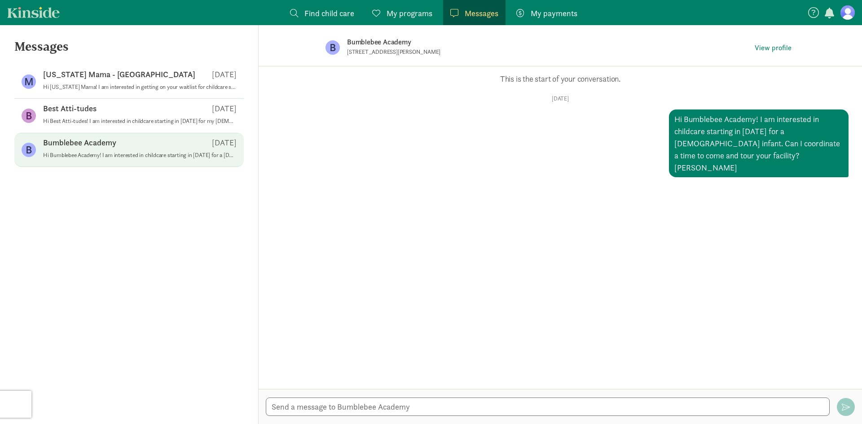
click at [404, 7] on link "My programs Programs" at bounding box center [402, 12] width 75 height 25
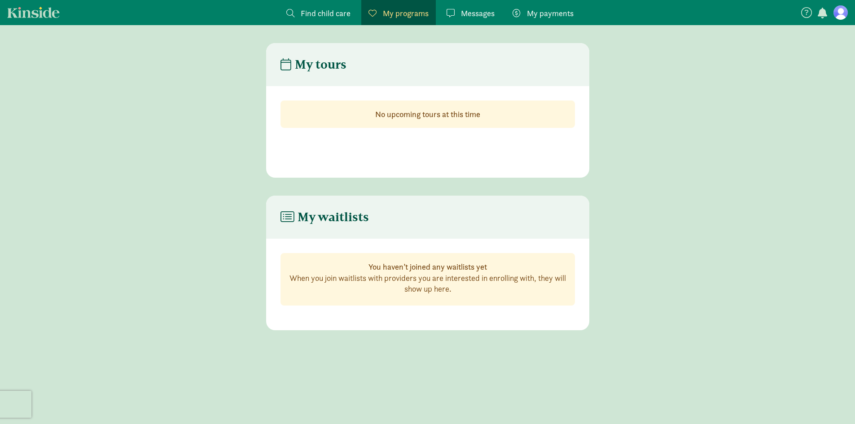
click at [459, 12] on div "Messages Messages" at bounding box center [471, 13] width 48 height 12
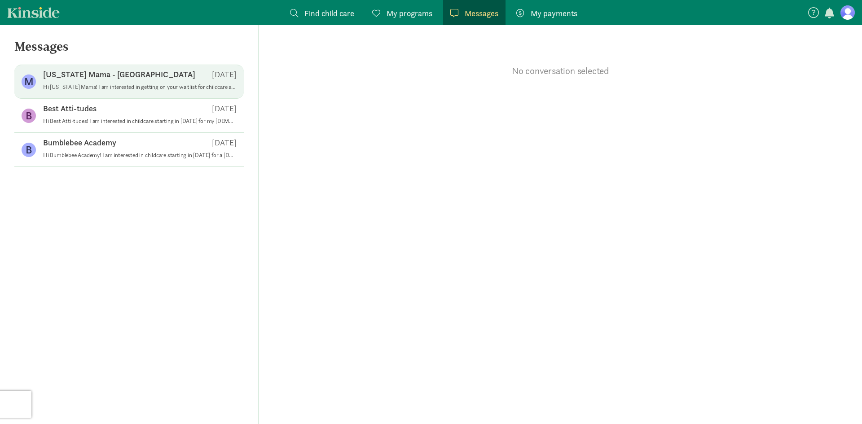
click at [202, 85] on p "Hi [US_STATE] Mama! I am interested in getting on your waitlist for childcare s…" at bounding box center [139, 86] width 193 height 7
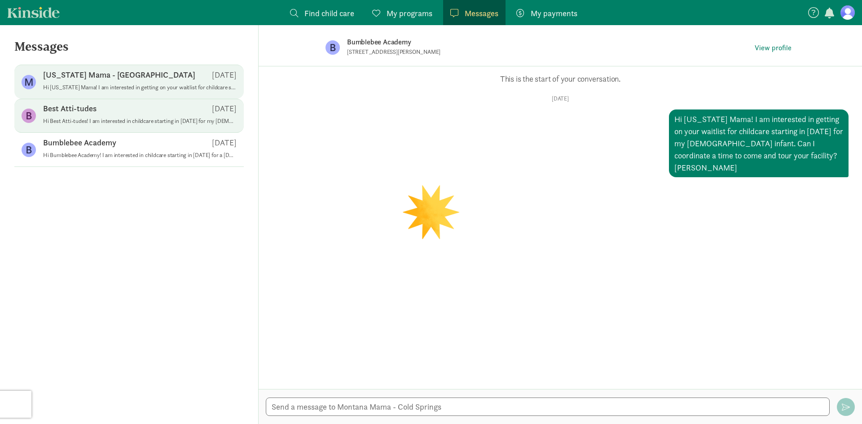
click at [145, 119] on p "Hi Best Atti-tudes! I am interested in childcare starting in [DATE] for my [DEM…" at bounding box center [139, 121] width 193 height 7
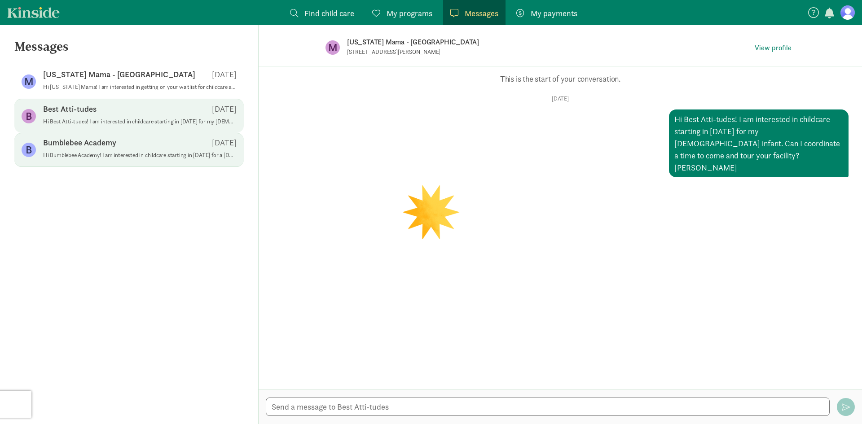
click at [126, 157] on p "Hi Bumblebee Academy! I am interested in childcare starting in [DATE] for a [DE…" at bounding box center [139, 155] width 193 height 7
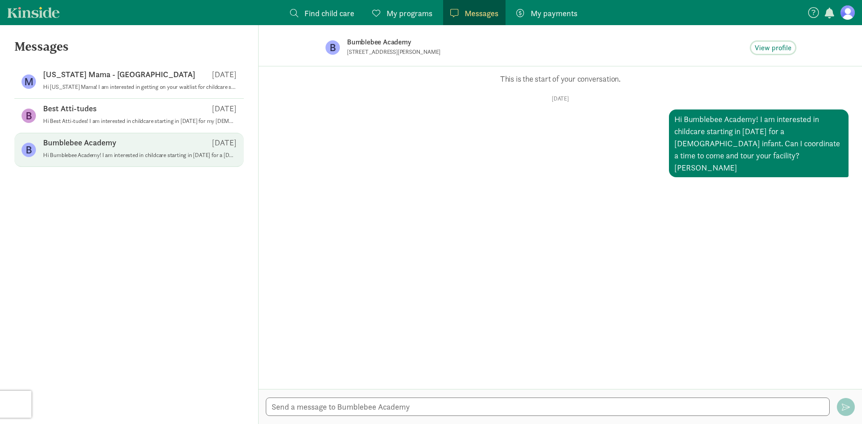
drag, startPoint x: 793, startPoint y: 48, endPoint x: 774, endPoint y: 104, distance: 59.0
click at [792, 48] on button "View profile" at bounding box center [773, 48] width 44 height 13
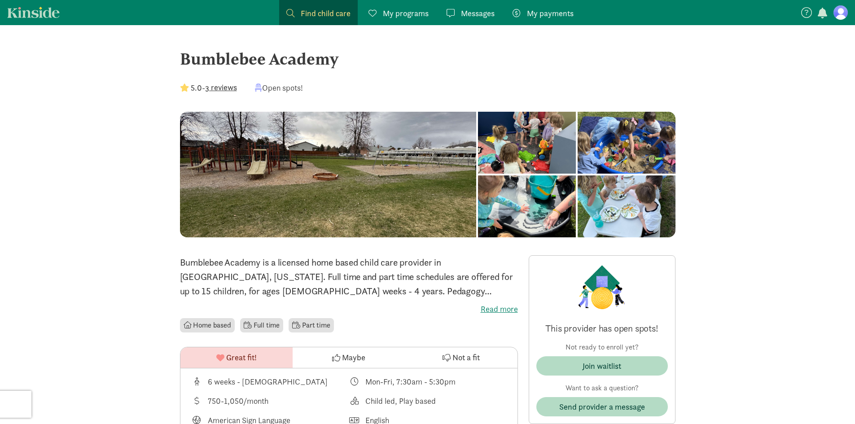
click at [477, 12] on span "Messages" at bounding box center [478, 13] width 34 height 12
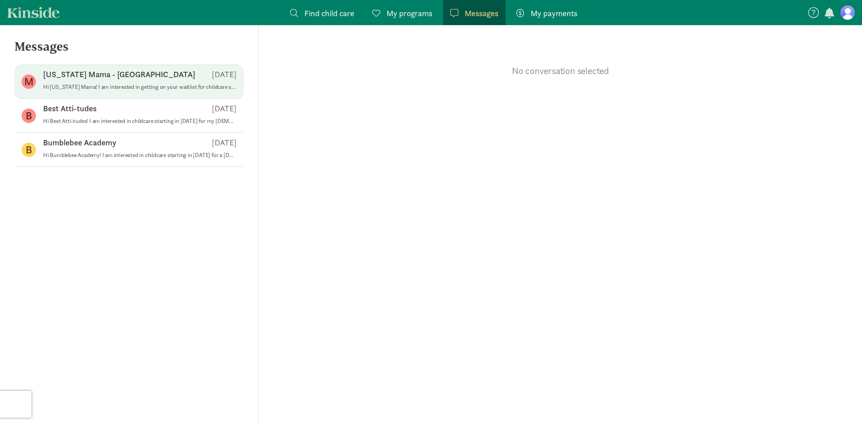
click at [151, 84] on p "Hi [US_STATE] Mama! I am interested in getting on your waitlist for childcare s…" at bounding box center [139, 86] width 193 height 7
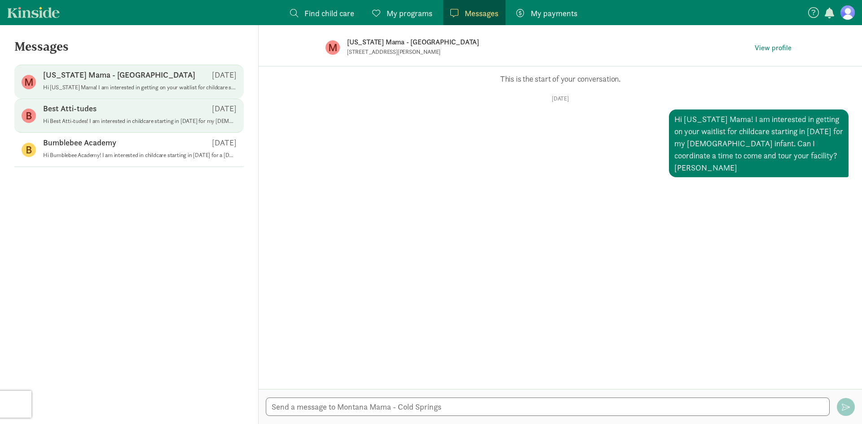
click at [145, 113] on div "Best Atti-tudes [DATE]" at bounding box center [139, 110] width 193 height 14
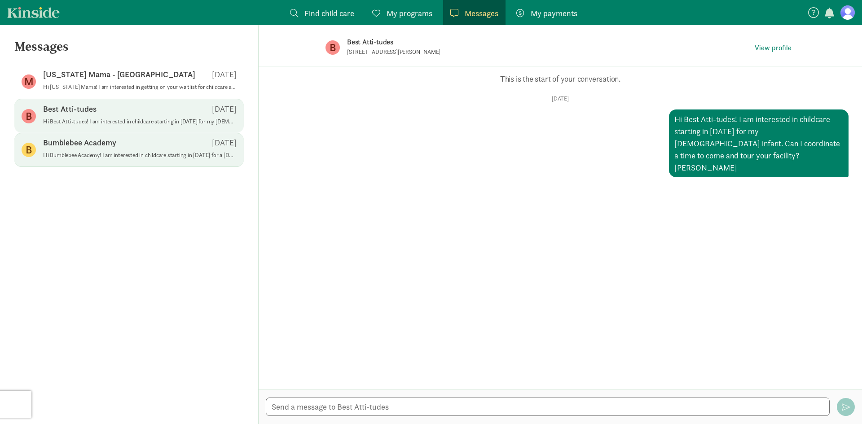
click at [133, 147] on div "Bumblebee Academy [DATE]" at bounding box center [139, 144] width 193 height 14
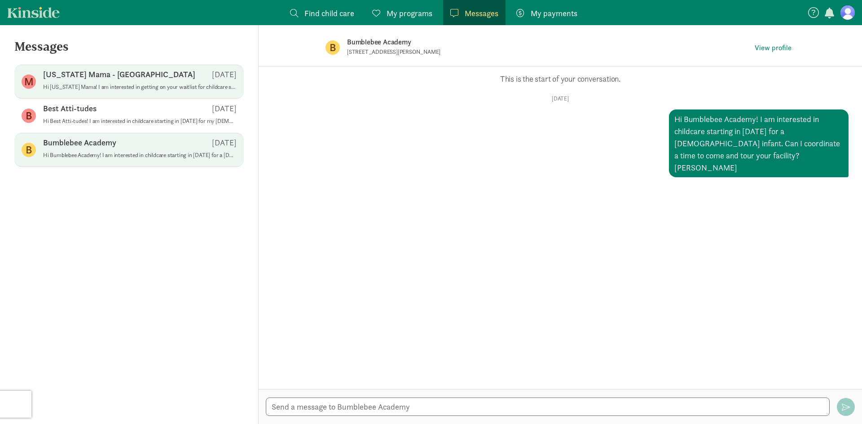
click at [187, 86] on p "Hi [US_STATE] Mama! I am interested in getting on your waitlist for childcare s…" at bounding box center [139, 86] width 193 height 7
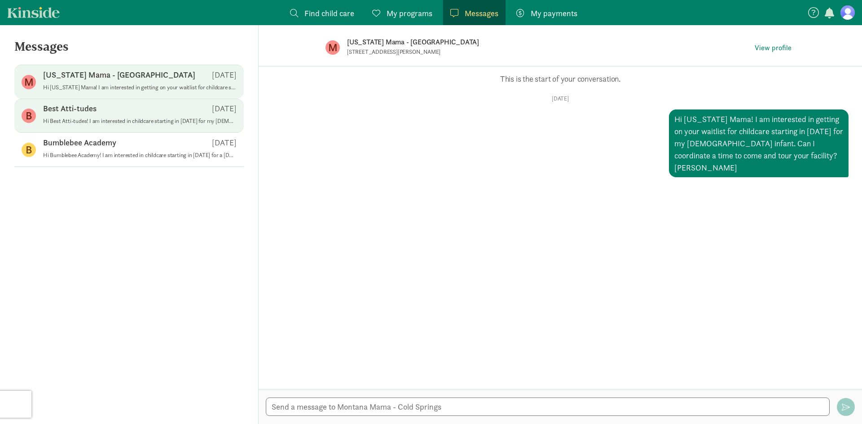
click at [185, 115] on div "Best Atti-tudes [DATE]" at bounding box center [139, 110] width 193 height 14
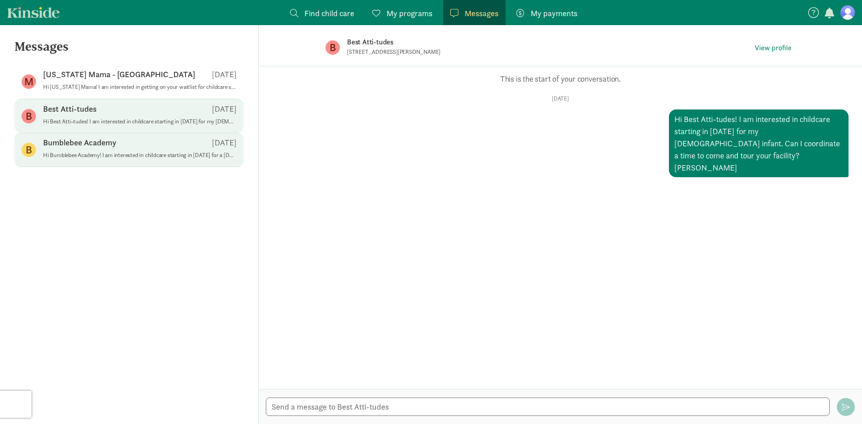
click at [178, 145] on div "Bumblebee Academy [DATE]" at bounding box center [139, 144] width 193 height 14
click at [174, 124] on p "Hi Best Atti-tudes! I am interested in childcare starting in [DATE] for my [DEM…" at bounding box center [139, 121] width 193 height 7
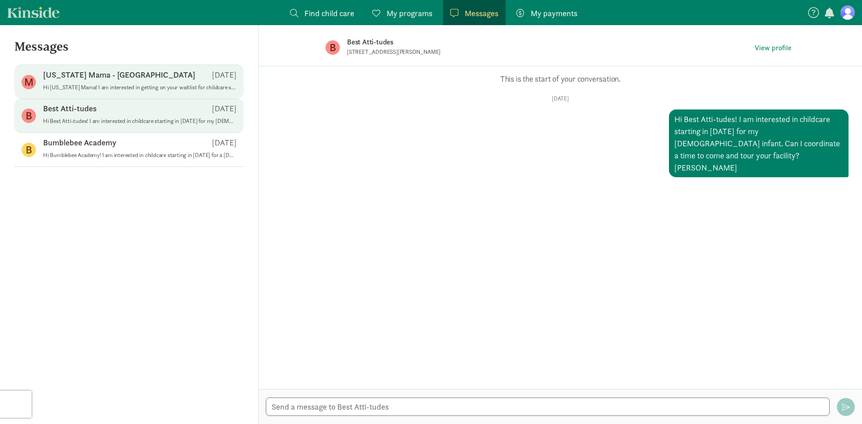
click at [166, 99] on div "M [US_STATE] Mama - [GEOGRAPHIC_DATA] [DATE] Hi [US_STATE] Mama! I am intereste…" at bounding box center [128, 116] width 229 height 34
